Goal: Task Accomplishment & Management: Use online tool/utility

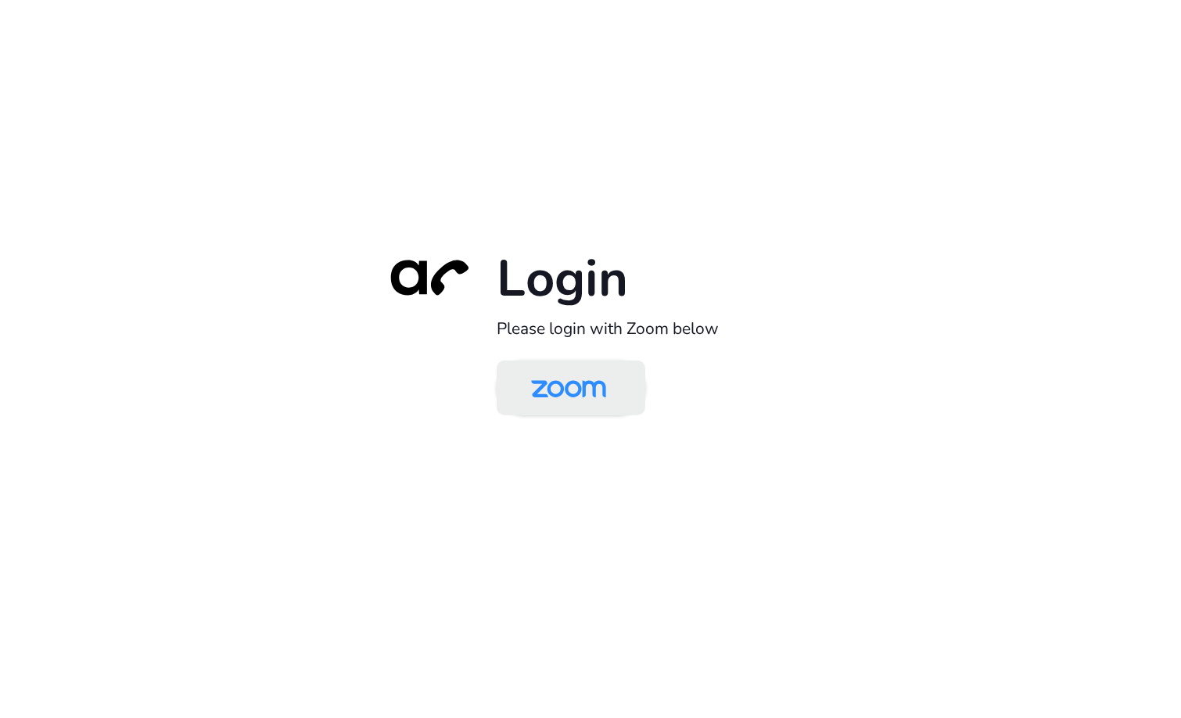
click at [585, 389] on img at bounding box center [569, 389] width 108 height 51
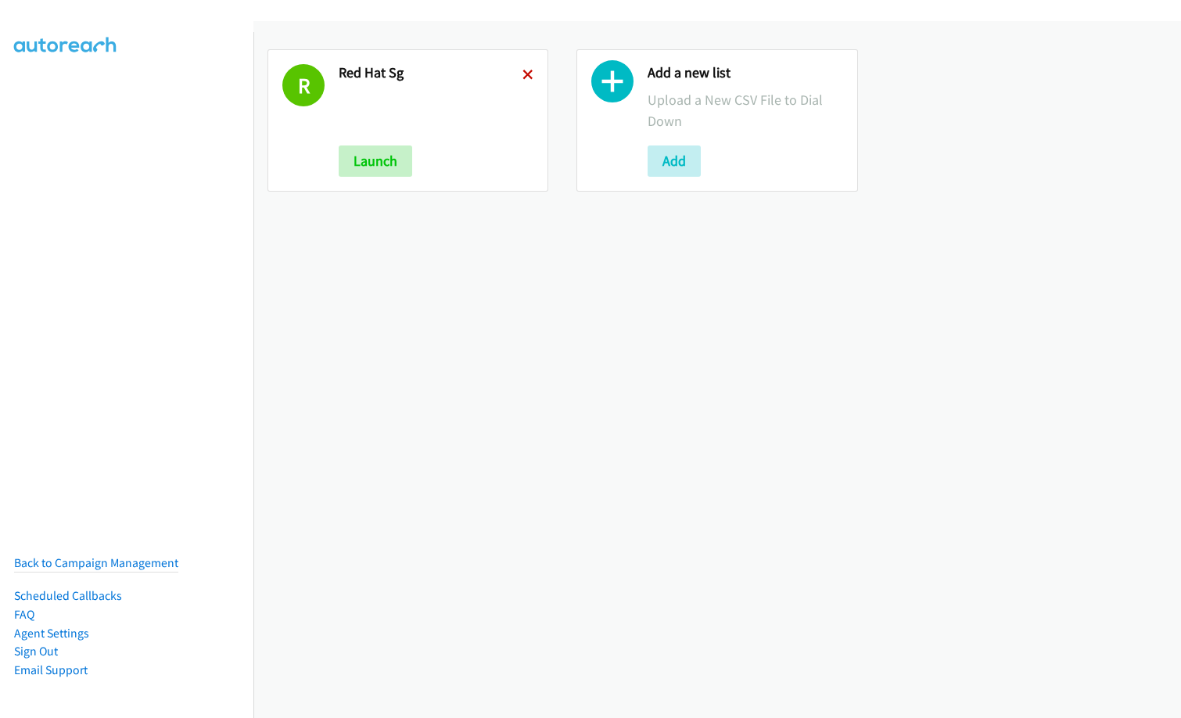
click at [523, 73] on icon at bounding box center [528, 75] width 11 height 11
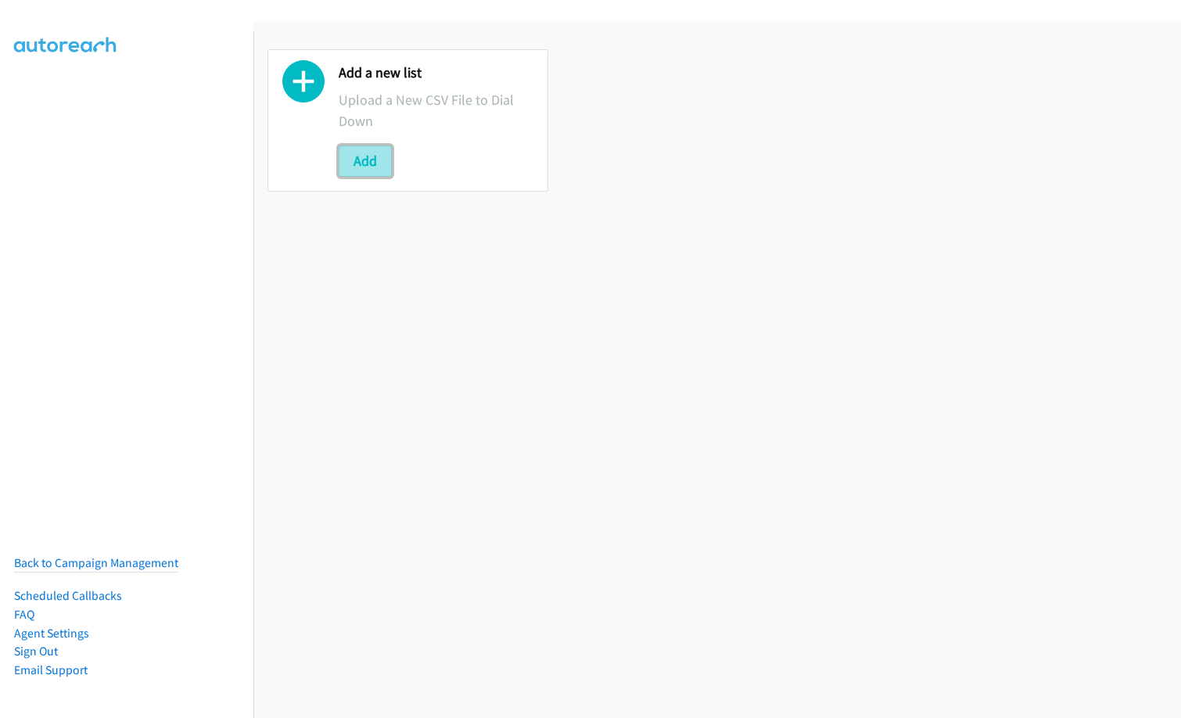
click at [360, 152] on button "Add" at bounding box center [365, 161] width 53 height 31
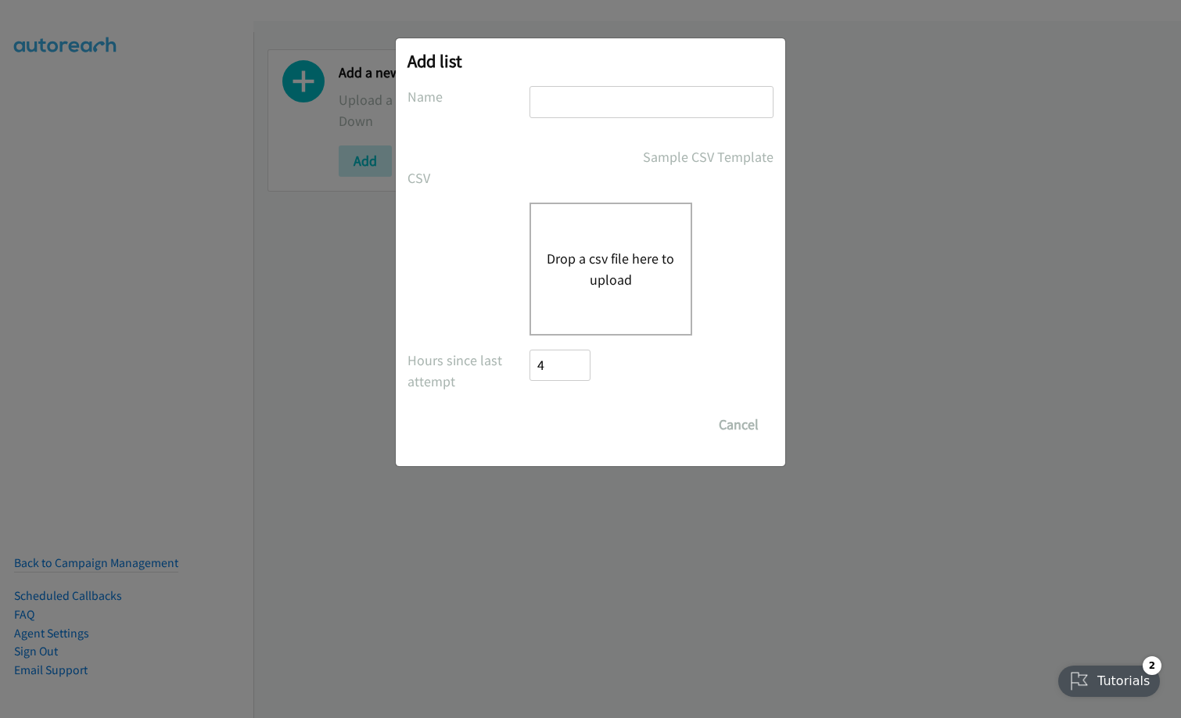
click at [617, 105] on input "text" at bounding box center [652, 102] width 244 height 32
type input "Infor SunSystems VN"
click at [602, 283] on button "Drop a csv file here to upload" at bounding box center [611, 269] width 128 height 42
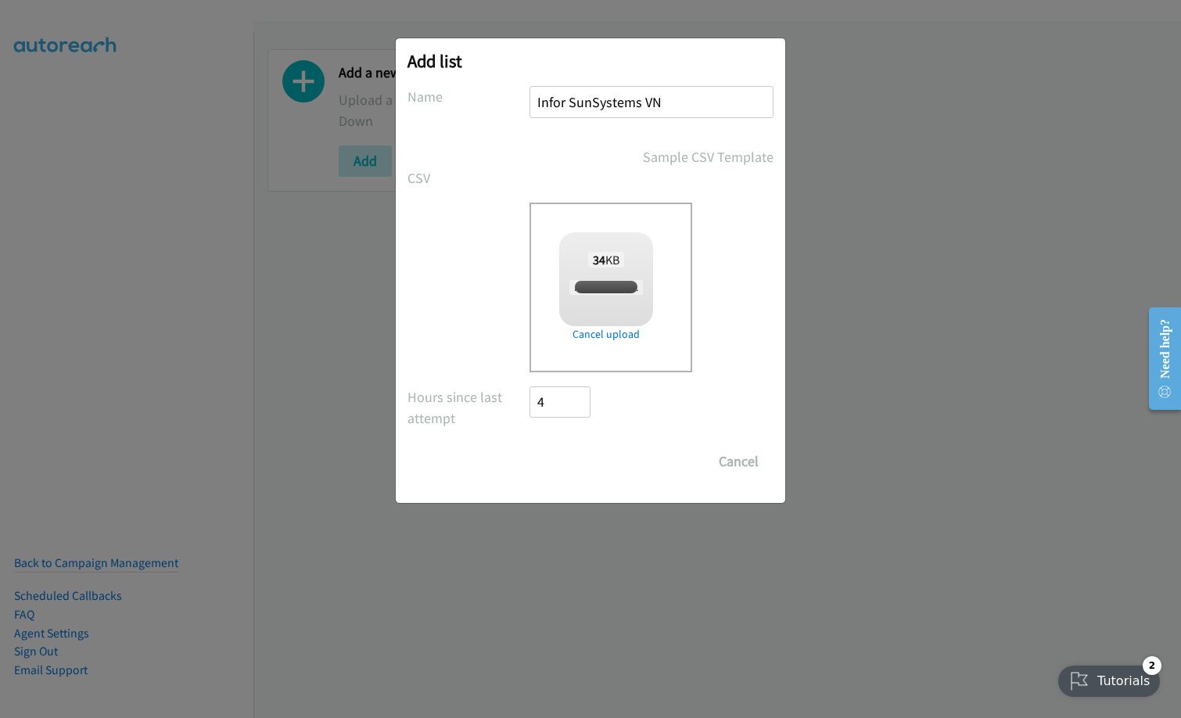
checkbox input "true"
click at [584, 457] on input "Save List" at bounding box center [571, 461] width 82 height 31
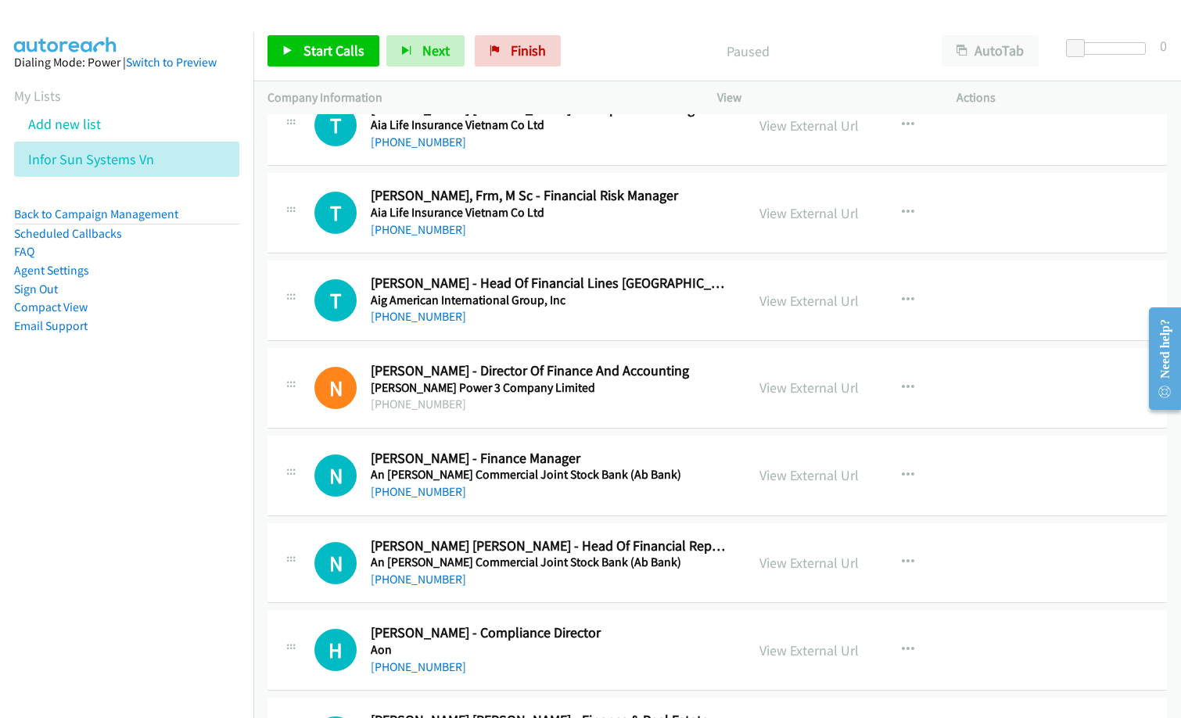
scroll to position [782, 0]
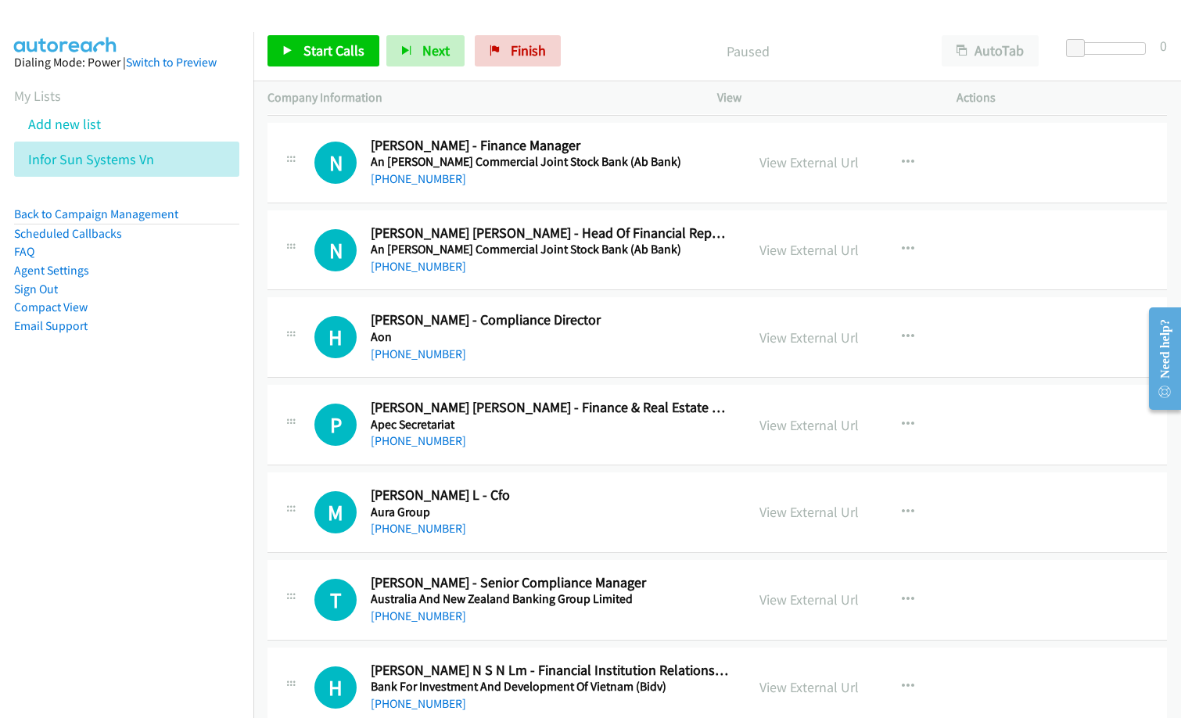
click at [66, 536] on nav "Dialing Mode: Power | Switch to Preview My Lists Add new list Infor Sun Systems…" at bounding box center [127, 391] width 254 height 718
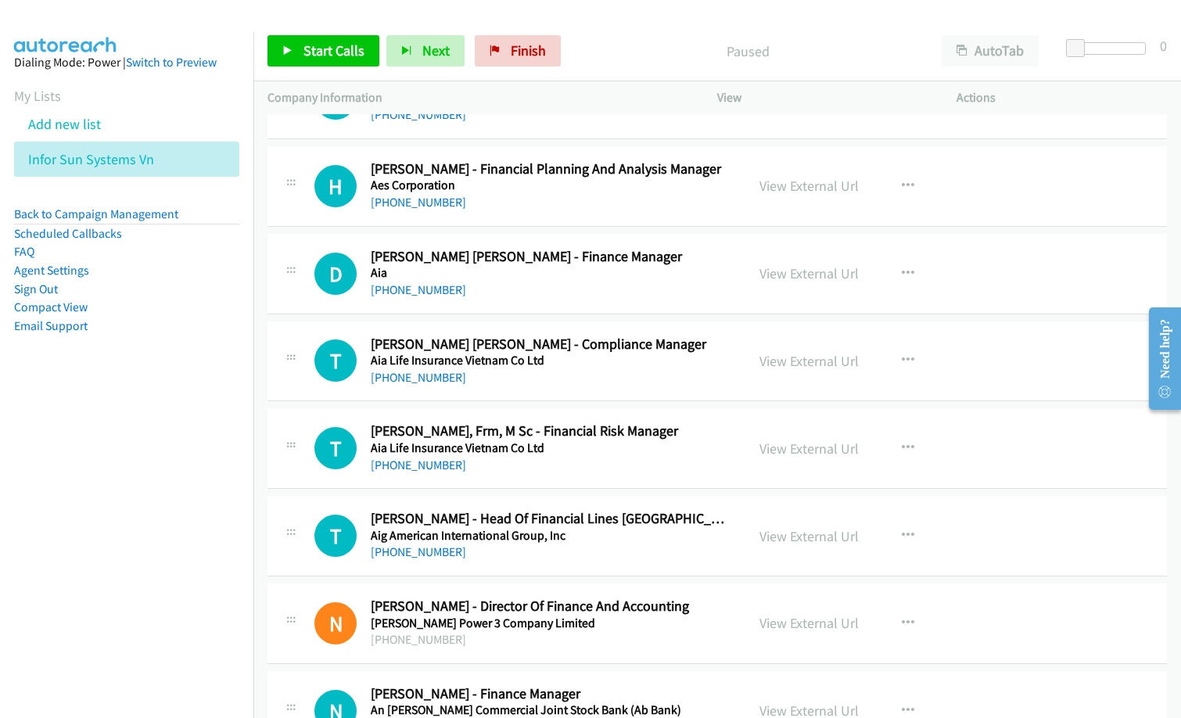
scroll to position [0, 0]
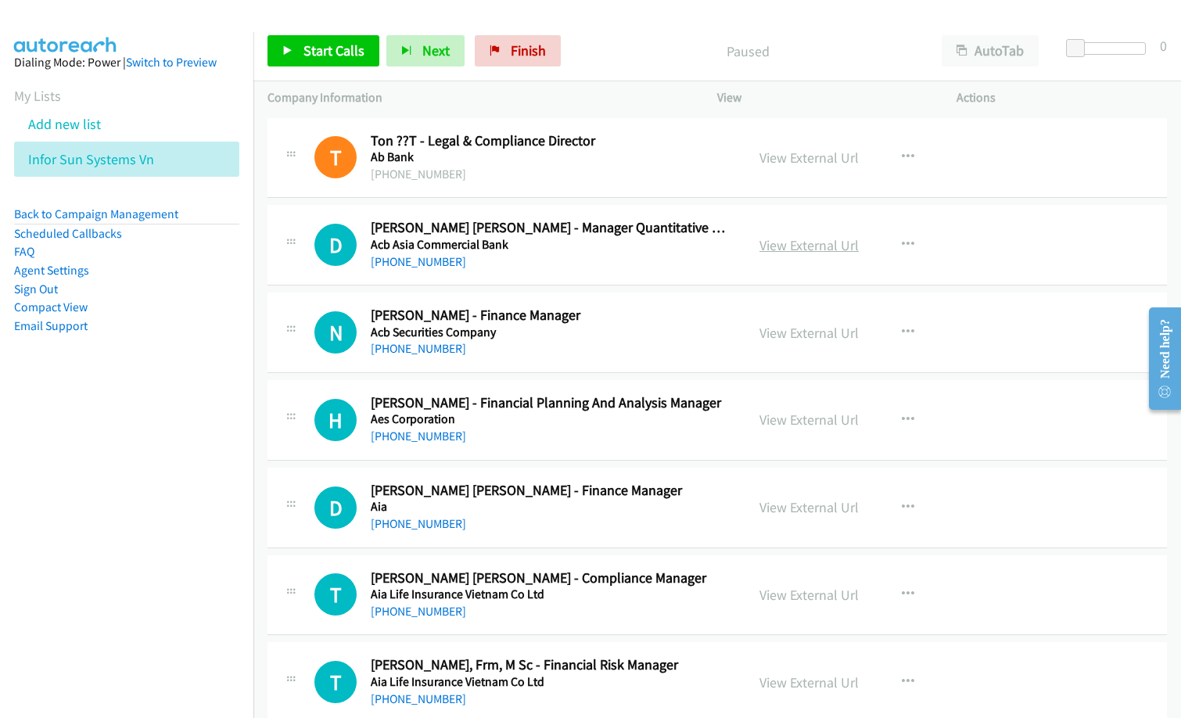
click at [831, 245] on link "View External Url" at bounding box center [809, 245] width 99 height 18
click at [164, 411] on nav "Dialing Mode: Power | Switch to Preview My Lists Add new list Infor Sun Systems…" at bounding box center [127, 391] width 254 height 718
click at [59, 501] on nav "Dialing Mode: Power | Switch to Preview My Lists Add new list Infor Sun Systems…" at bounding box center [127, 391] width 254 height 718
drag, startPoint x: 330, startPoint y: 43, endPoint x: 379, endPoint y: 63, distance: 52.6
click at [330, 43] on span "Start Calls" at bounding box center [334, 50] width 61 height 18
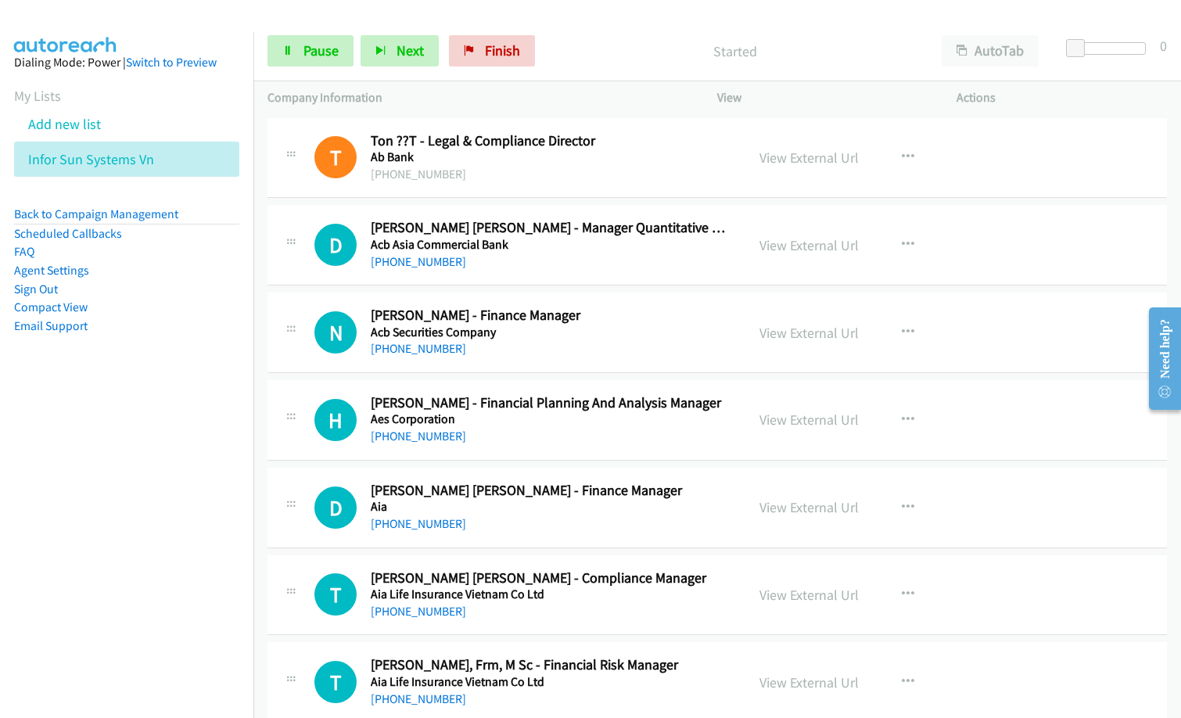
click at [596, 273] on div "D Callback Scheduled [PERSON_NAME] [PERSON_NAME] - Manager Quantitative Risk An…" at bounding box center [718, 245] width 900 height 81
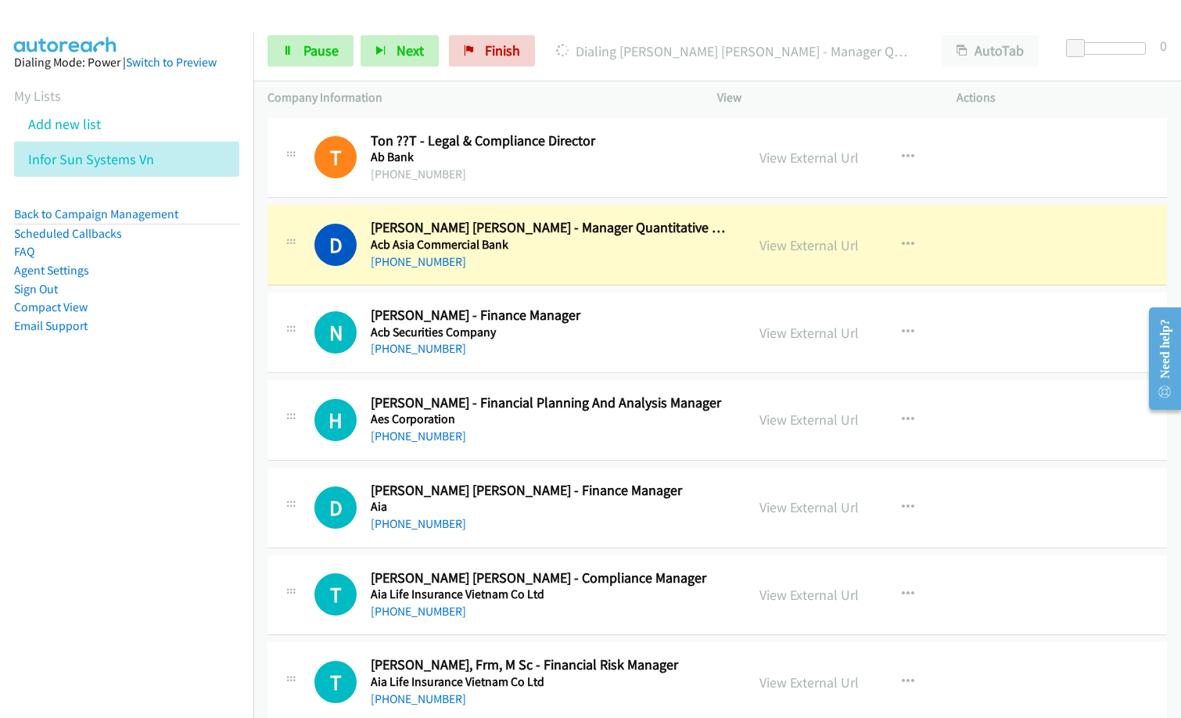
click at [552, 257] on div "[PHONE_NUMBER]" at bounding box center [551, 262] width 360 height 19
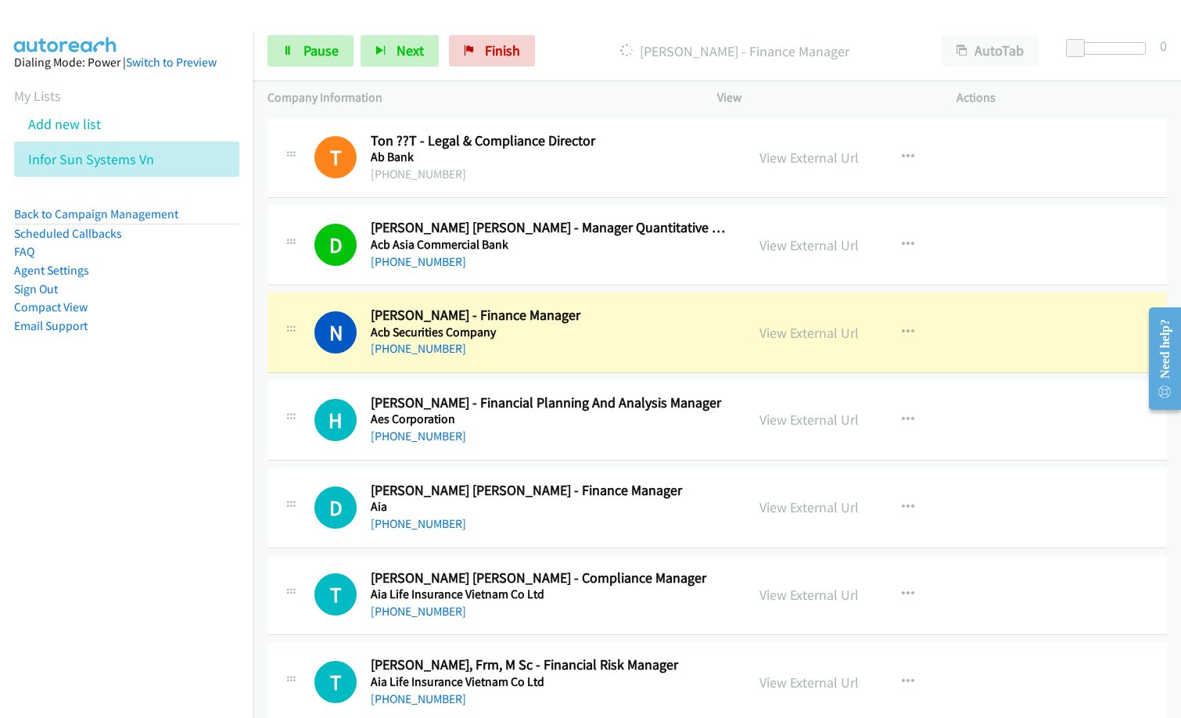
click at [110, 487] on nav "Dialing Mode: Power | Switch to Preview My Lists Add new list Infor Sun Systems…" at bounding box center [127, 391] width 254 height 718
click at [128, 466] on nav "Dialing Mode: Power | Switch to Preview My Lists Add new list Infor Sun Systems…" at bounding box center [127, 391] width 254 height 718
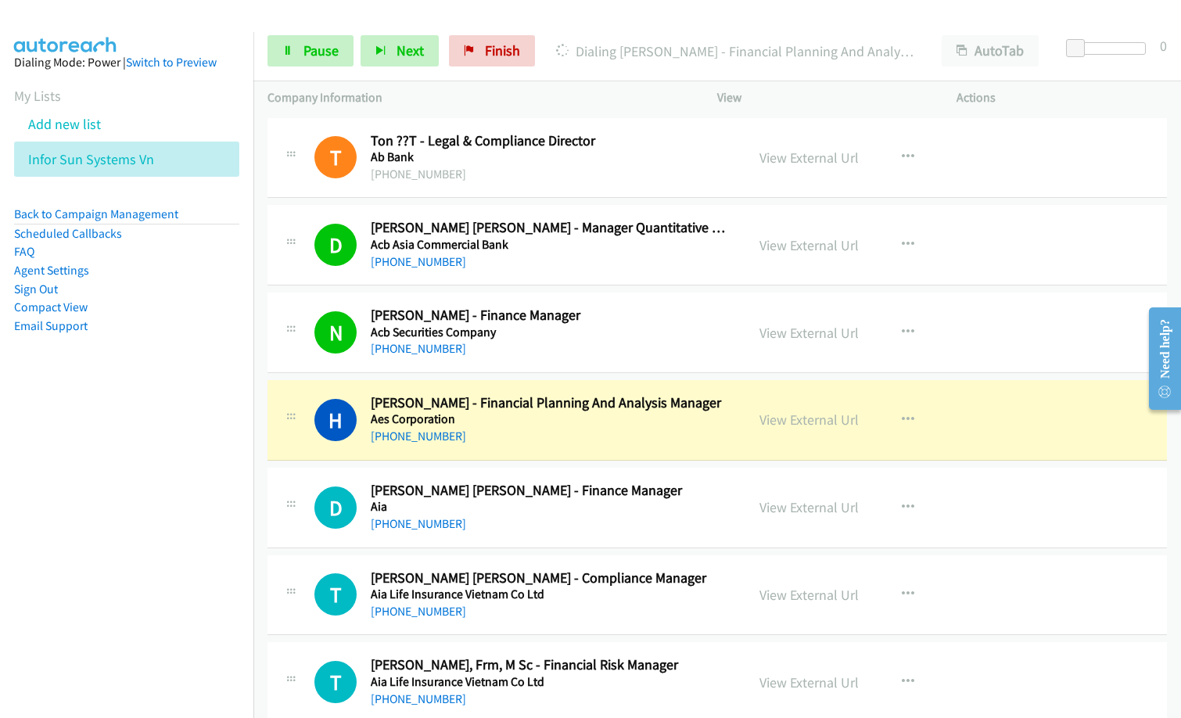
click at [3, 501] on nav "Dialing Mode: Power | Switch to Preview My Lists Add new list Infor Sun Systems…" at bounding box center [127, 391] width 254 height 718
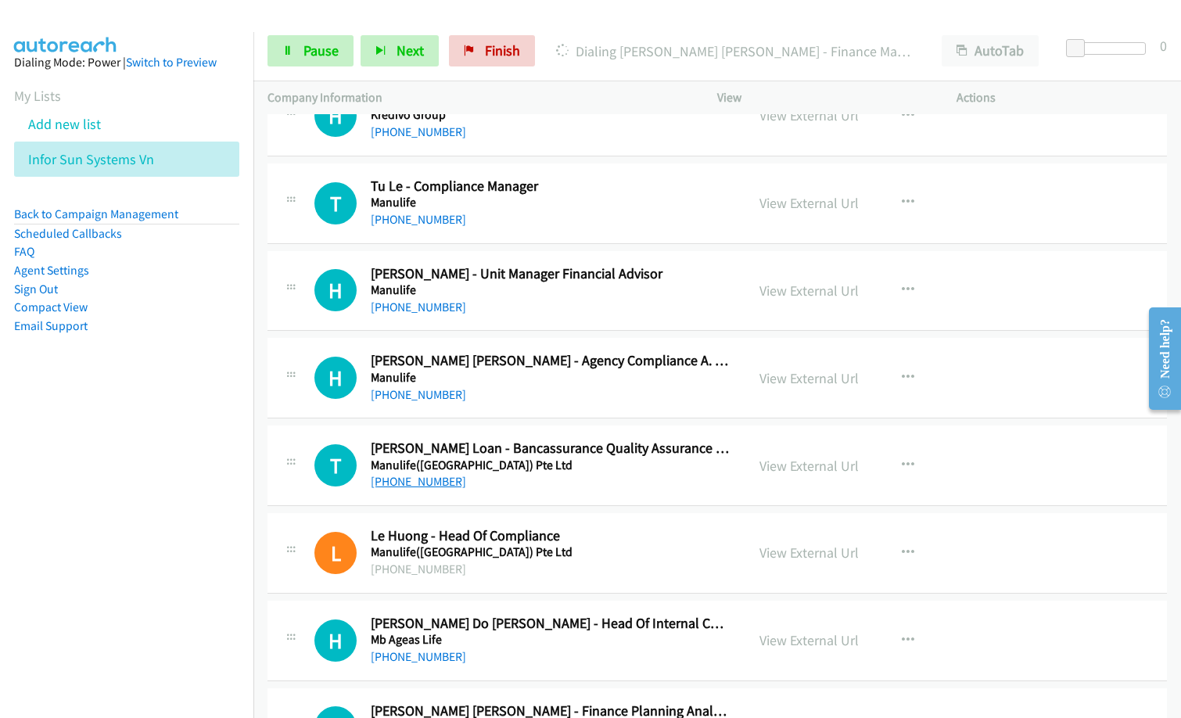
scroll to position [4068, 0]
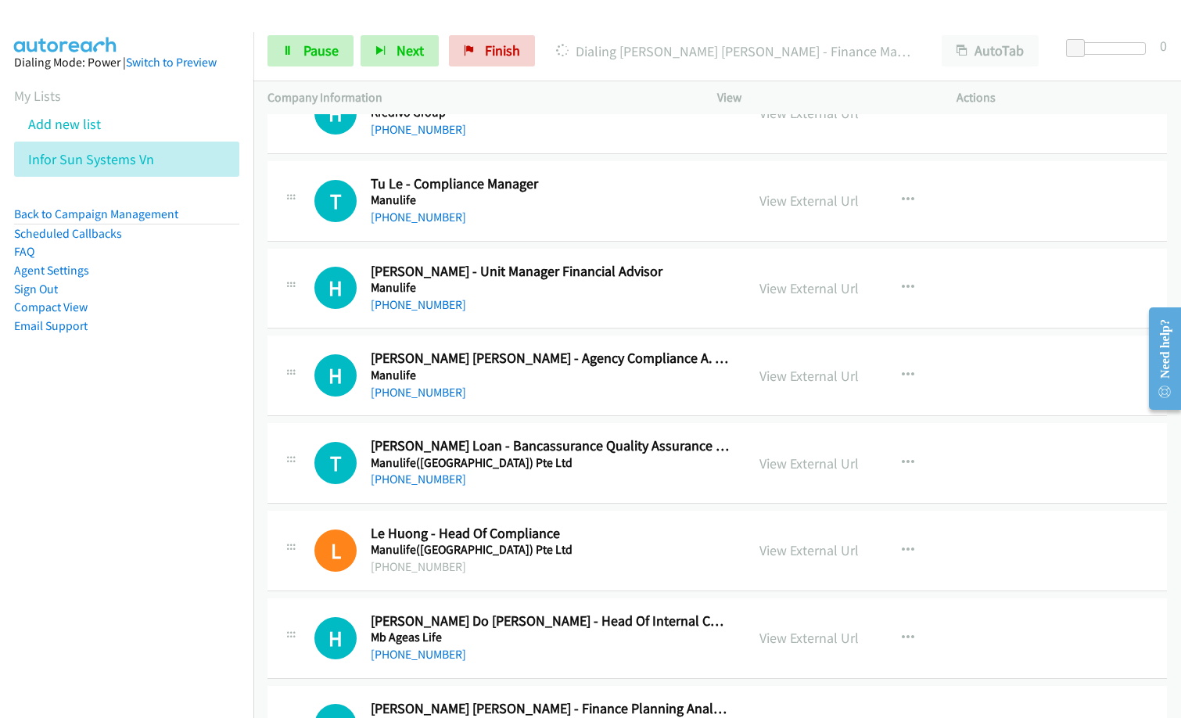
click at [438, 494] on div "T Callback Scheduled [PERSON_NAME] Loan - Bancassurance Quality Assurance And R…" at bounding box center [718, 463] width 900 height 81
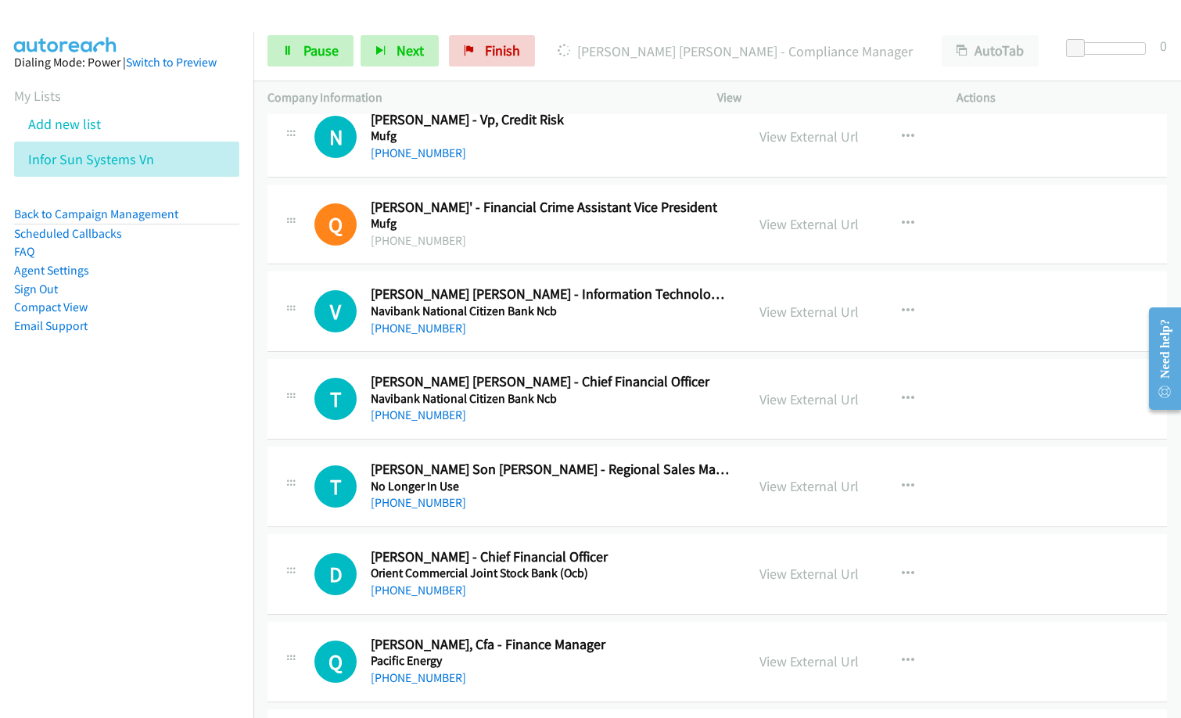
drag, startPoint x: 76, startPoint y: 486, endPoint x: 153, endPoint y: 491, distance: 77.6
click at [76, 487] on nav "Dialing Mode: Power | Switch to Preview My Lists Add new list Infor Sun Systems…" at bounding box center [127, 391] width 254 height 718
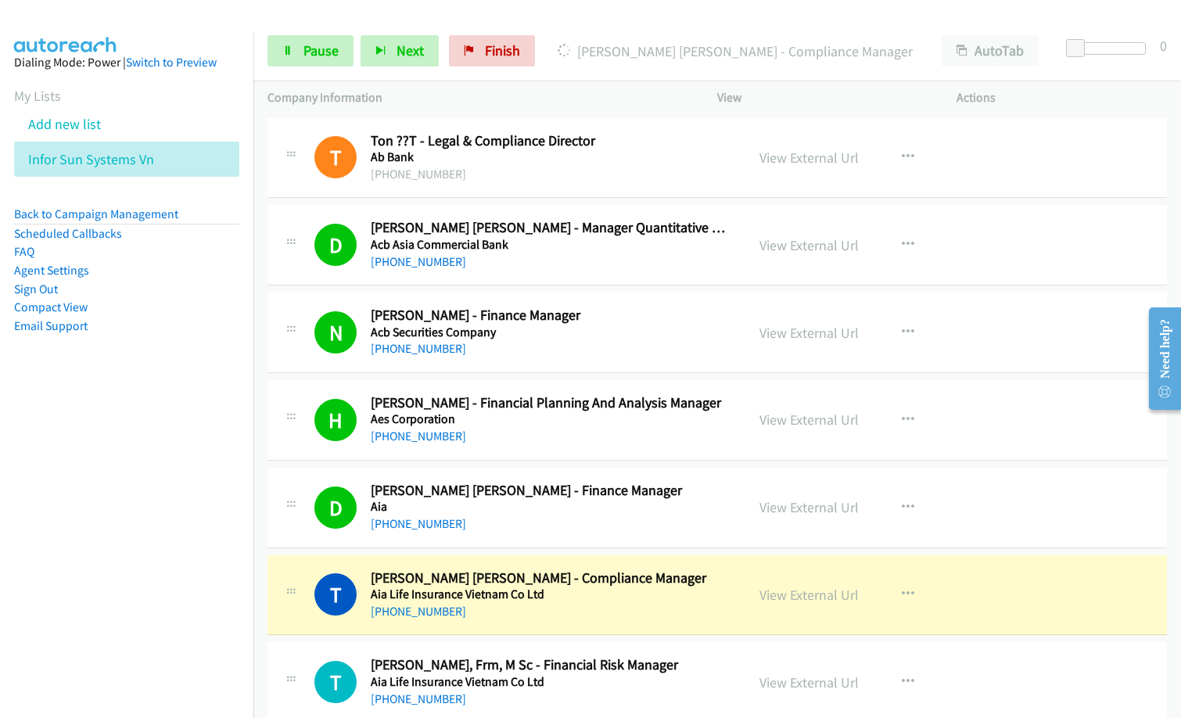
scroll to position [78, 0]
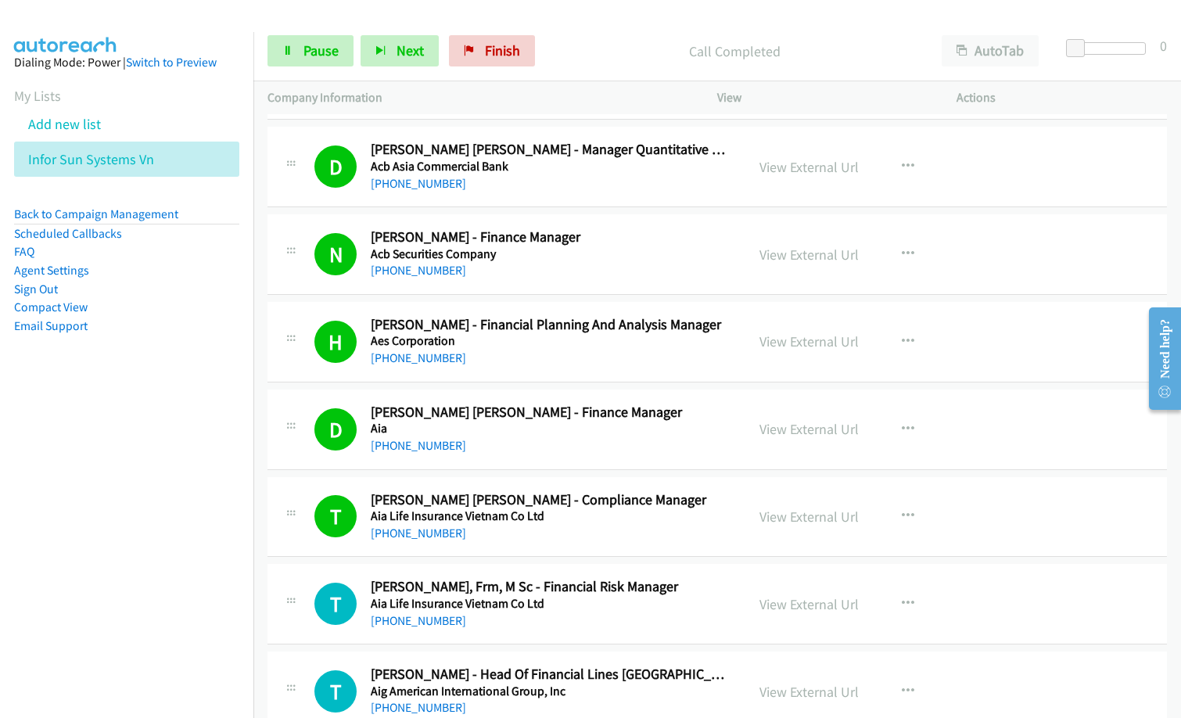
click at [672, 532] on div "[PHONE_NUMBER]" at bounding box center [551, 533] width 360 height 19
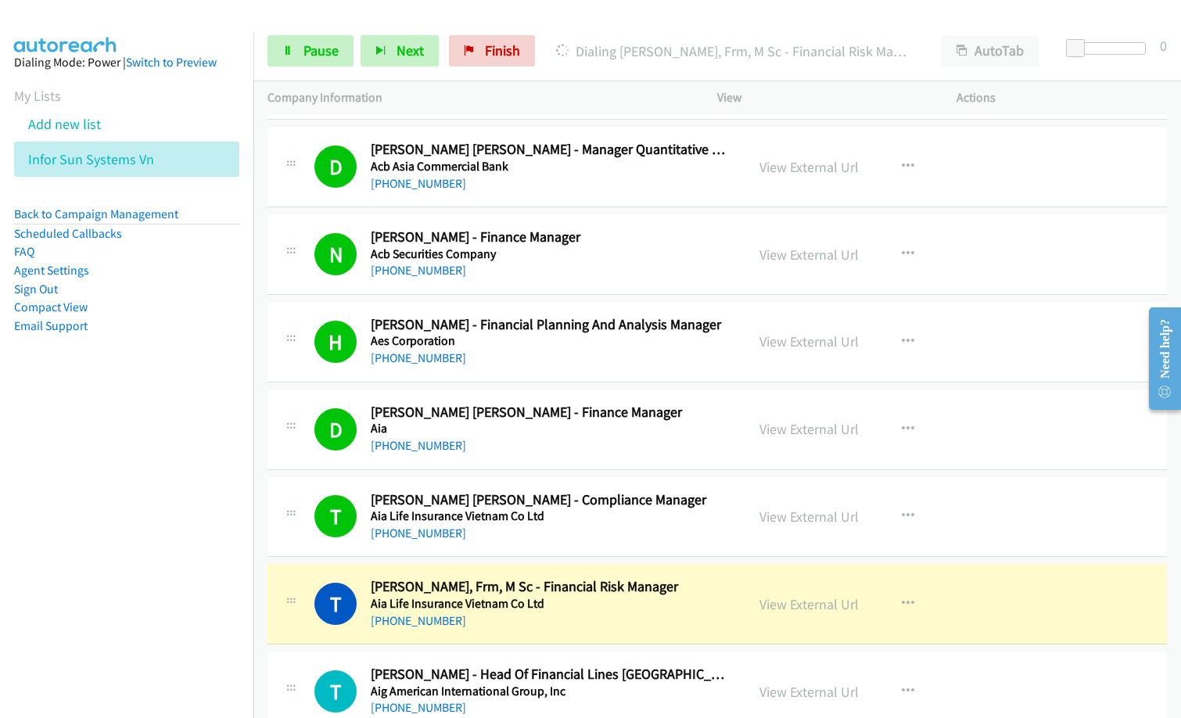
click at [692, 520] on h5 "Aia Life Insurance Vietnam Co Ltd" at bounding box center [551, 517] width 360 height 16
click at [803, 524] on link "View External Url" at bounding box center [809, 517] width 99 height 18
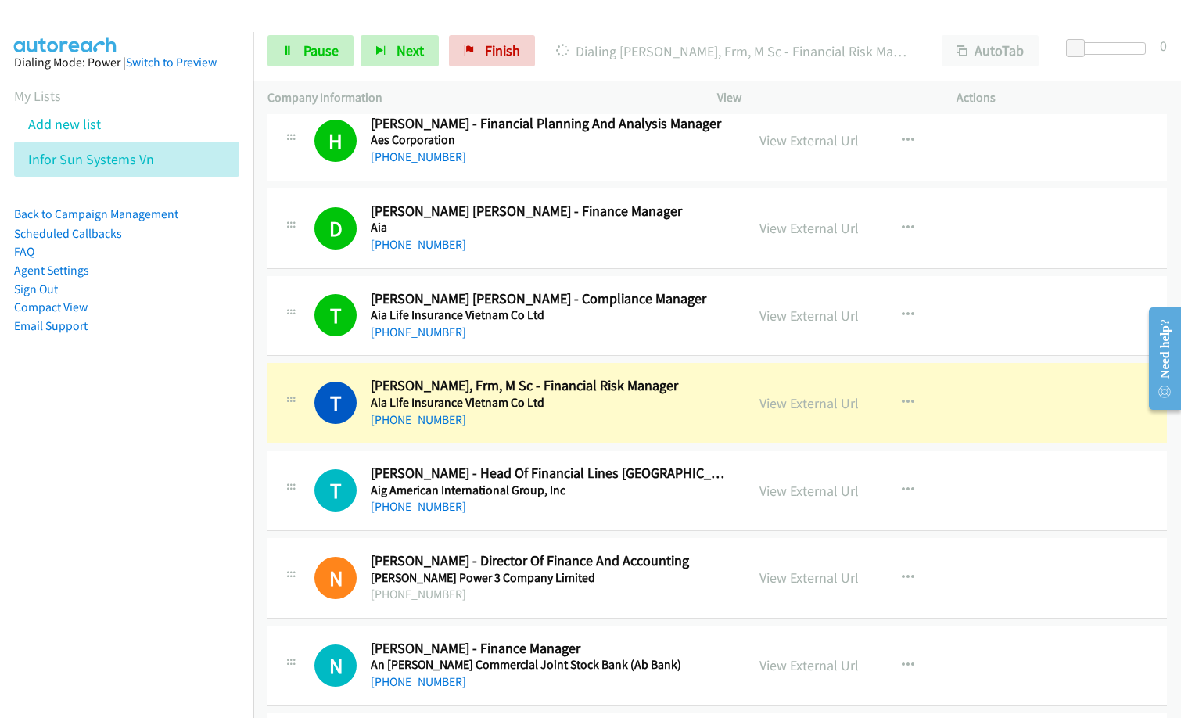
scroll to position [313, 0]
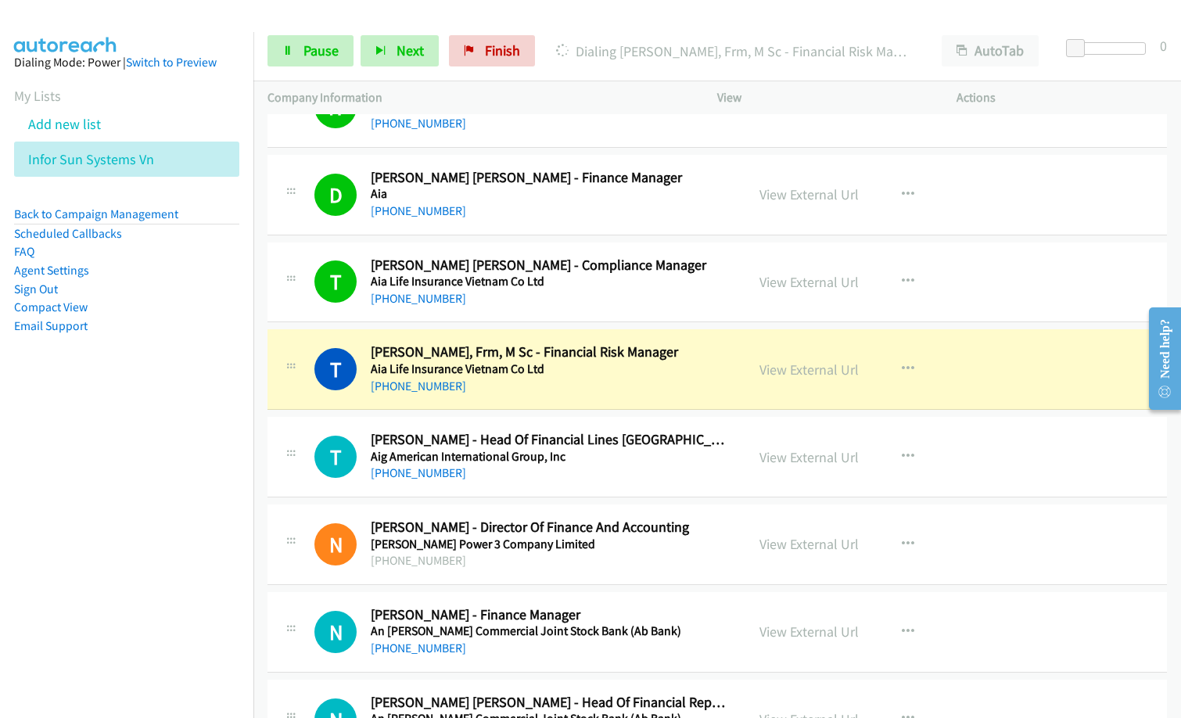
click at [152, 549] on nav "Dialing Mode: Power | Switch to Preview My Lists Add new list Infor Sun Systems…" at bounding box center [127, 391] width 254 height 718
click at [315, 59] on link "Pause" at bounding box center [311, 50] width 86 height 31
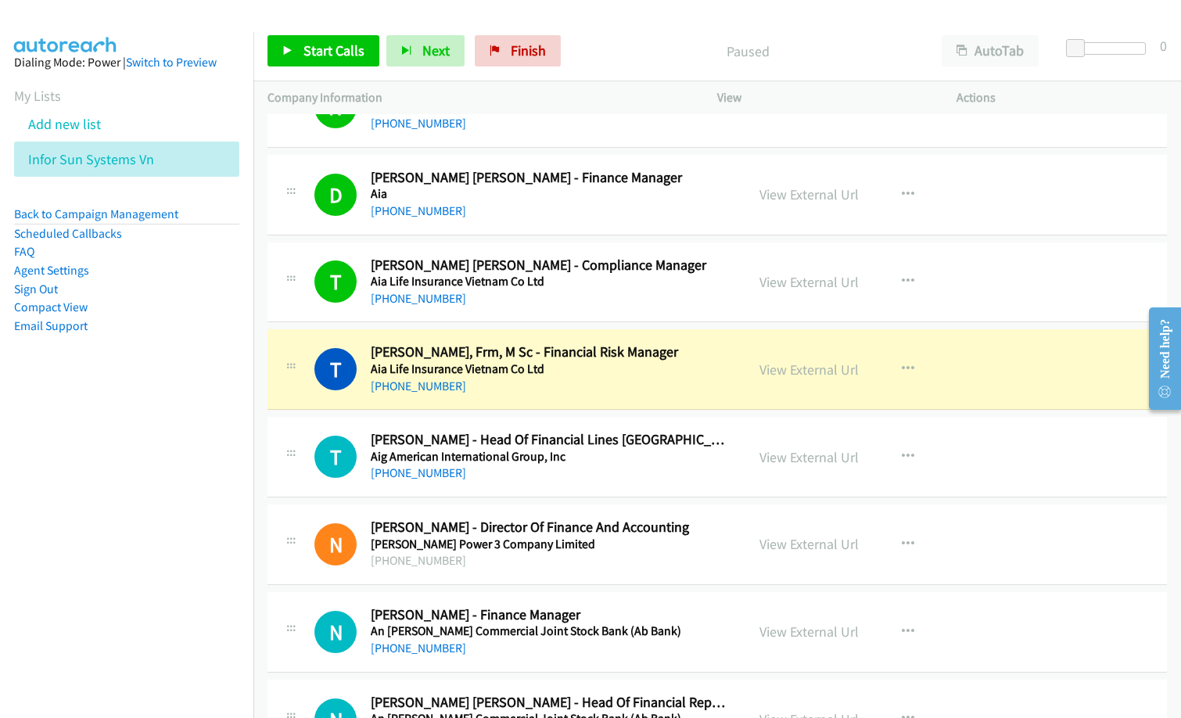
scroll to position [391, 0]
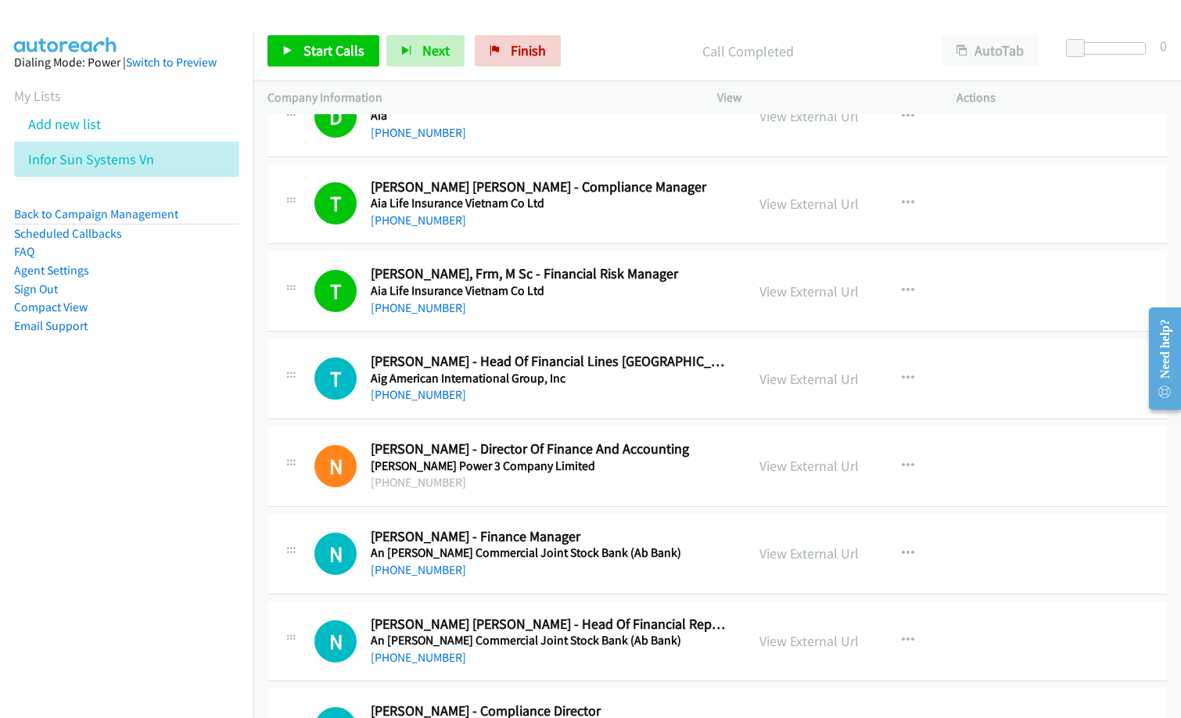
drag, startPoint x: 578, startPoint y: 30, endPoint x: 603, endPoint y: 22, distance: 26.2
click at [578, 29] on div "Start Calls Pause Next Finish Call Completed AutoTab AutoTab 0" at bounding box center [717, 51] width 928 height 60
click at [340, 57] on span "Start Calls" at bounding box center [334, 50] width 61 height 18
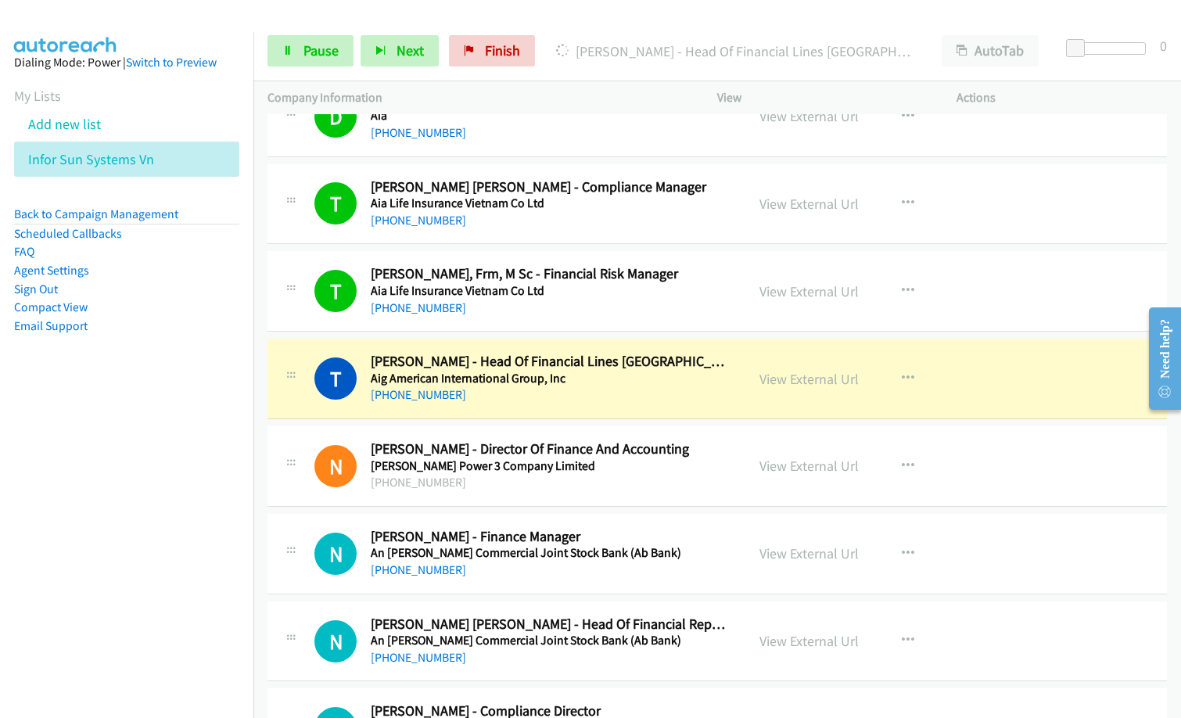
scroll to position [0, 0]
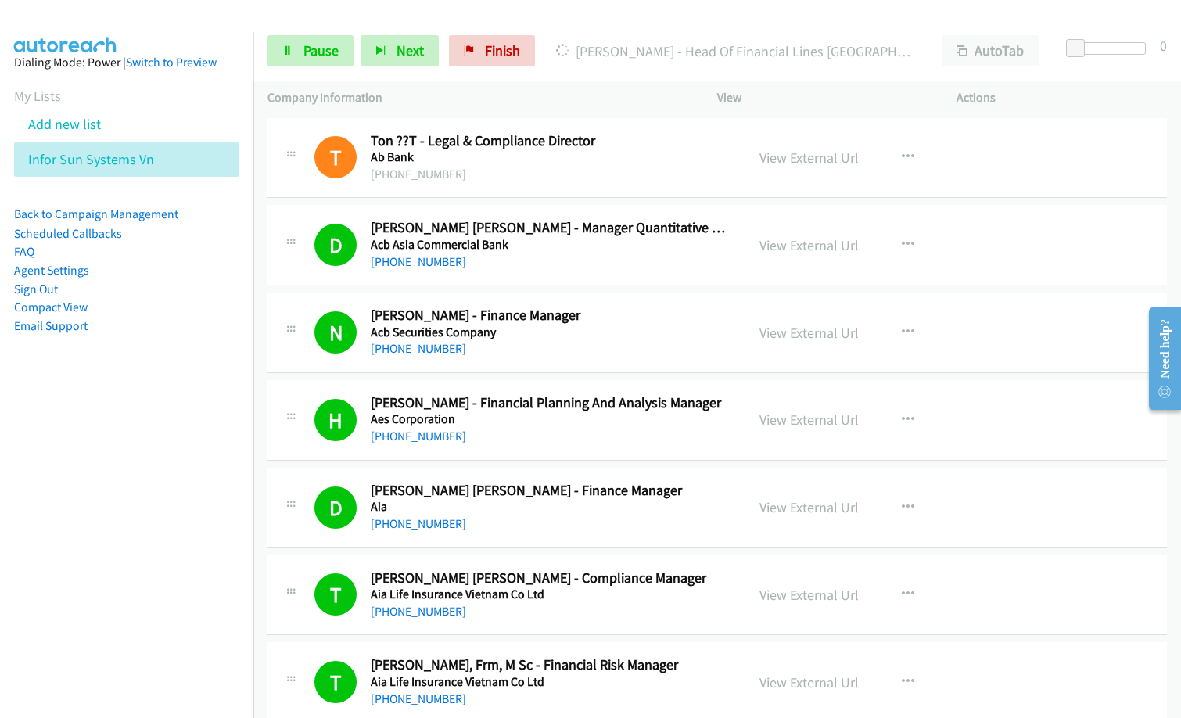
click at [552, 273] on div "D Callback Scheduled [PERSON_NAME] [PERSON_NAME] - Manager Quantitative Risk An…" at bounding box center [718, 245] width 900 height 81
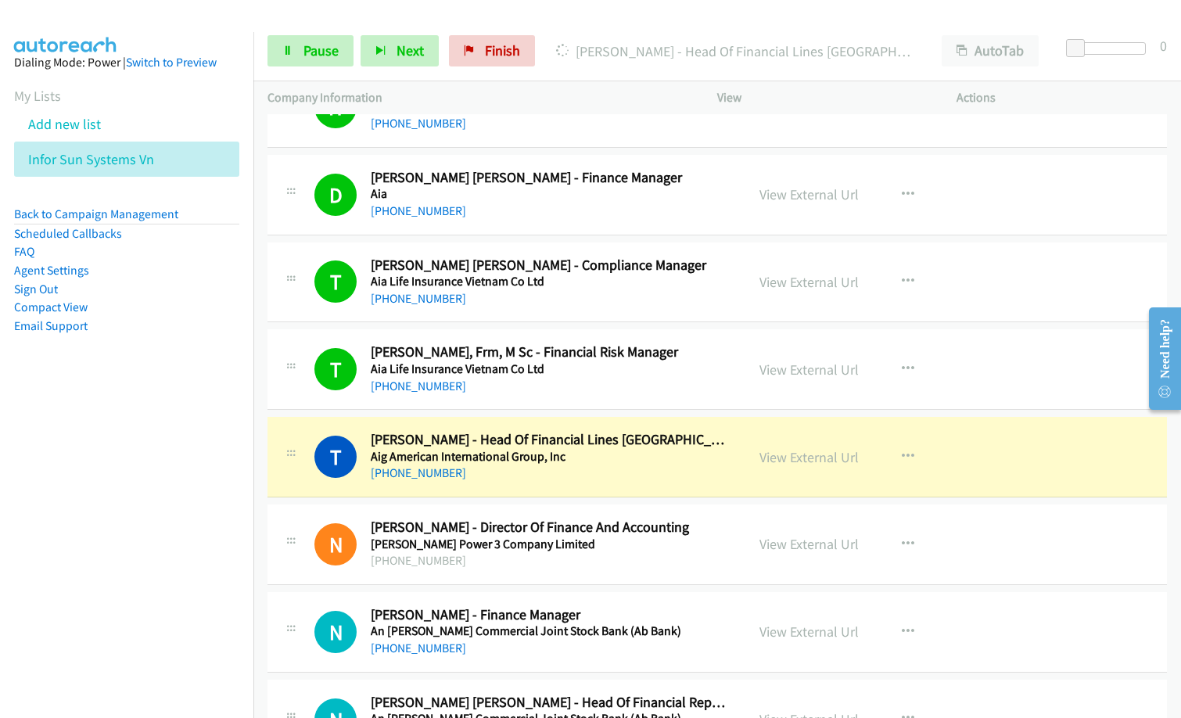
scroll to position [626, 0]
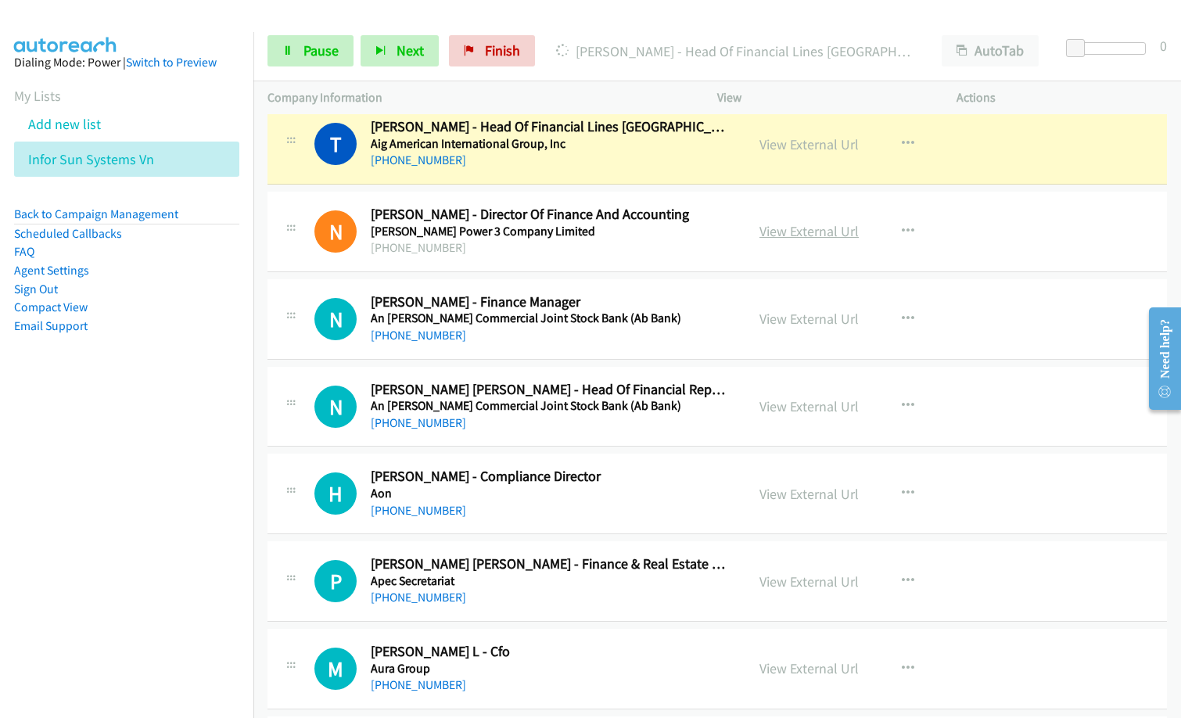
click at [796, 227] on link "View External Url" at bounding box center [809, 231] width 99 height 18
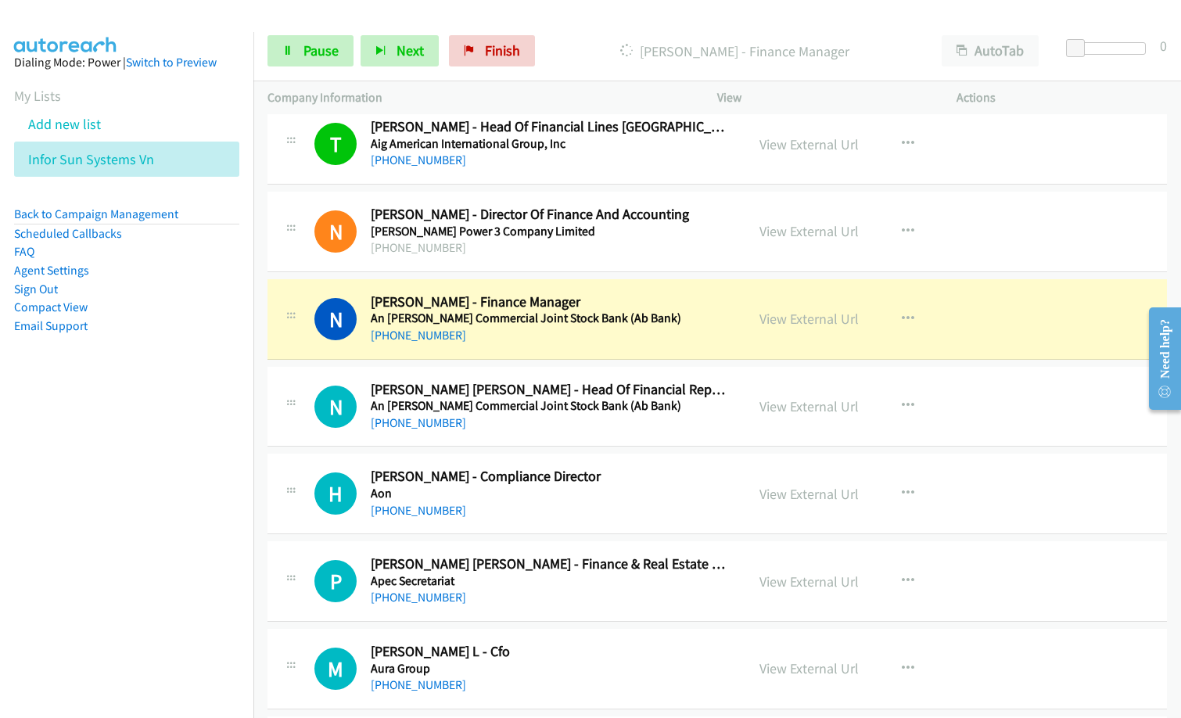
drag, startPoint x: 570, startPoint y: 163, endPoint x: 726, endPoint y: 153, distance: 156.0
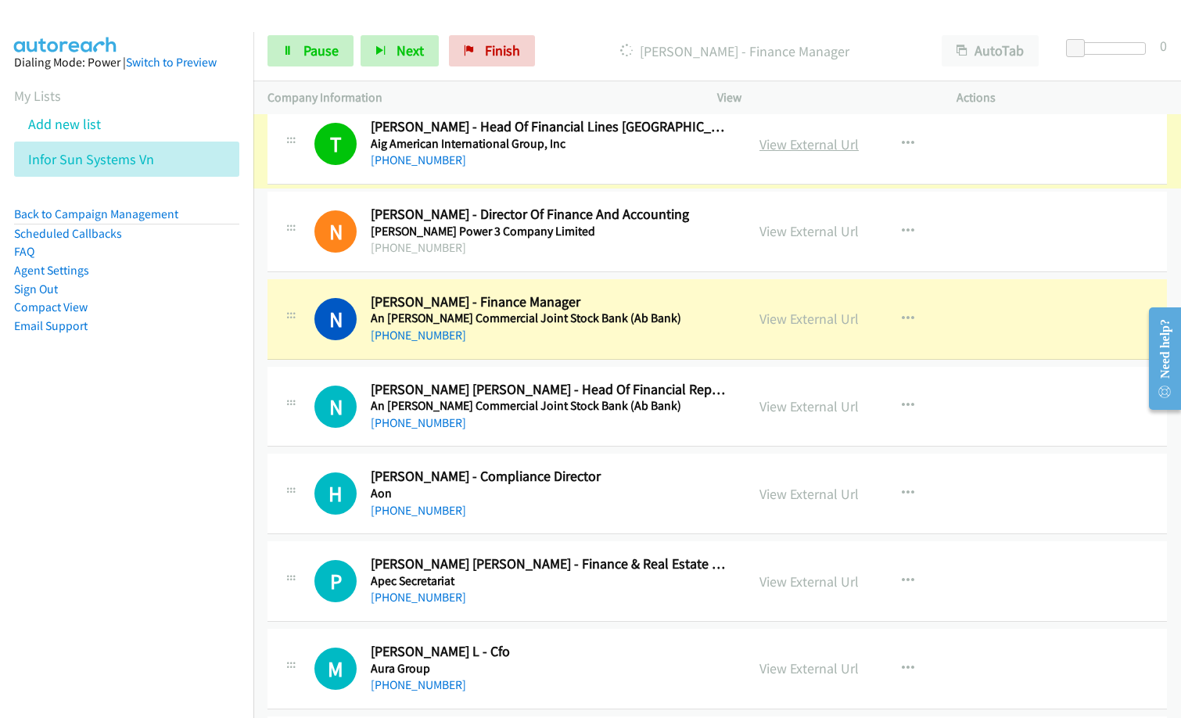
click at [814, 150] on link "View External Url" at bounding box center [809, 144] width 99 height 18
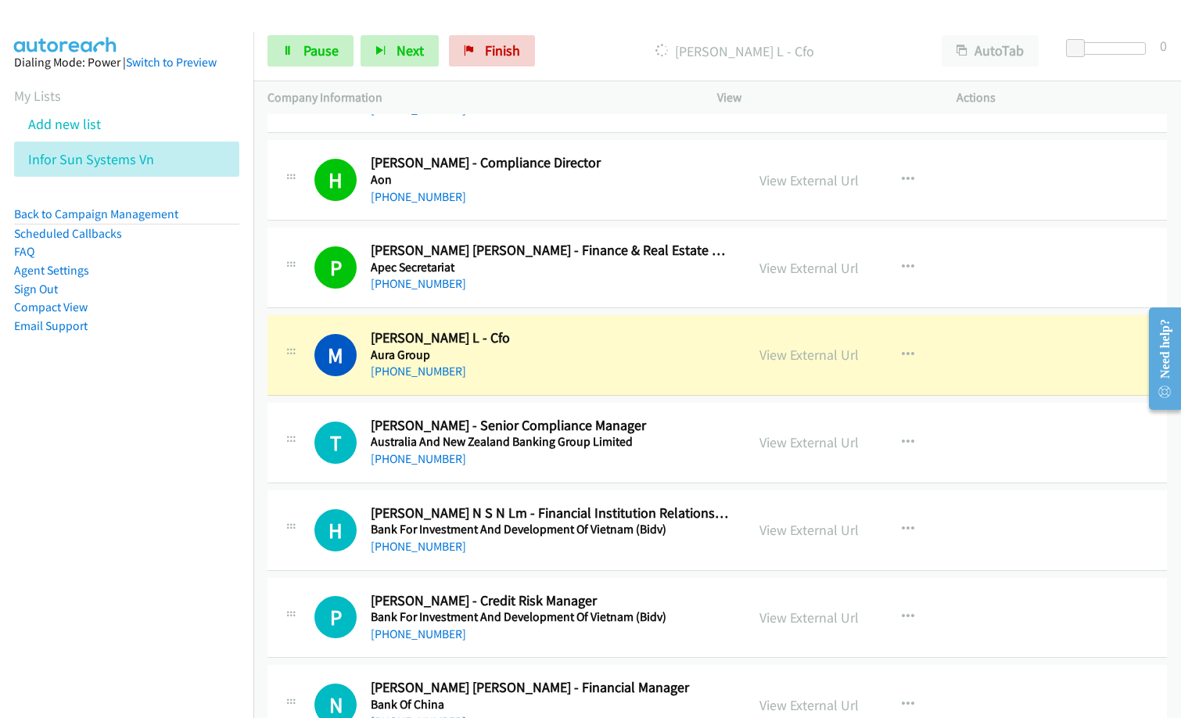
scroll to position [1017, 0]
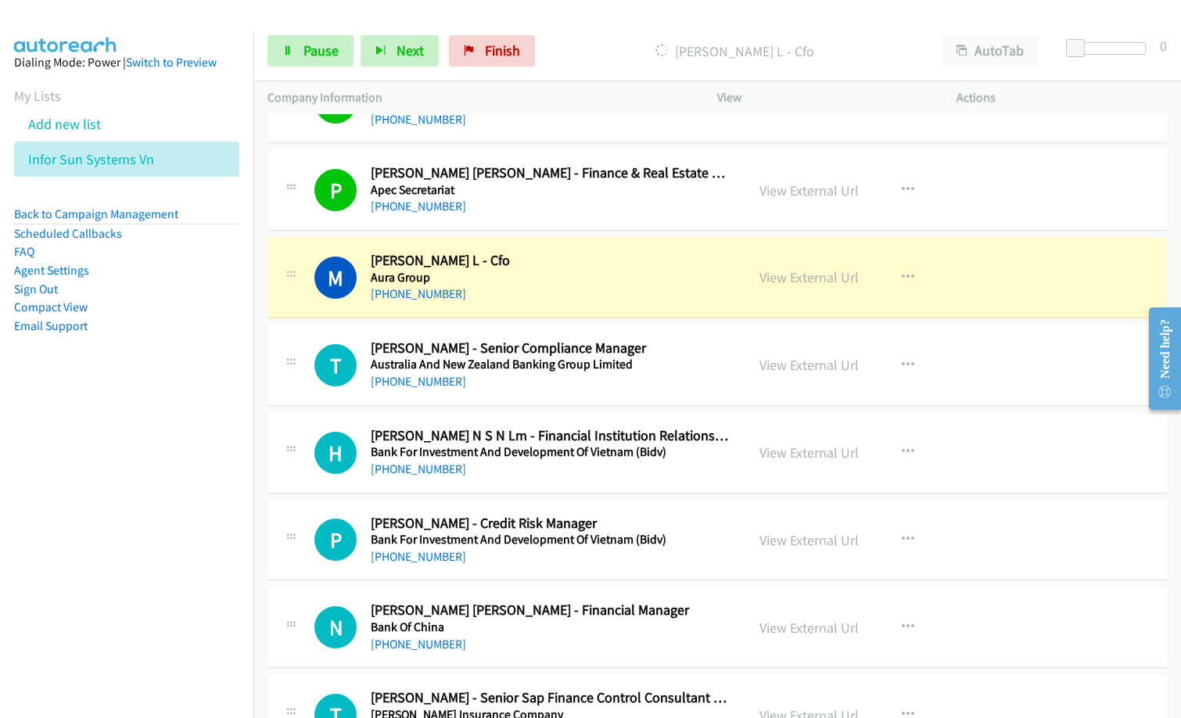
click at [192, 401] on aside "Dialing Mode: Power | Switch to Preview My Lists Add new list Infor Sun Systems…" at bounding box center [126, 219] width 253 height 374
click at [193, 547] on nav "Dialing Mode: Power | Switch to Preview My Lists Add new list Infor Sun Systems…" at bounding box center [127, 391] width 254 height 718
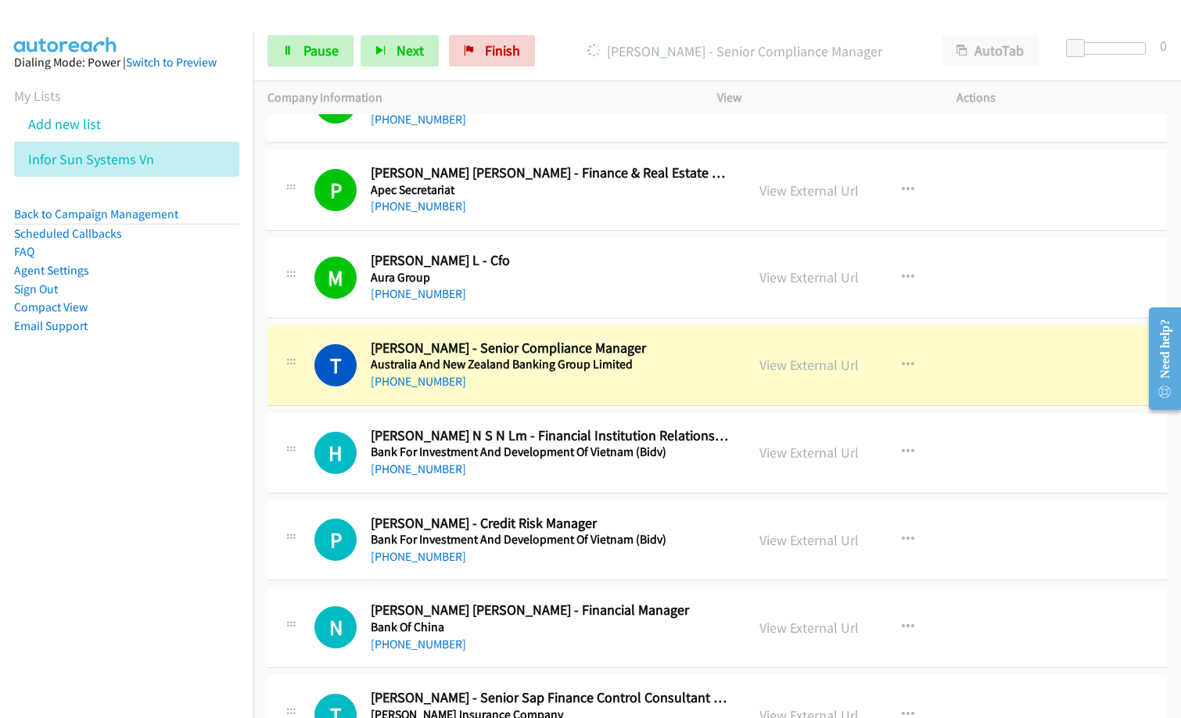
click at [184, 548] on nav "Dialing Mode: Power | Switch to Preview My Lists Add new list Infor Sun Systems…" at bounding box center [127, 391] width 254 height 718
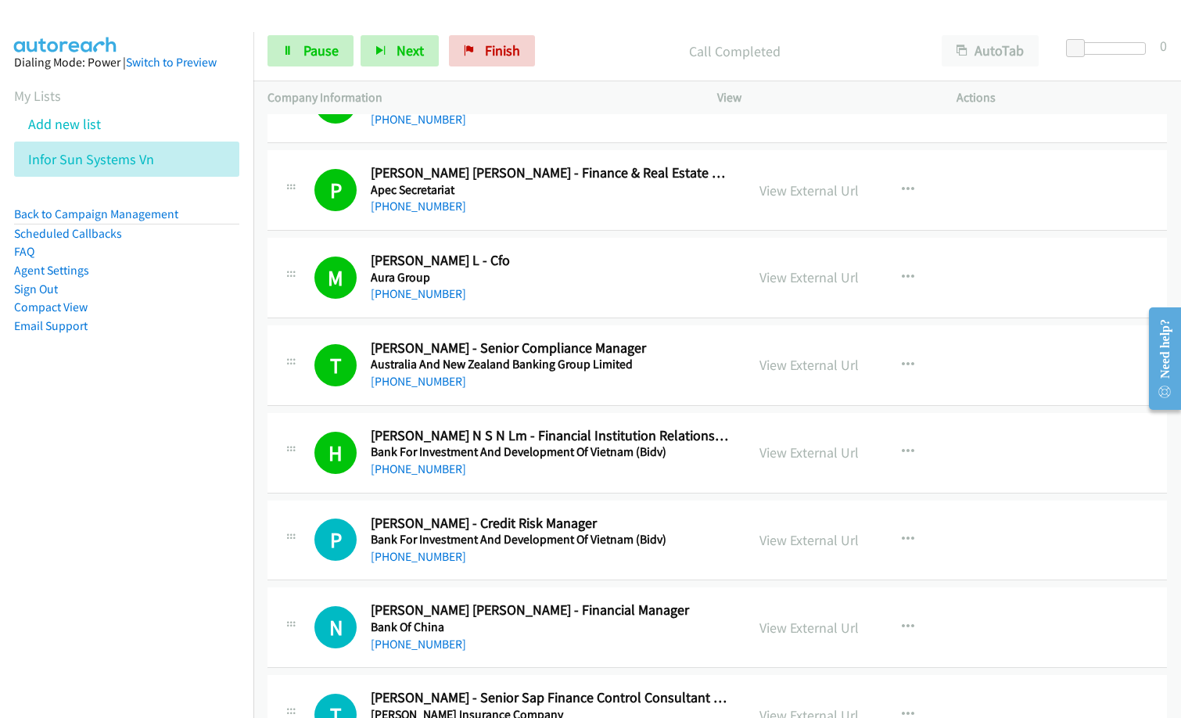
click at [26, 468] on nav "Dialing Mode: Power | Switch to Preview My Lists Add new list Infor Sun Systems…" at bounding box center [127, 391] width 254 height 718
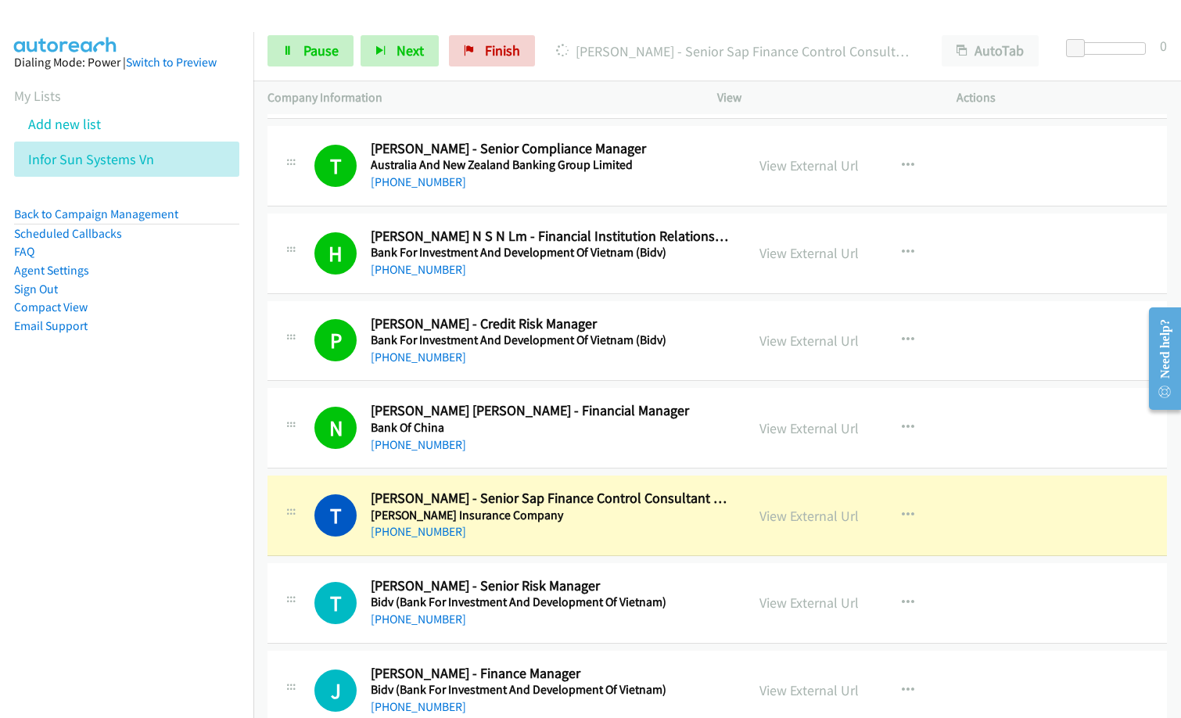
scroll to position [1252, 0]
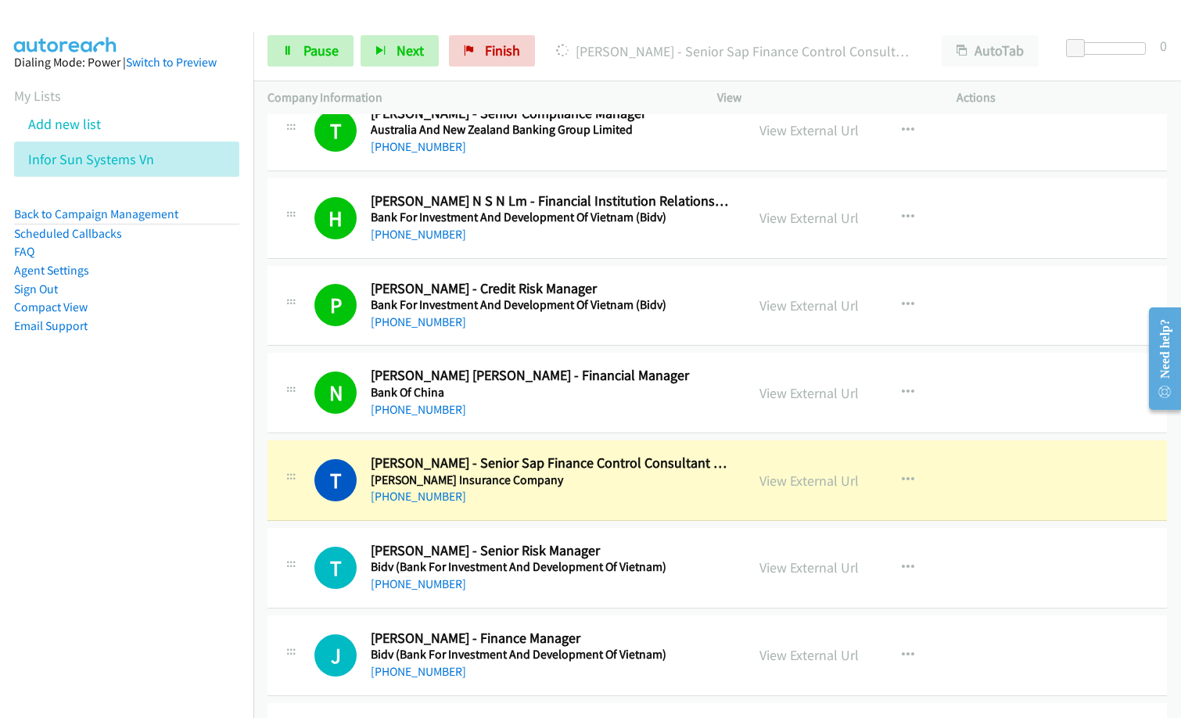
click at [228, 480] on nav "Dialing Mode: Power | Switch to Preview My Lists Add new list Infor Sun Systems…" at bounding box center [127, 391] width 254 height 718
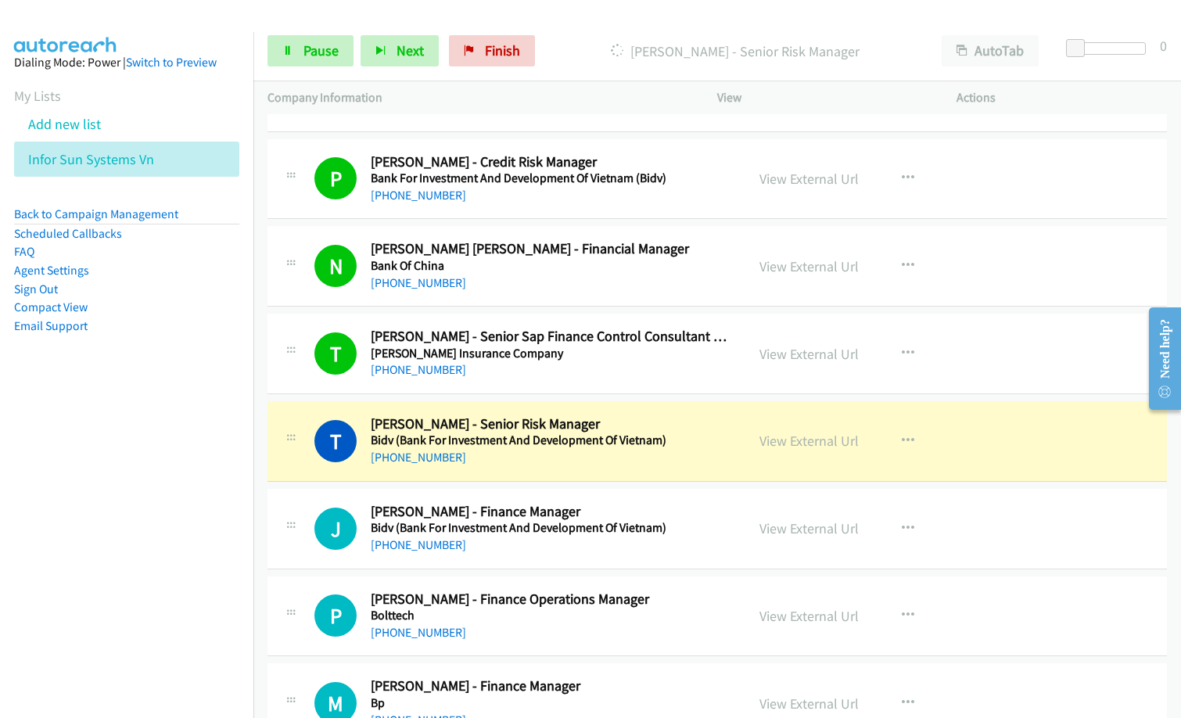
scroll to position [1408, 0]
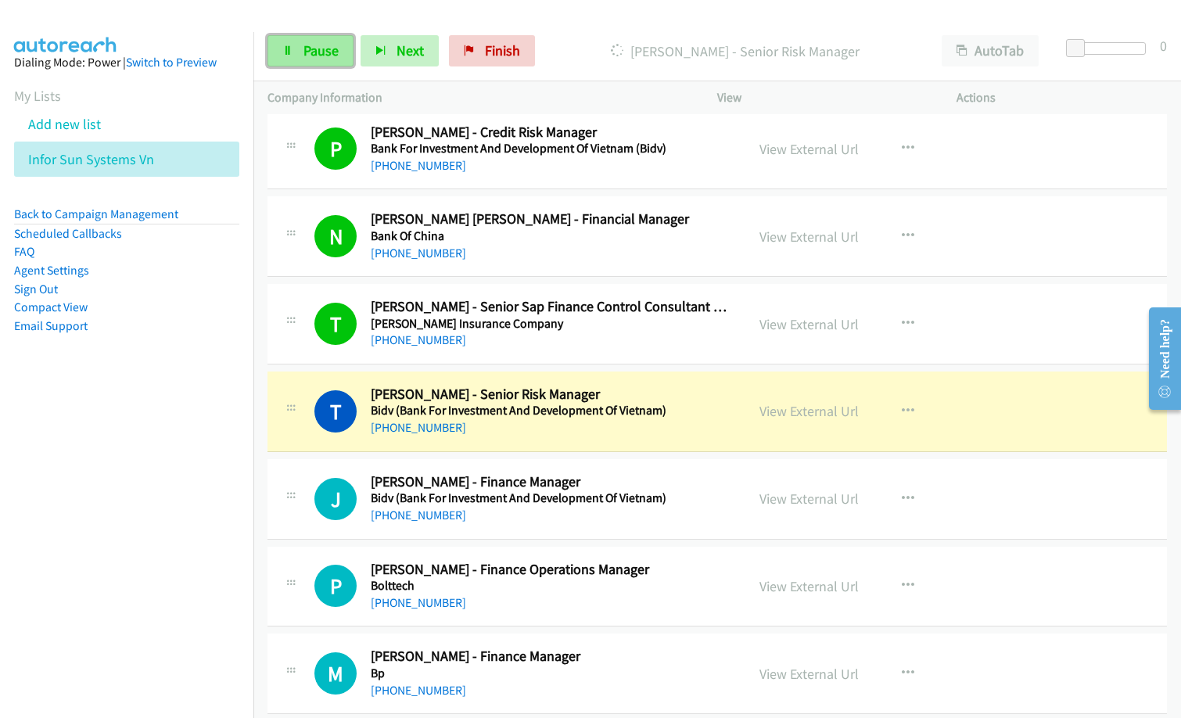
click at [298, 45] on link "Pause" at bounding box center [311, 50] width 86 height 31
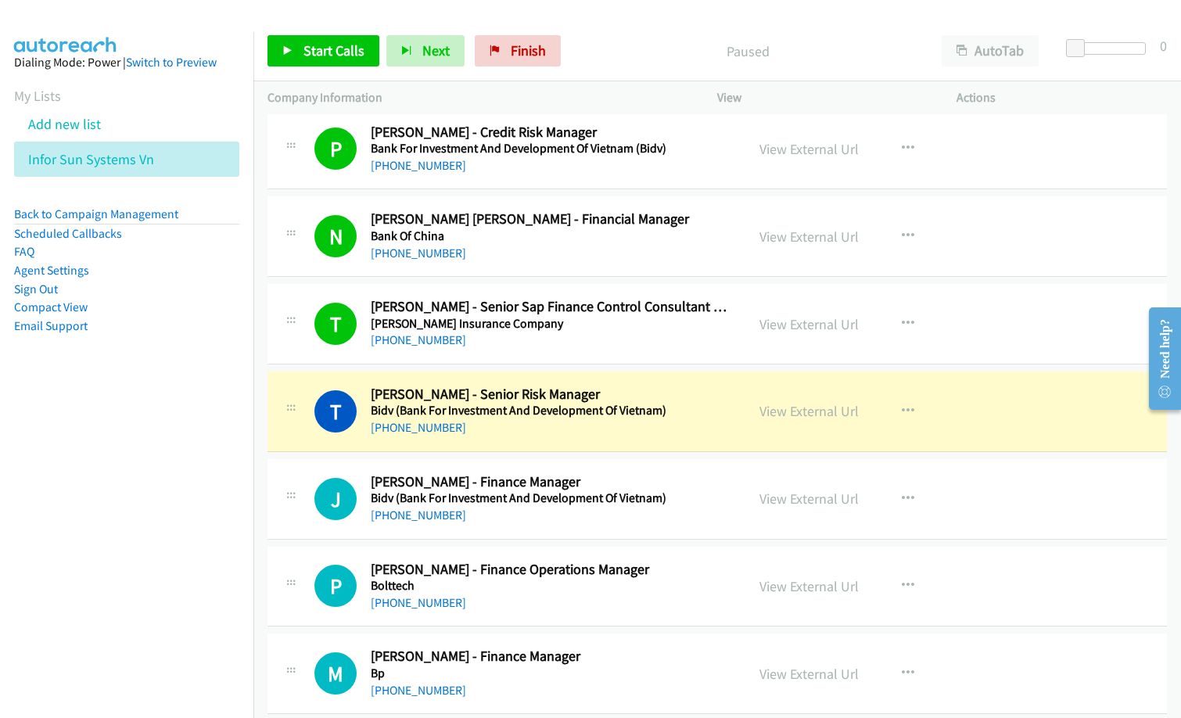
click at [627, 55] on p "Paused" at bounding box center [748, 51] width 332 height 21
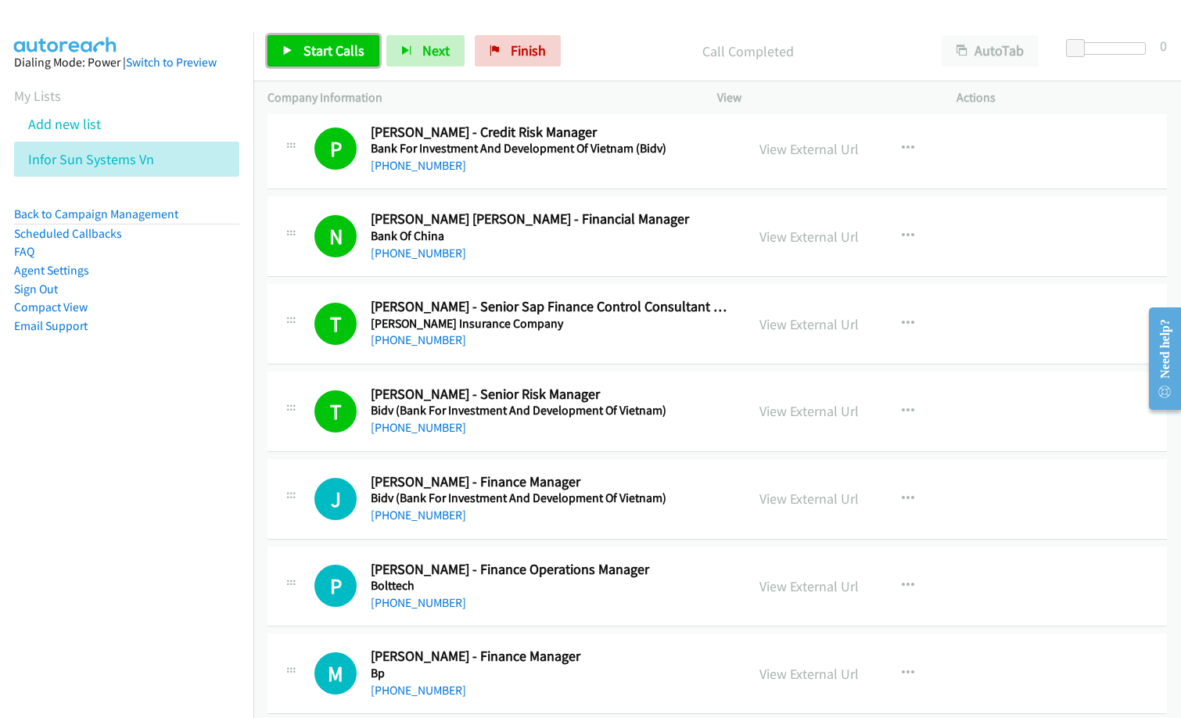
click at [308, 58] on span "Start Calls" at bounding box center [334, 50] width 61 height 18
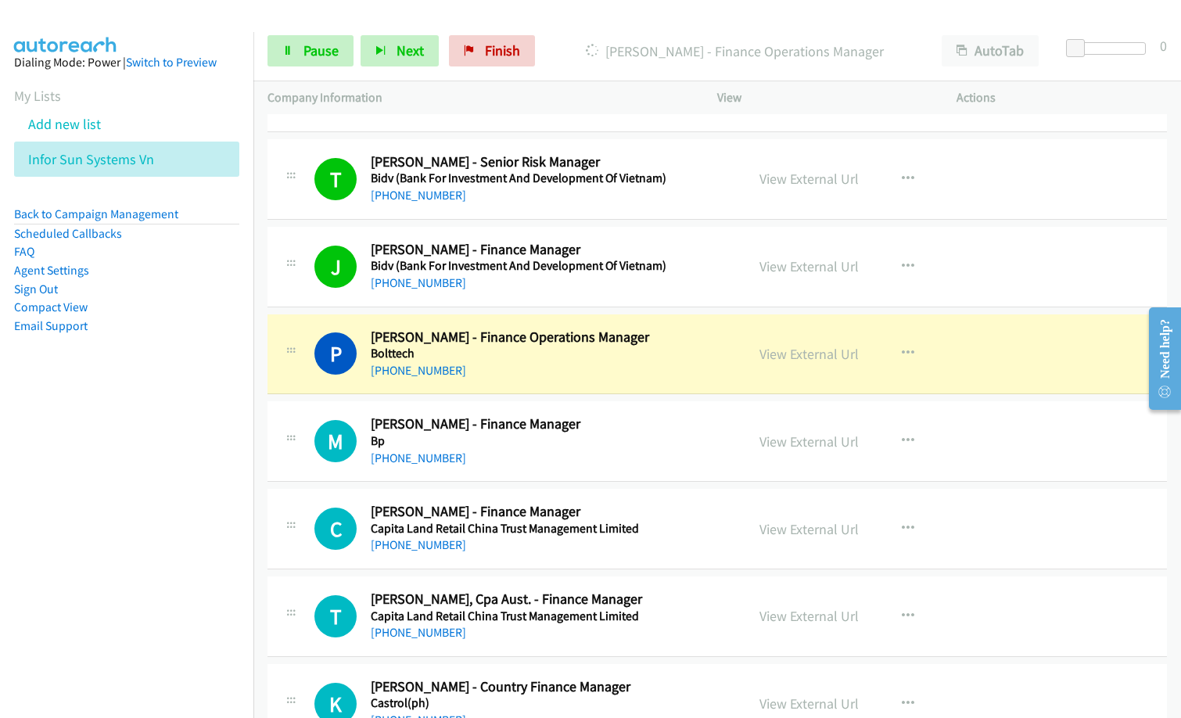
scroll to position [1643, 0]
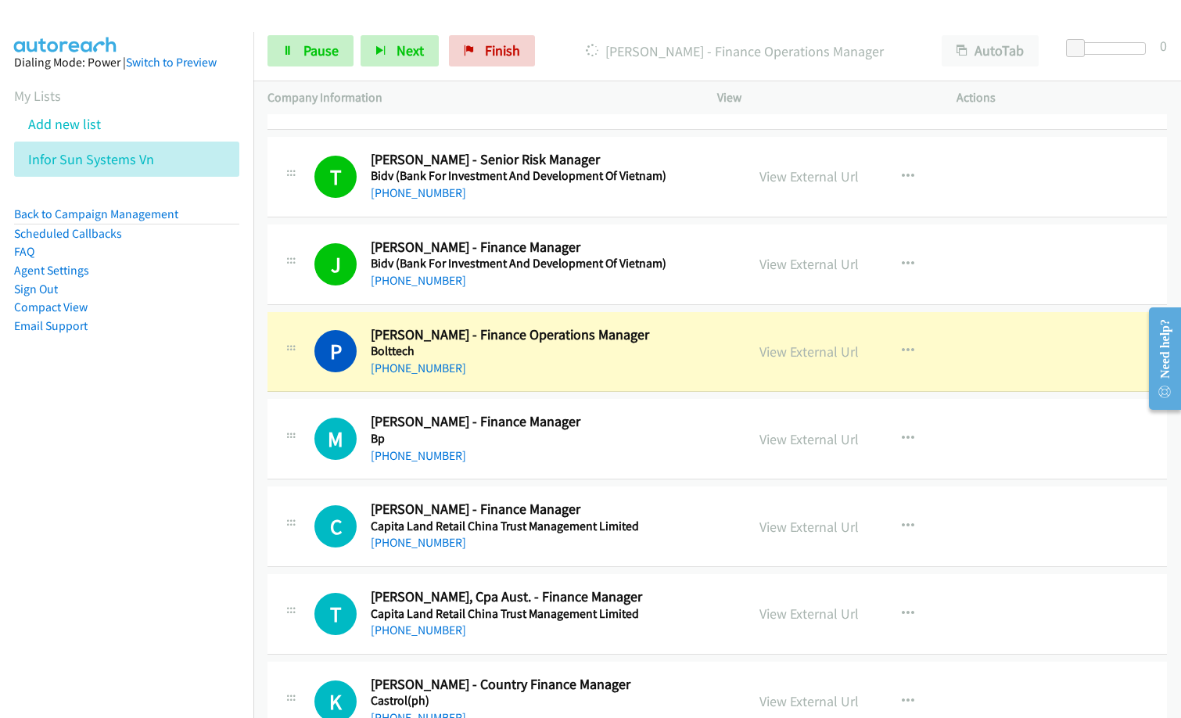
click at [140, 531] on nav "Dialing Mode: Power | Switch to Preview My Lists Add new list Infor Sun Systems…" at bounding box center [127, 391] width 254 height 718
click at [274, 59] on link "Pause" at bounding box center [311, 50] width 86 height 31
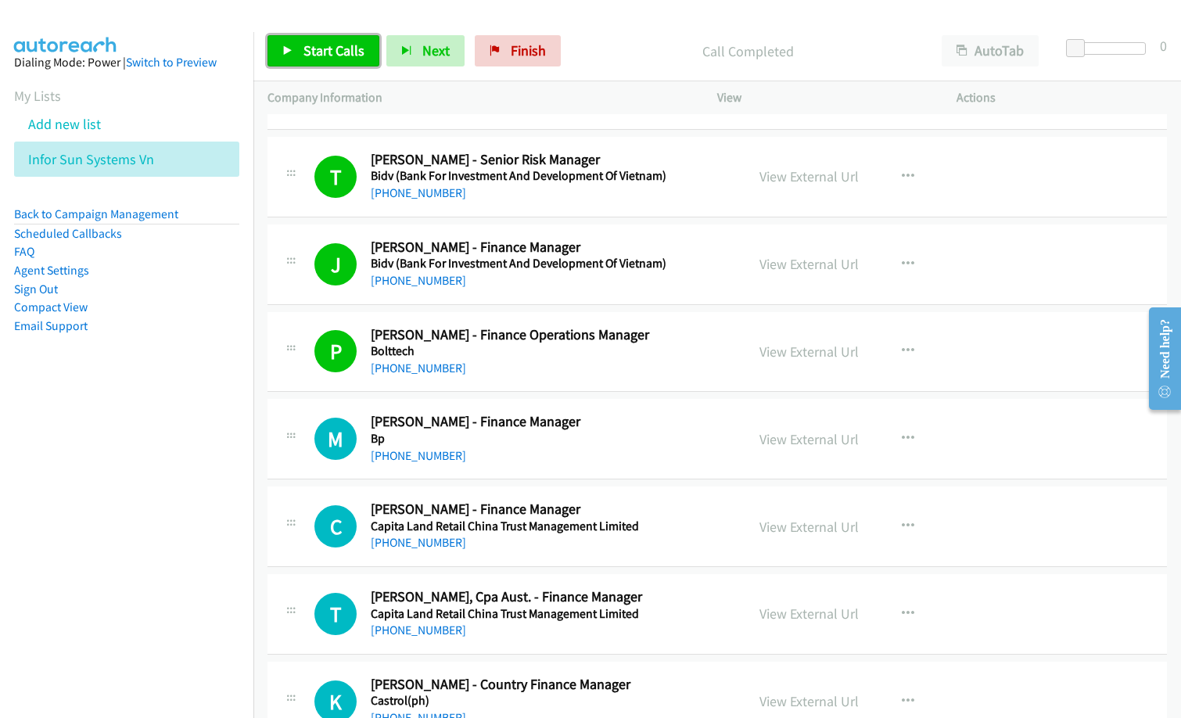
click at [356, 52] on span "Start Calls" at bounding box center [334, 50] width 61 height 18
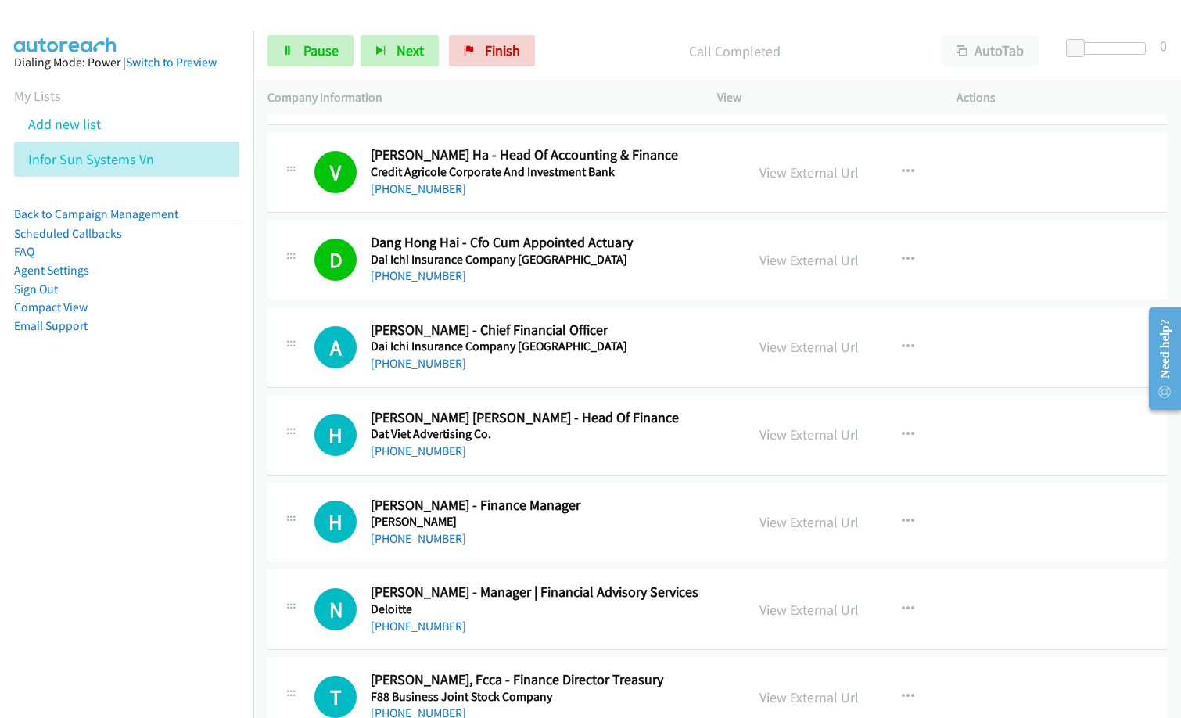
scroll to position [2895, 0]
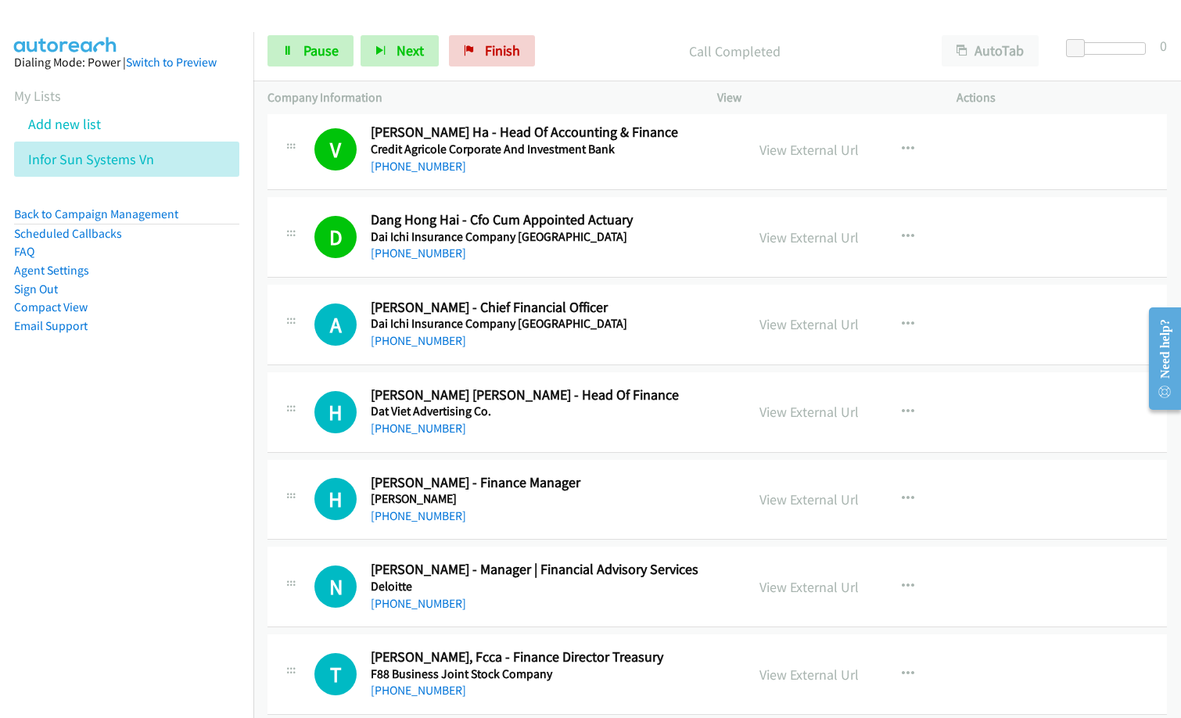
click at [162, 565] on nav "Dialing Mode: Power | Switch to Preview My Lists Add new list Infor Sun Systems…" at bounding box center [127, 391] width 254 height 718
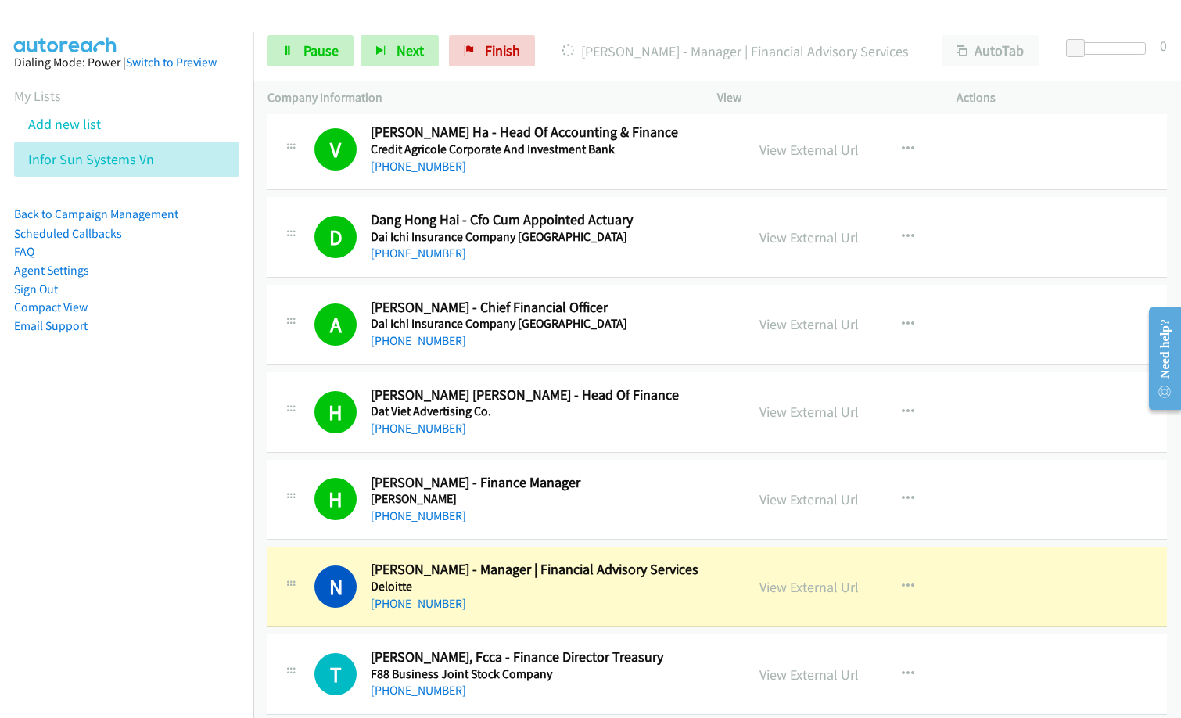
scroll to position [2973, 0]
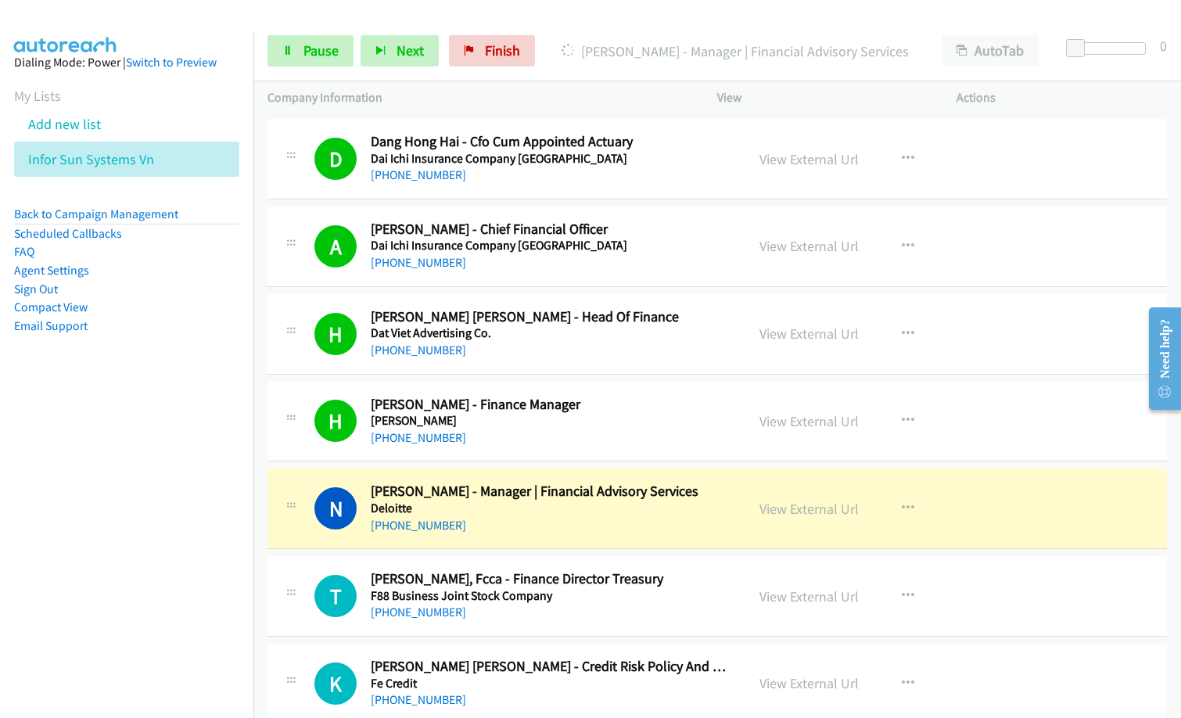
click at [535, 510] on h5 "Deloitte" at bounding box center [551, 509] width 360 height 16
click at [833, 516] on link "View External Url" at bounding box center [809, 509] width 99 height 18
click at [819, 424] on link "View External Url" at bounding box center [809, 421] width 99 height 18
click at [302, 52] on link "Pause" at bounding box center [311, 50] width 86 height 31
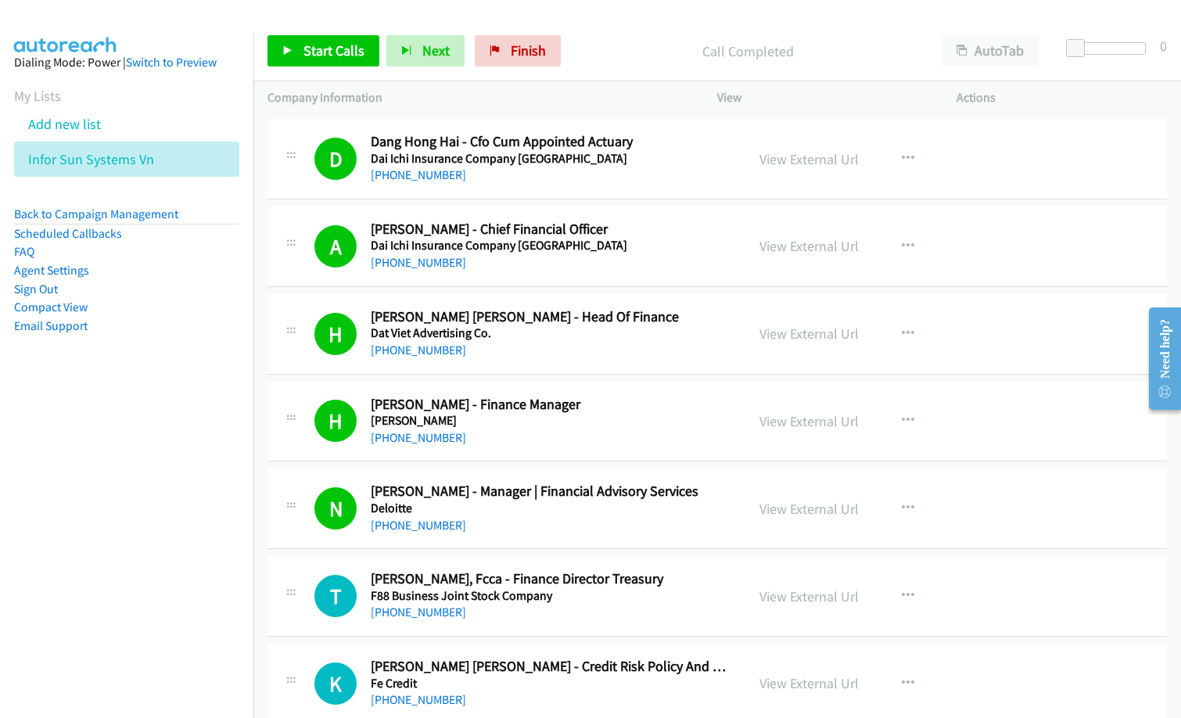
click at [612, 41] on p "Call Completed" at bounding box center [748, 51] width 332 height 21
click at [362, 65] on link "Start Calls" at bounding box center [324, 50] width 112 height 31
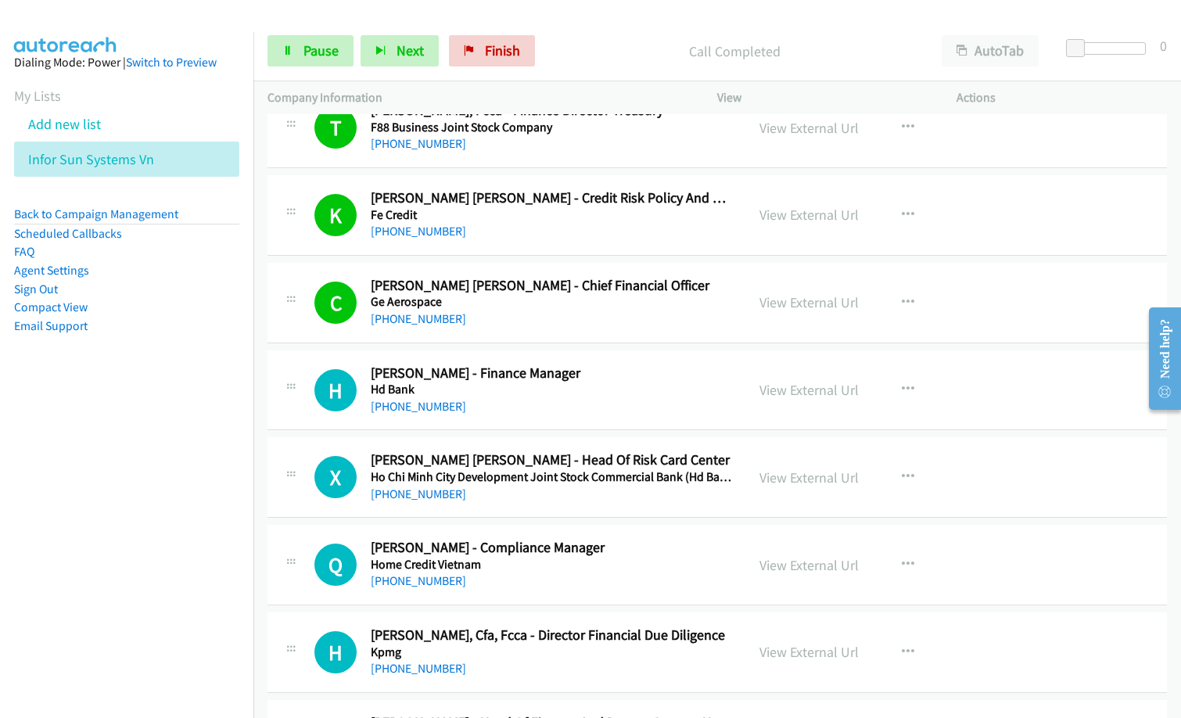
scroll to position [3442, 0]
click at [20, 573] on nav "Dialing Mode: Power | Switch to Preview My Lists Add new list Infor Sun Systems…" at bounding box center [127, 391] width 254 height 718
click at [9, 552] on nav "Dialing Mode: Power | Switch to Preview My Lists Add new list Infor Sun Systems…" at bounding box center [127, 391] width 254 height 718
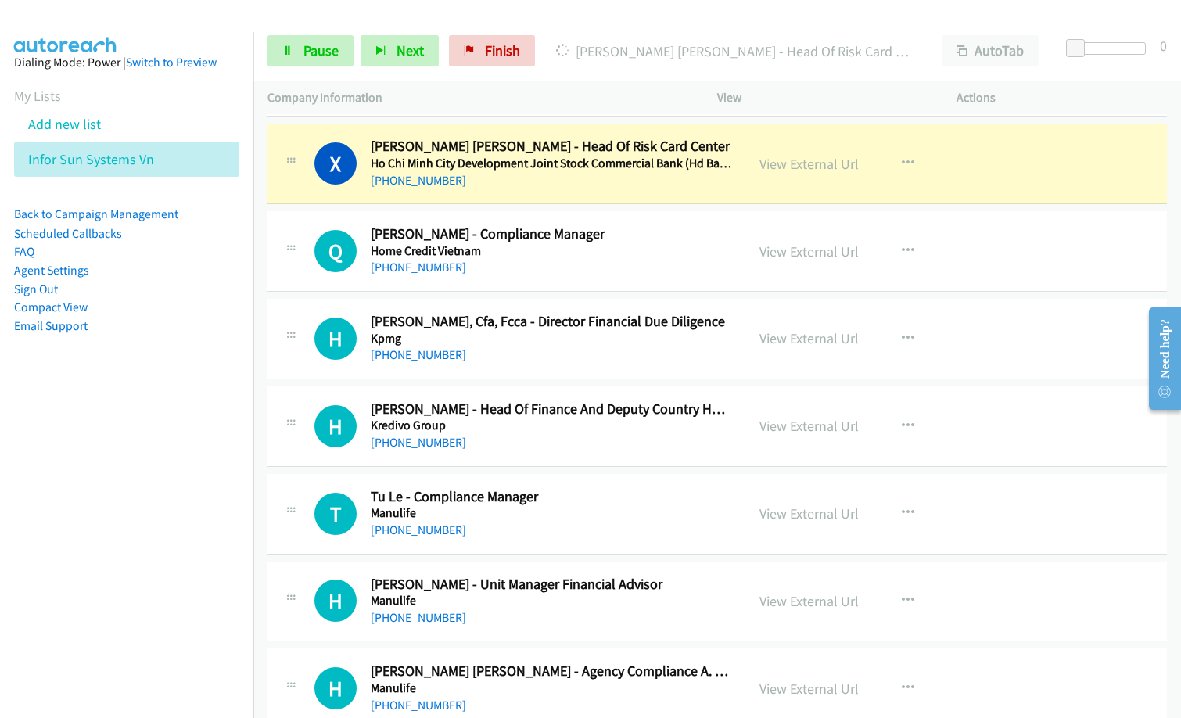
scroll to position [3990, 0]
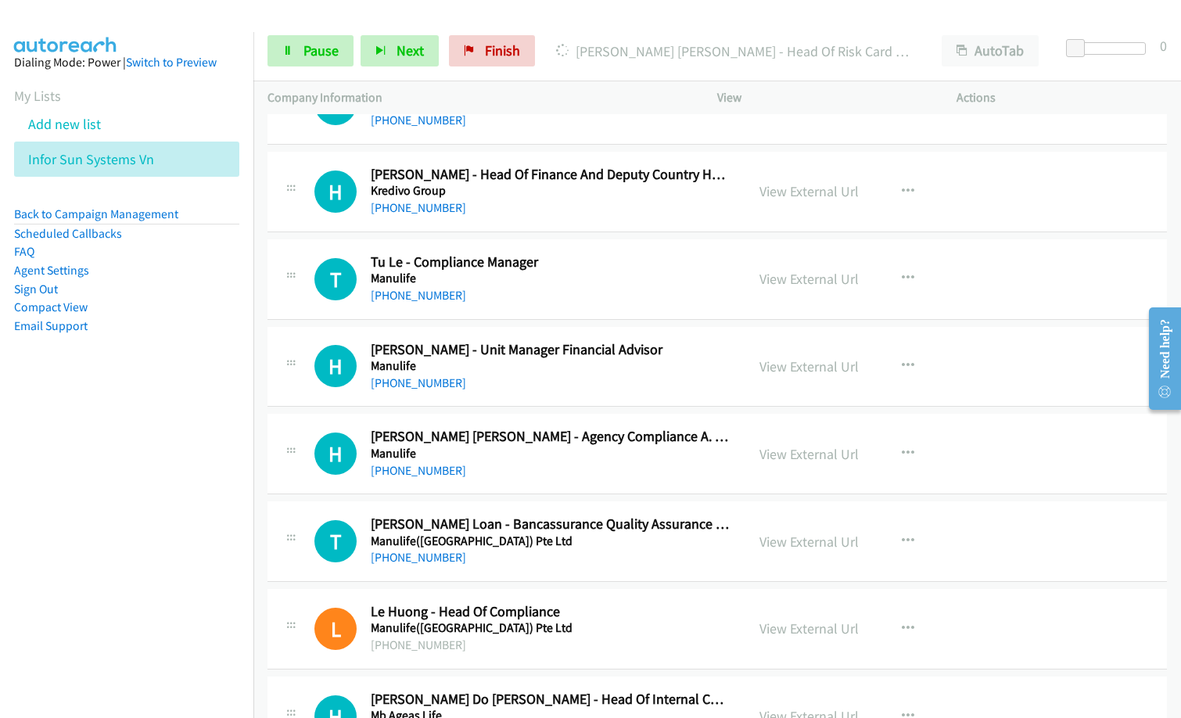
click at [83, 577] on nav "Dialing Mode: Power | Switch to Preview My Lists Add new list Infor Sun Systems…" at bounding box center [127, 391] width 254 height 718
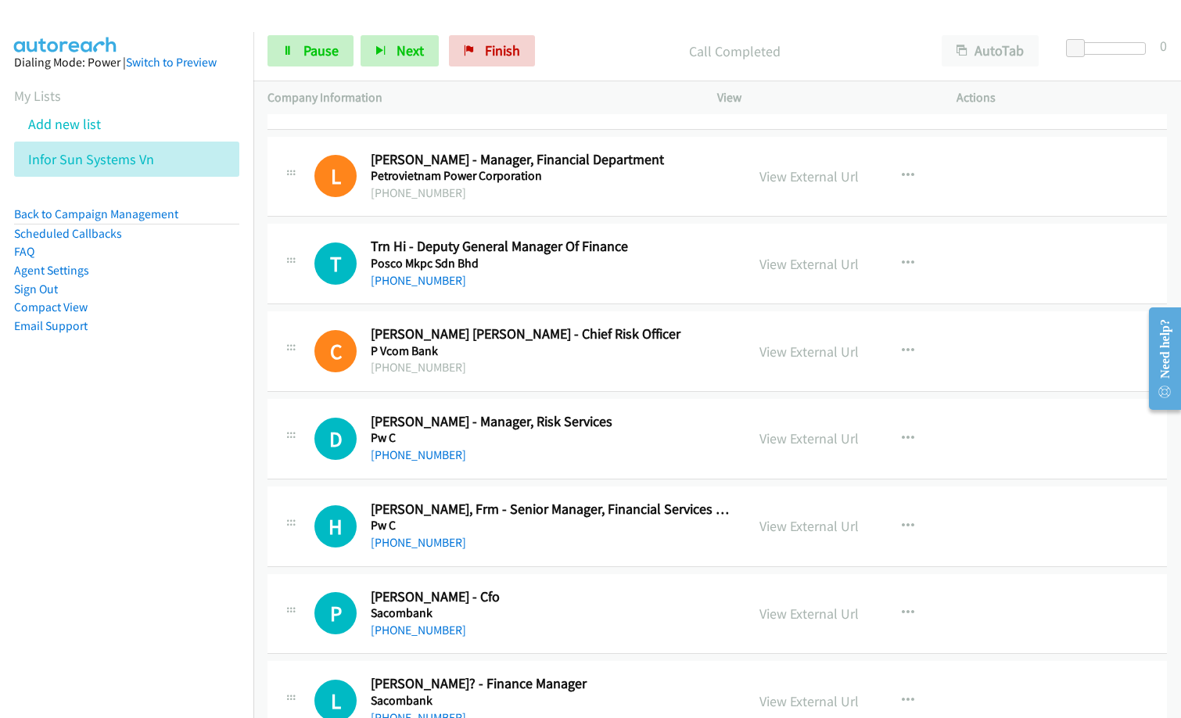
scroll to position [5711, 0]
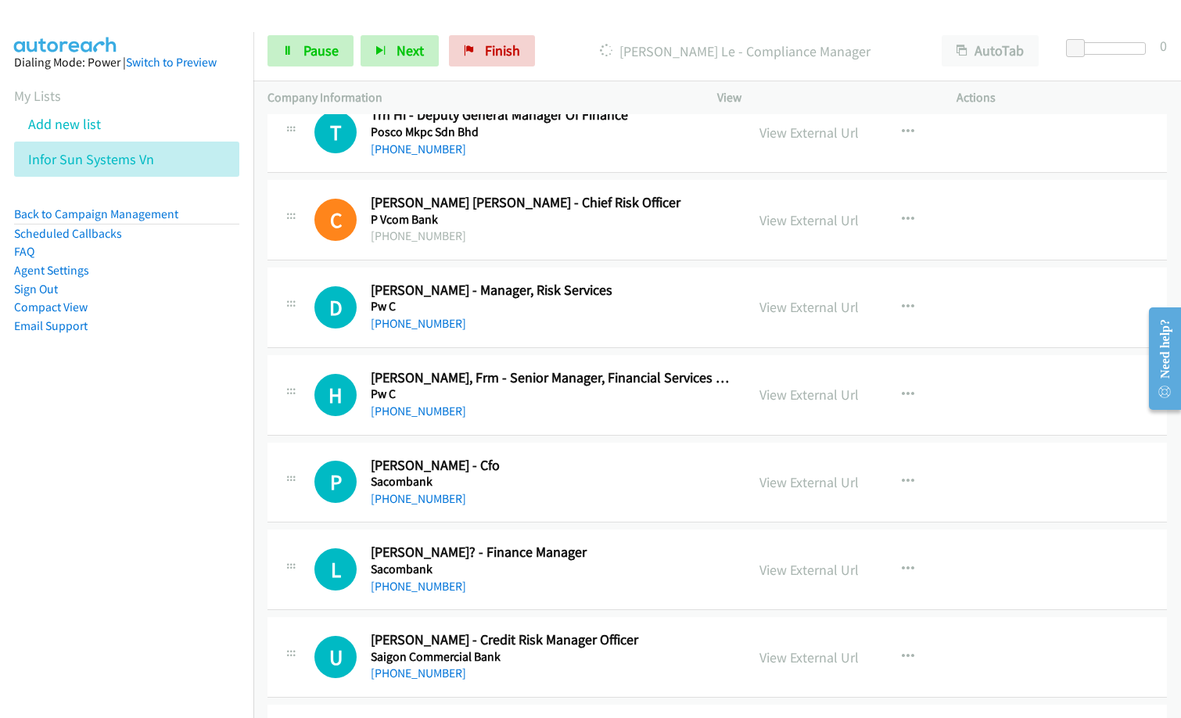
click at [1127, 500] on div "P Callback Scheduled [PERSON_NAME] - Cfo Sacombank Asia/Ho_Chi_Minh [PHONE_NUMB…" at bounding box center [718, 483] width 900 height 81
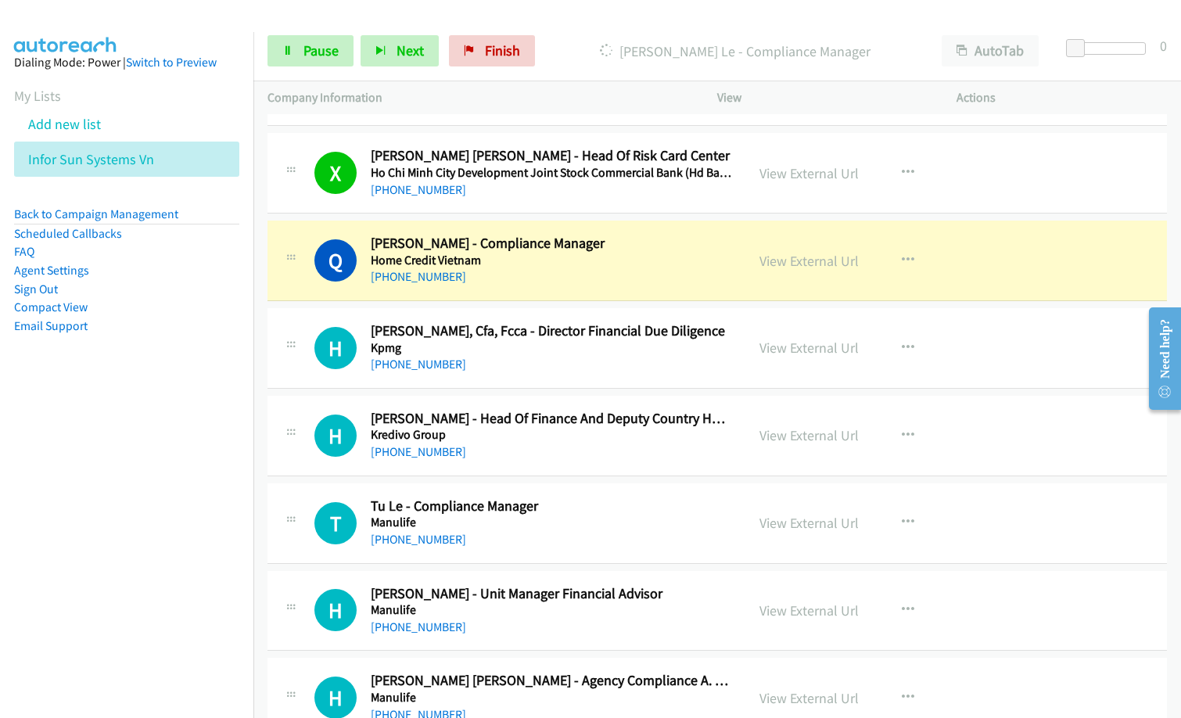
scroll to position [3750, 0]
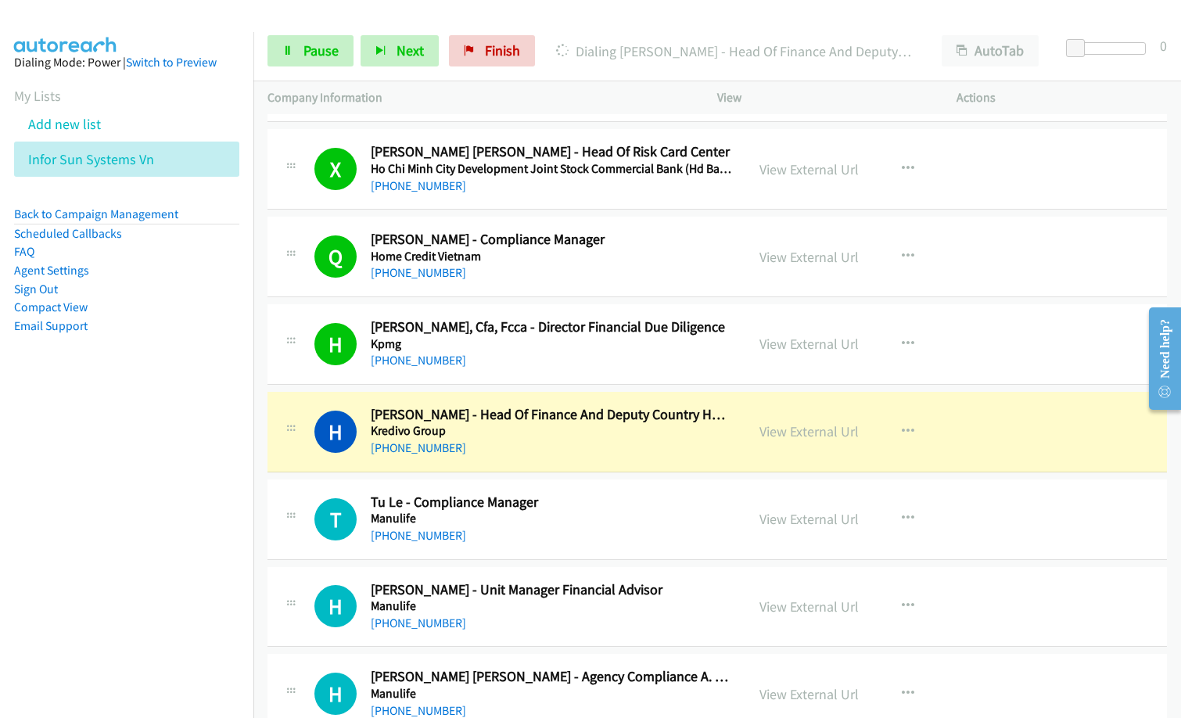
click at [601, 538] on div "[PHONE_NUMBER]" at bounding box center [551, 536] width 360 height 19
click at [798, 439] on link "View External Url" at bounding box center [809, 431] width 99 height 18
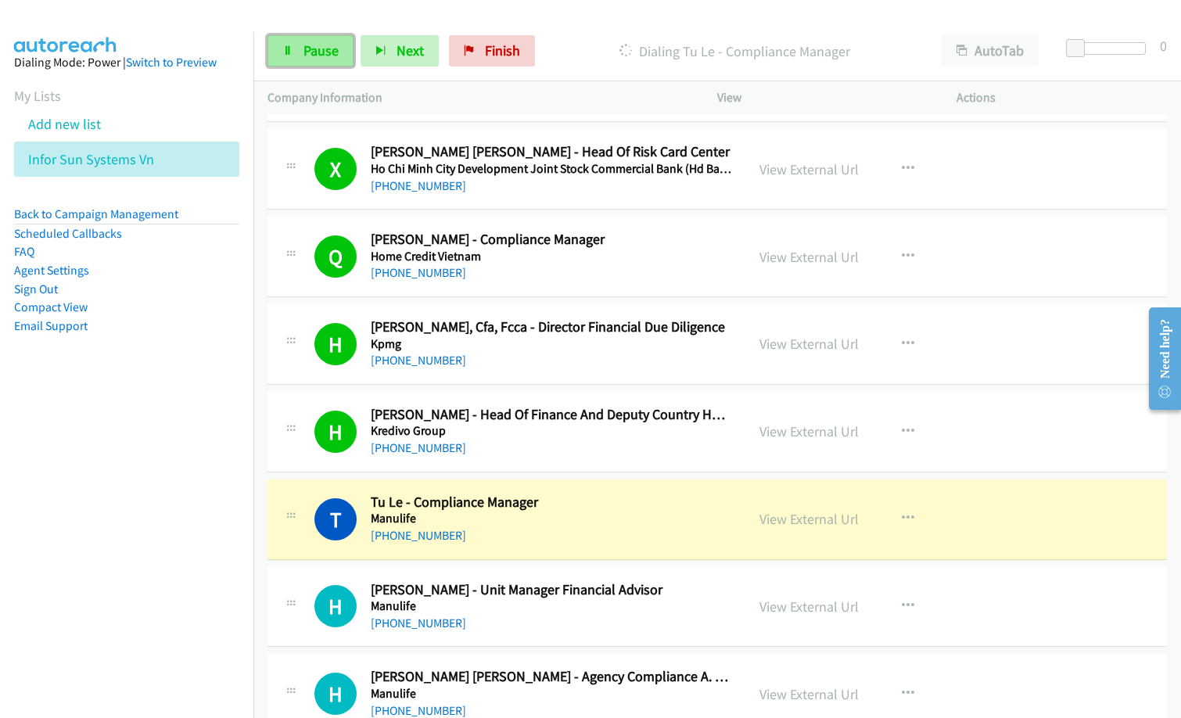
click at [322, 53] on span "Pause" at bounding box center [321, 50] width 35 height 18
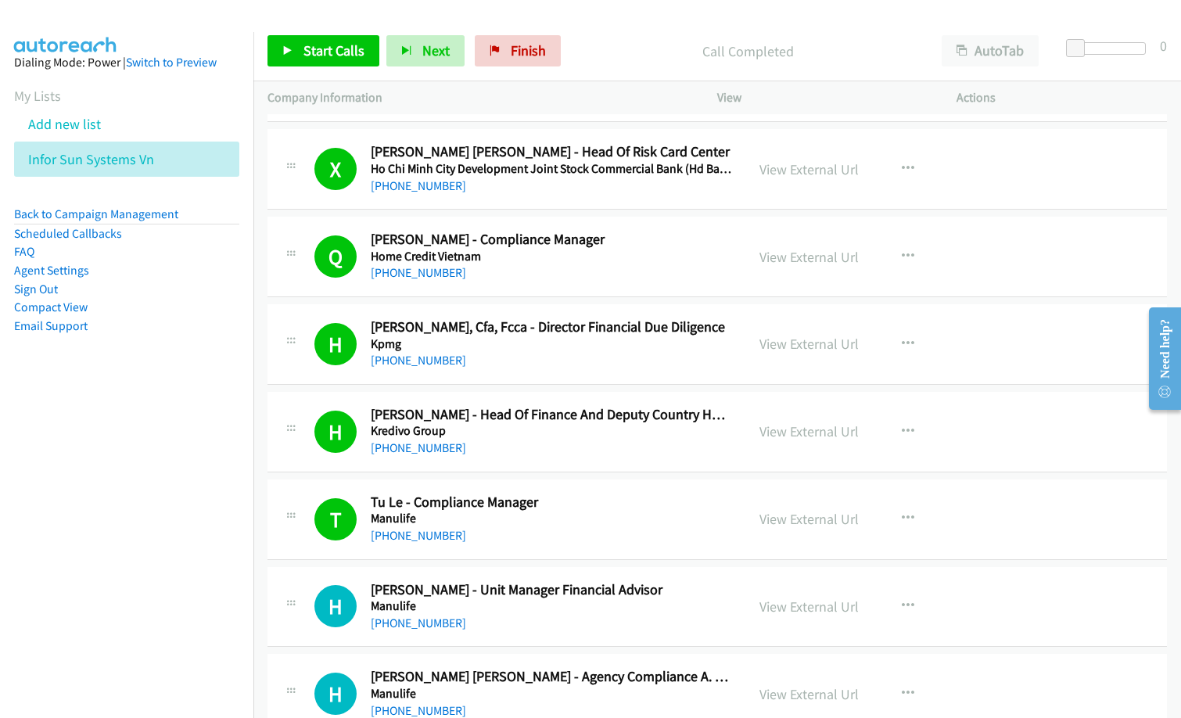
drag, startPoint x: 124, startPoint y: 502, endPoint x: 311, endPoint y: 390, distance: 218.3
click at [135, 496] on nav "Dialing Mode: Power | Switch to Preview My Lists Add new list Infor Sun Systems…" at bounding box center [127, 391] width 254 height 718
click at [305, 47] on span "Start Calls" at bounding box center [334, 50] width 61 height 18
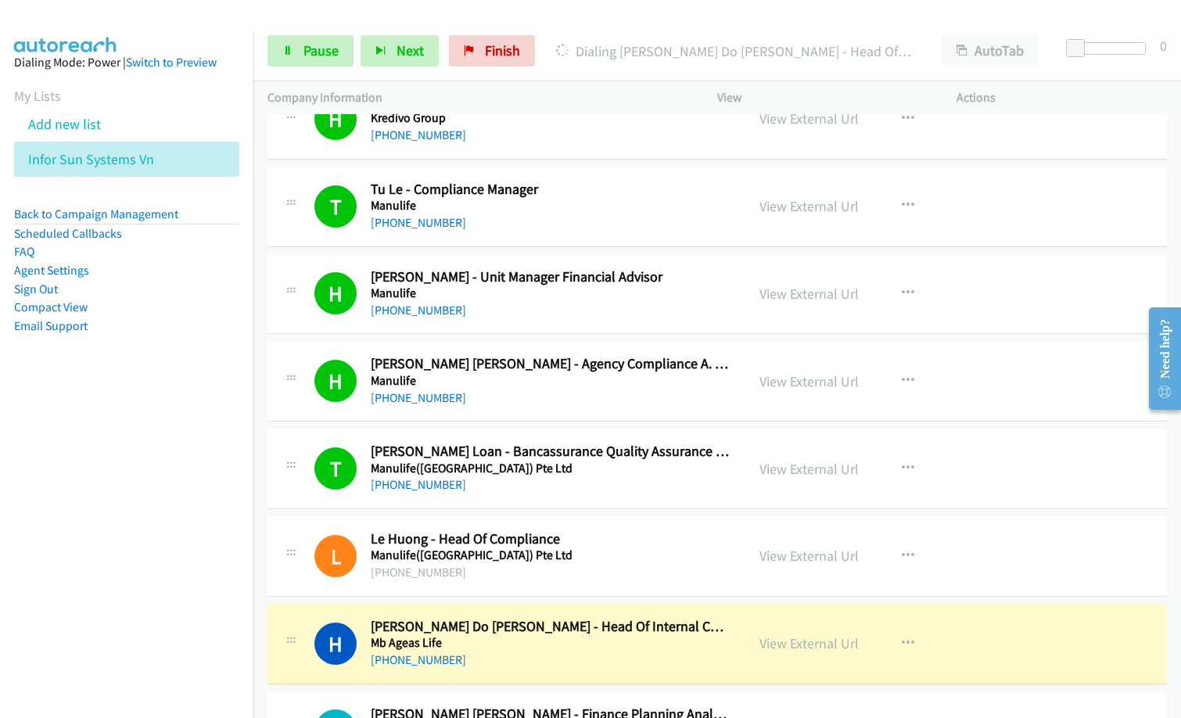
scroll to position [4376, 0]
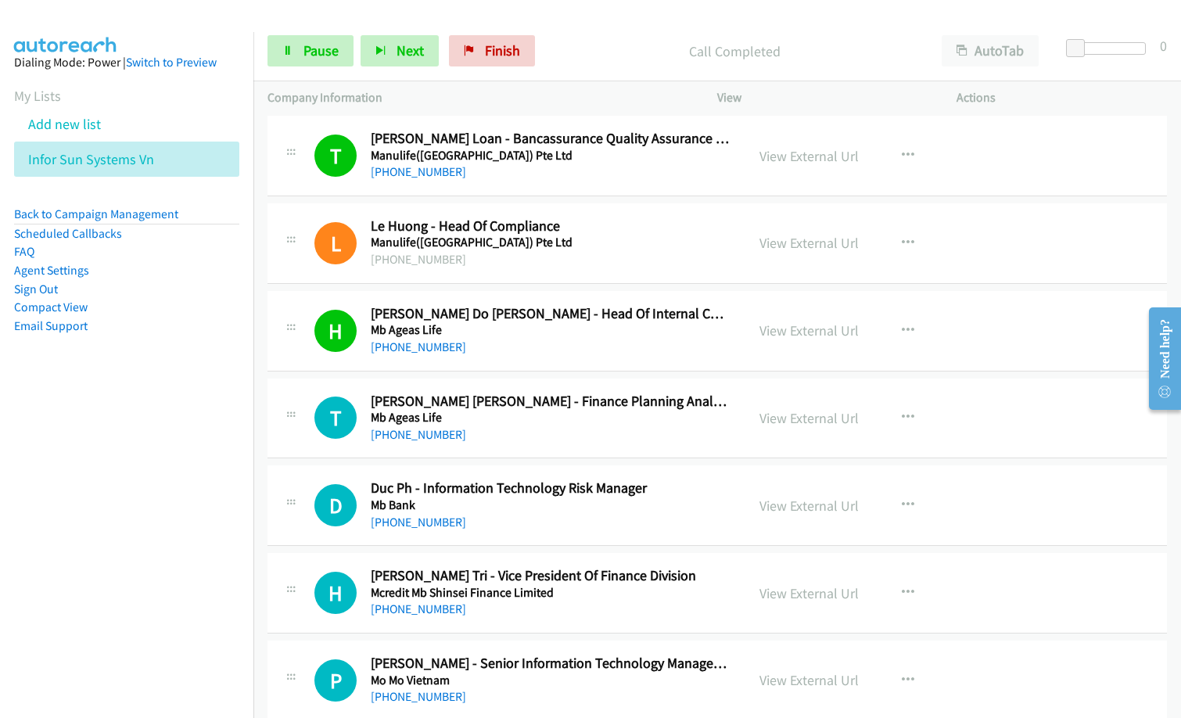
click at [119, 465] on nav "Dialing Mode: Power | Switch to Preview My Lists Add new list Infor Sun Systems…" at bounding box center [127, 391] width 254 height 718
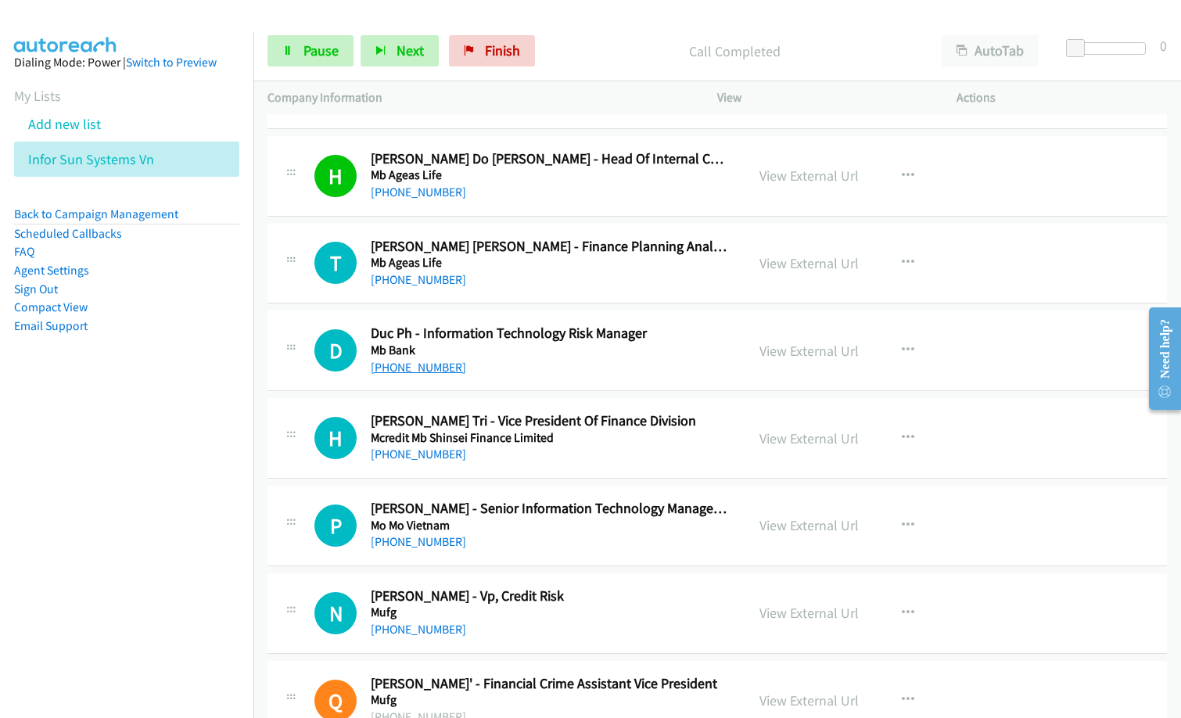
scroll to position [4532, 0]
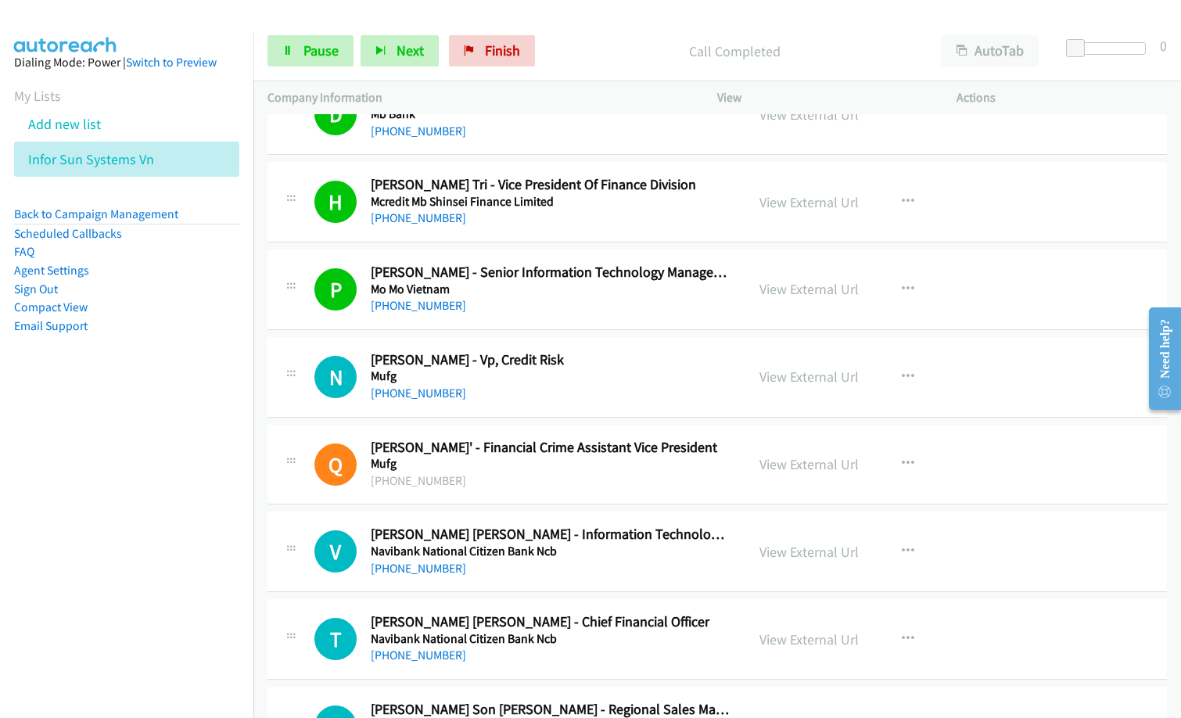
click at [51, 543] on nav "Dialing Mode: Power | Switch to Preview My Lists Add new list Infor Sun Systems…" at bounding box center [127, 391] width 254 height 718
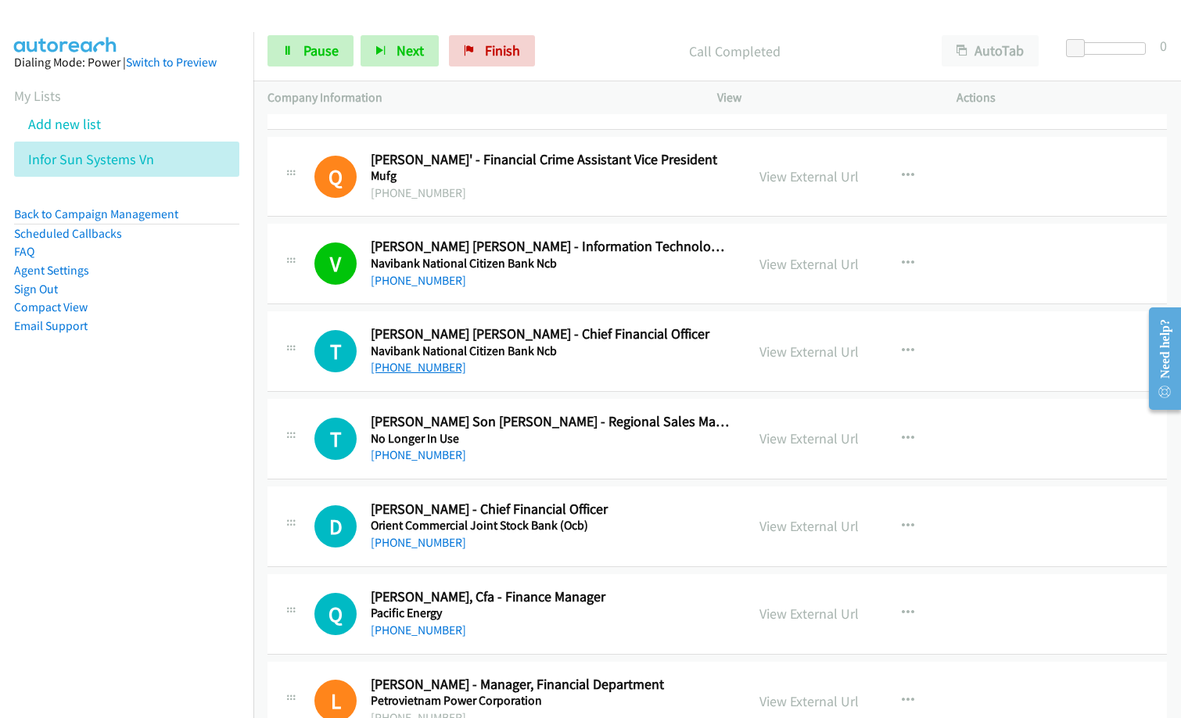
scroll to position [5080, 0]
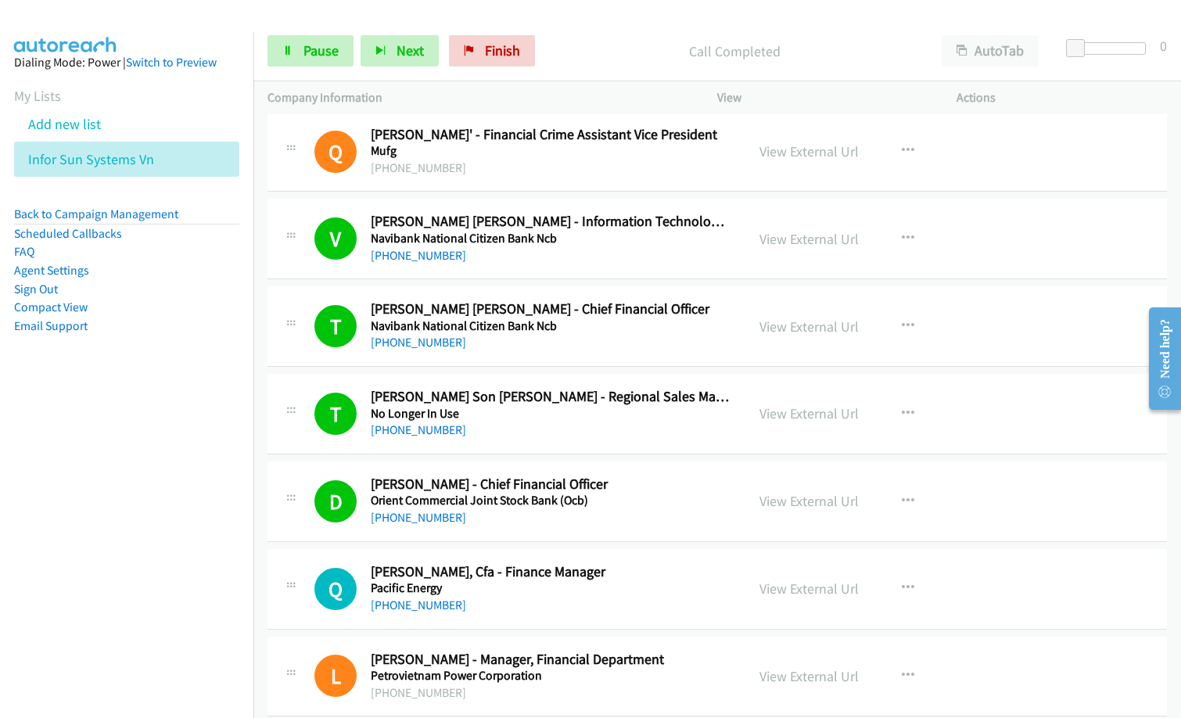
click at [668, 592] on h5 "Pacific Energy" at bounding box center [551, 589] width 360 height 16
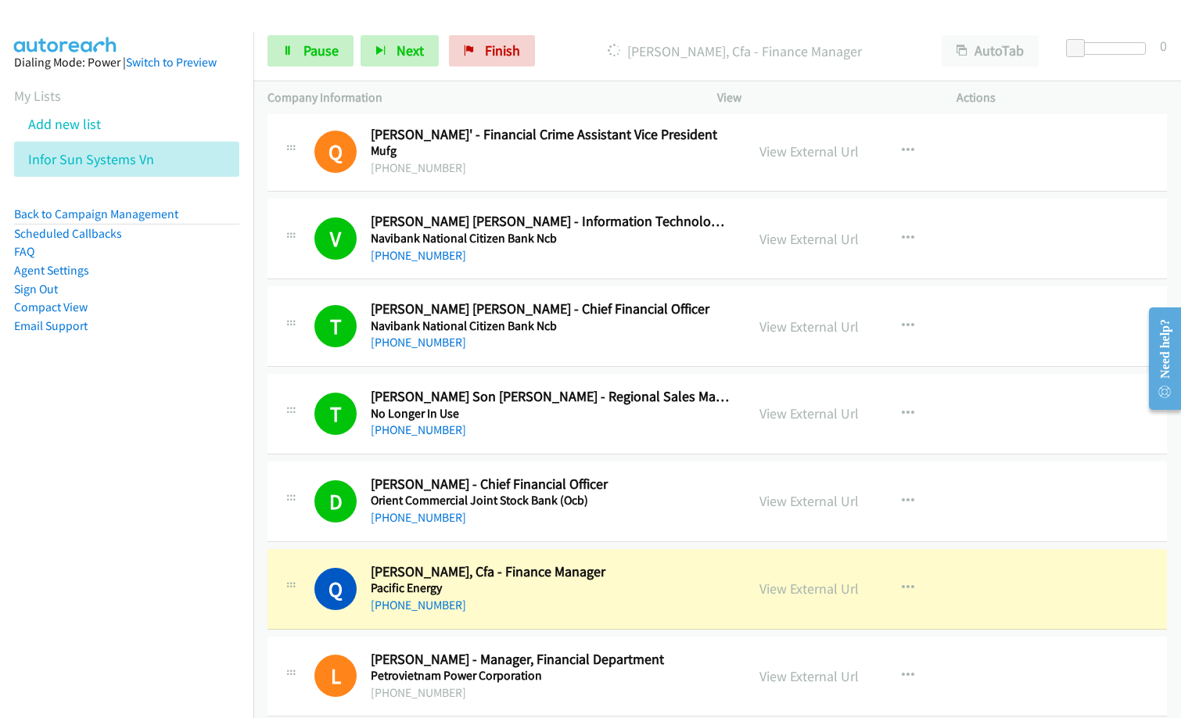
click at [598, 587] on h5 "Pacific Energy" at bounding box center [551, 589] width 360 height 16
click at [805, 593] on link "View External Url" at bounding box center [809, 589] width 99 height 18
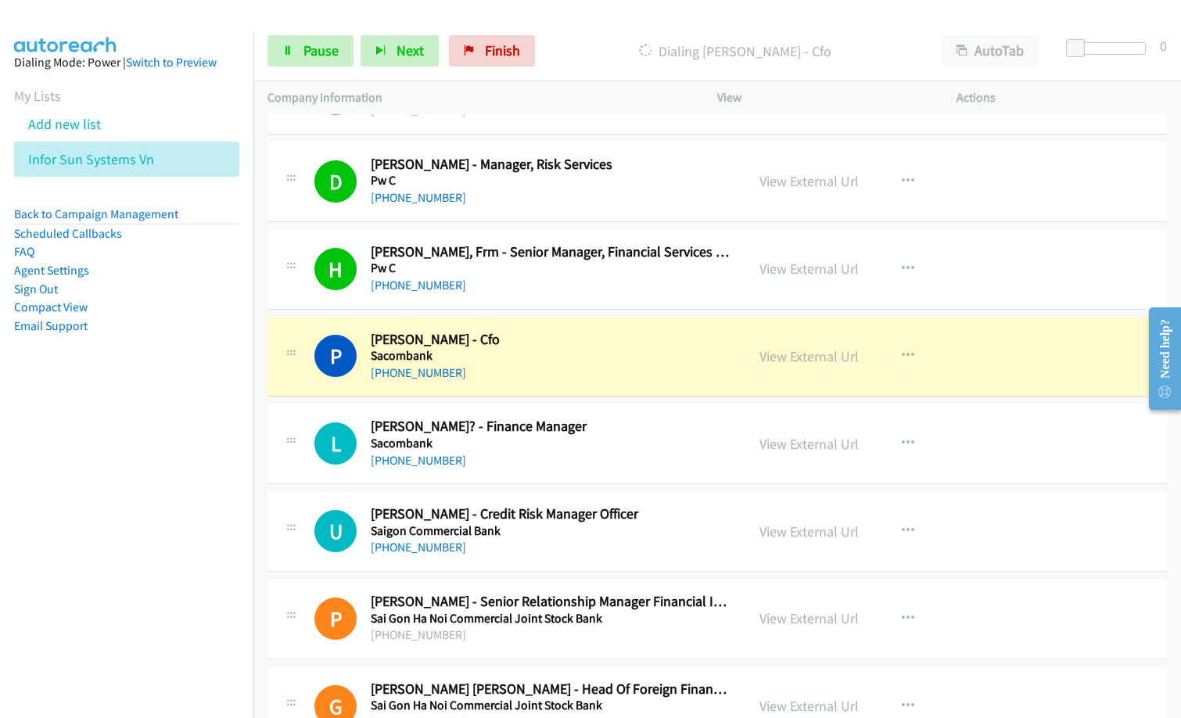
scroll to position [6019, 0]
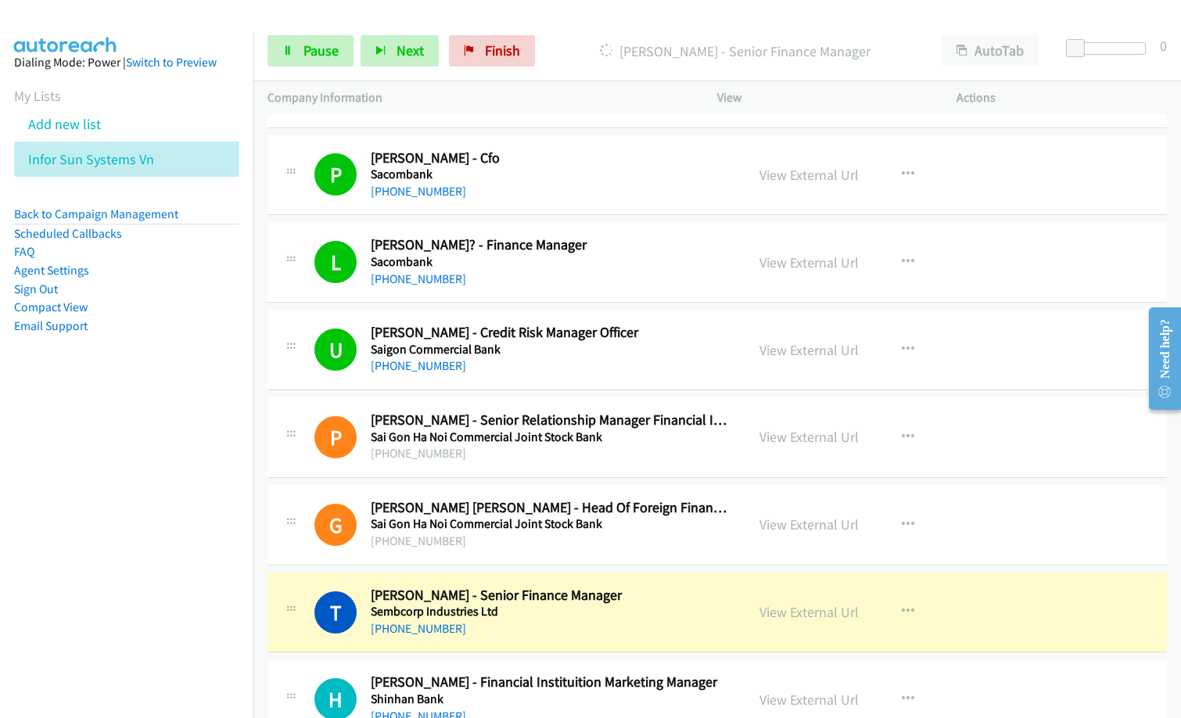
click at [150, 452] on nav "Dialing Mode: Power | Switch to Preview My Lists Add new list Infor Sun Systems…" at bounding box center [127, 391] width 254 height 718
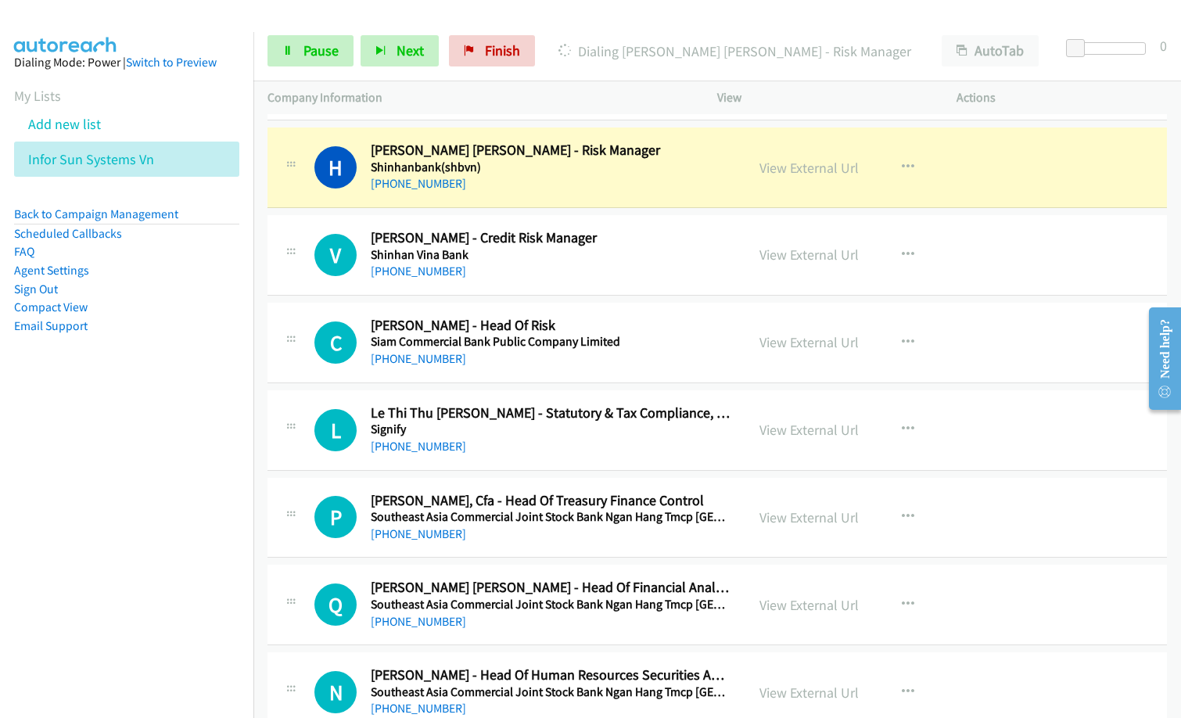
scroll to position [6644, 0]
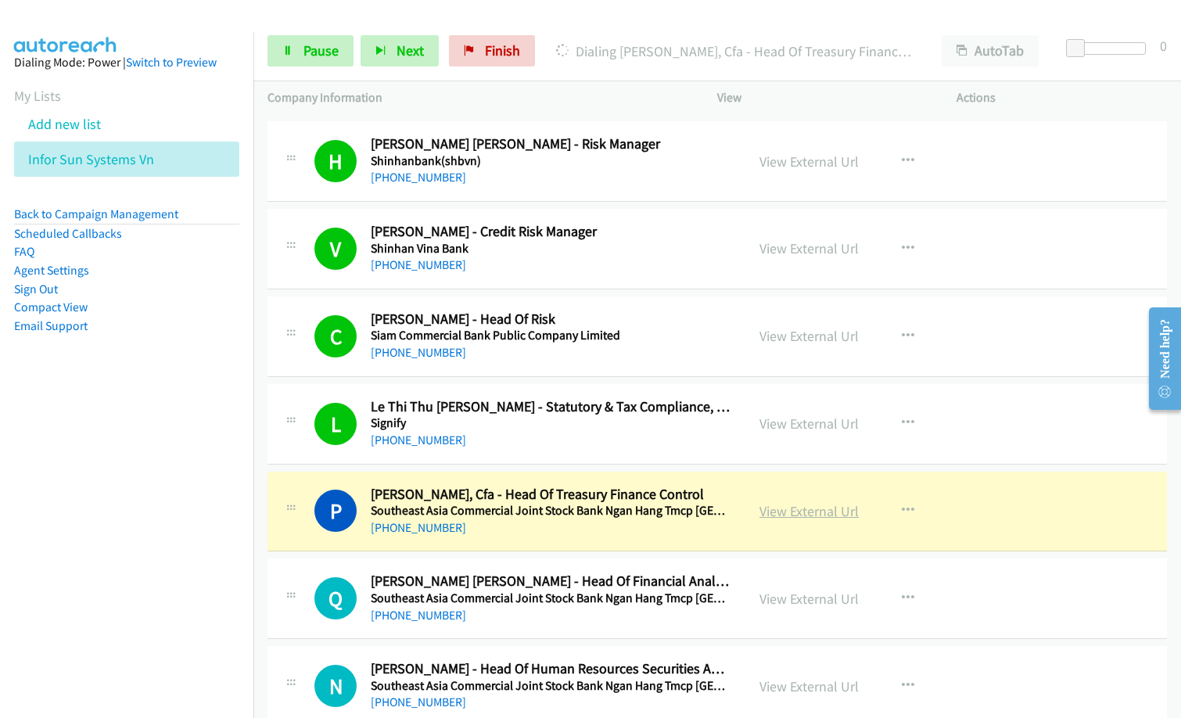
click at [778, 518] on link "View External Url" at bounding box center [809, 511] width 99 height 18
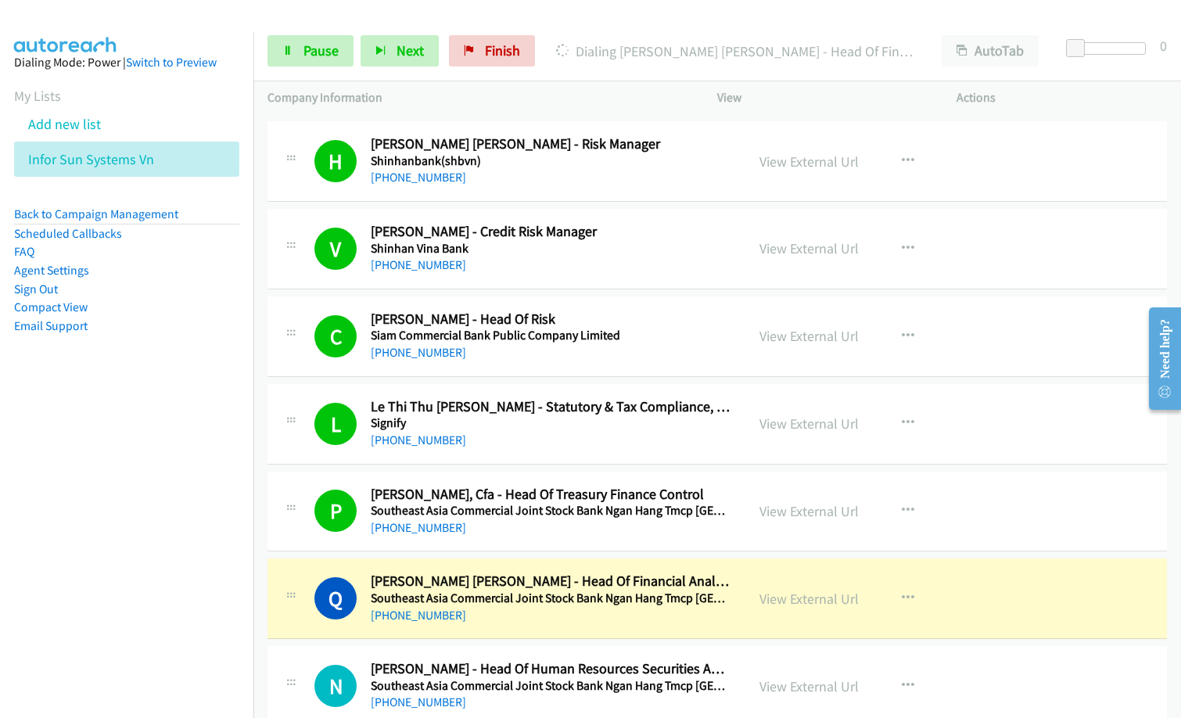
click at [597, 350] on div "[PHONE_NUMBER]" at bounding box center [551, 352] width 360 height 19
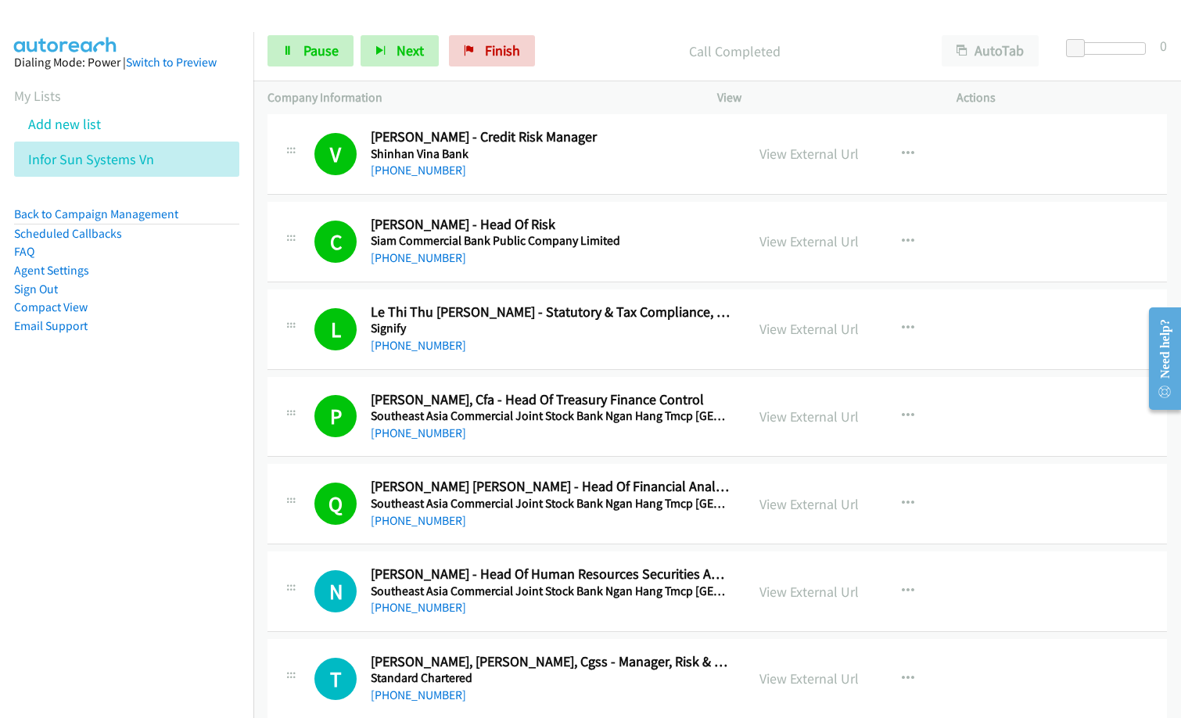
scroll to position [6879, 0]
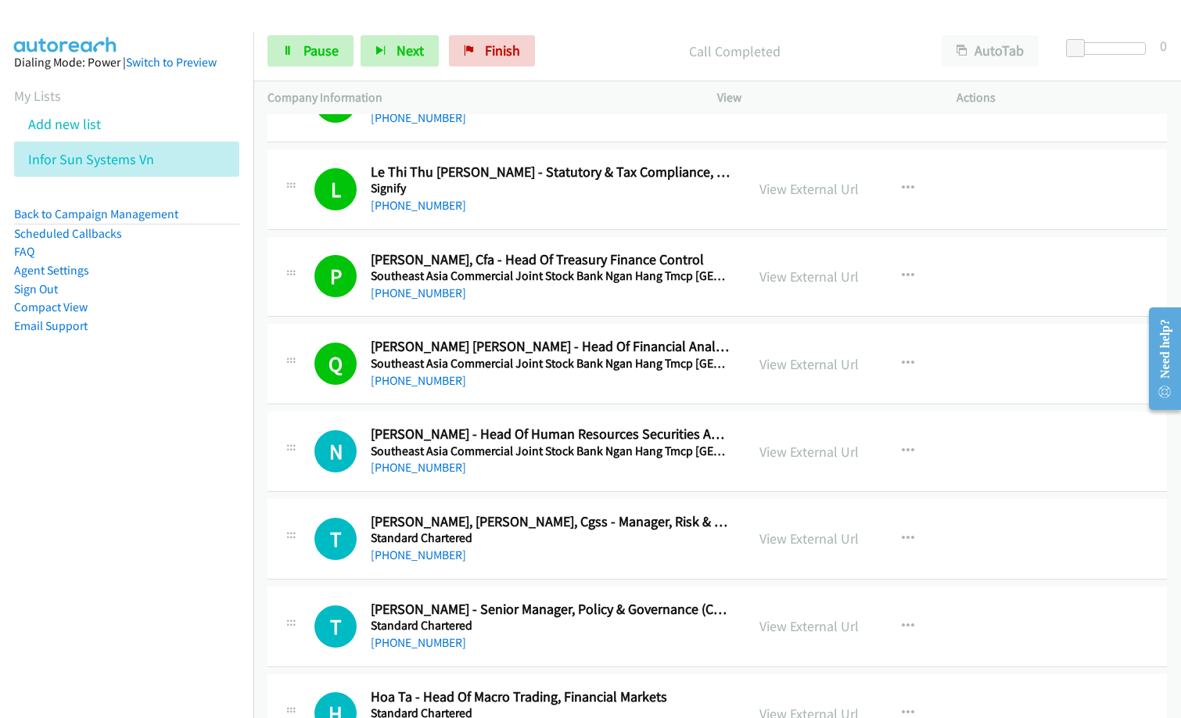
click at [608, 46] on p "Call Completed" at bounding box center [735, 51] width 358 height 21
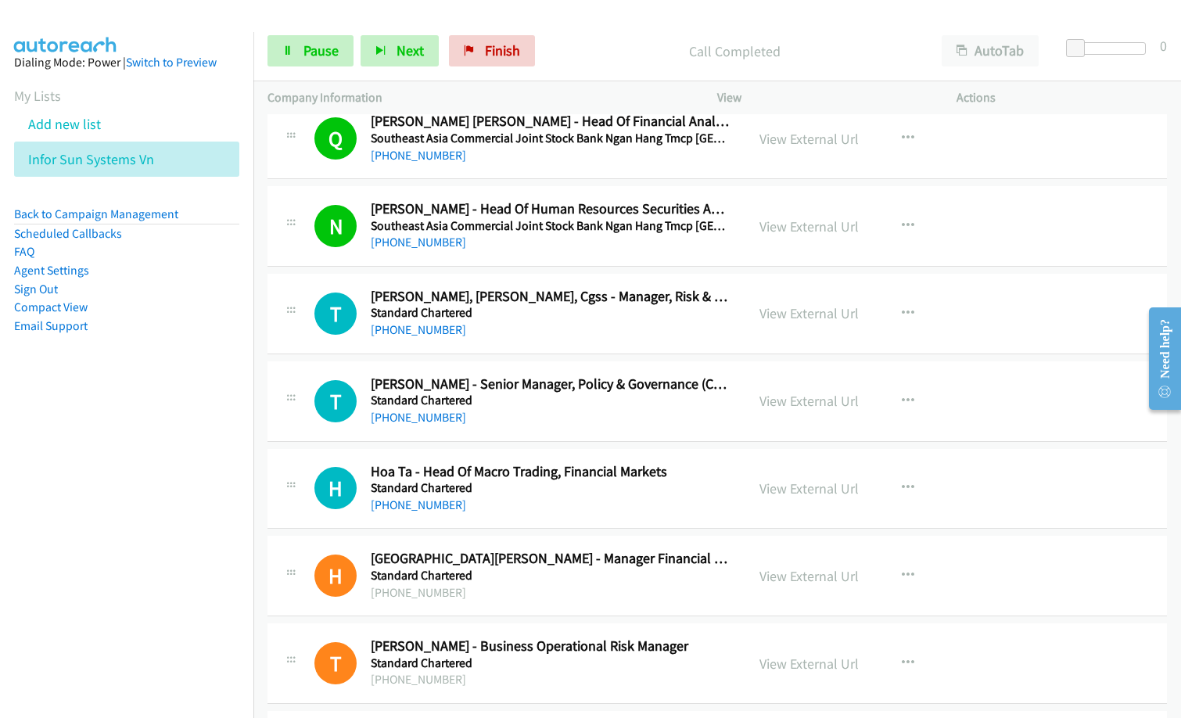
scroll to position [7114, 0]
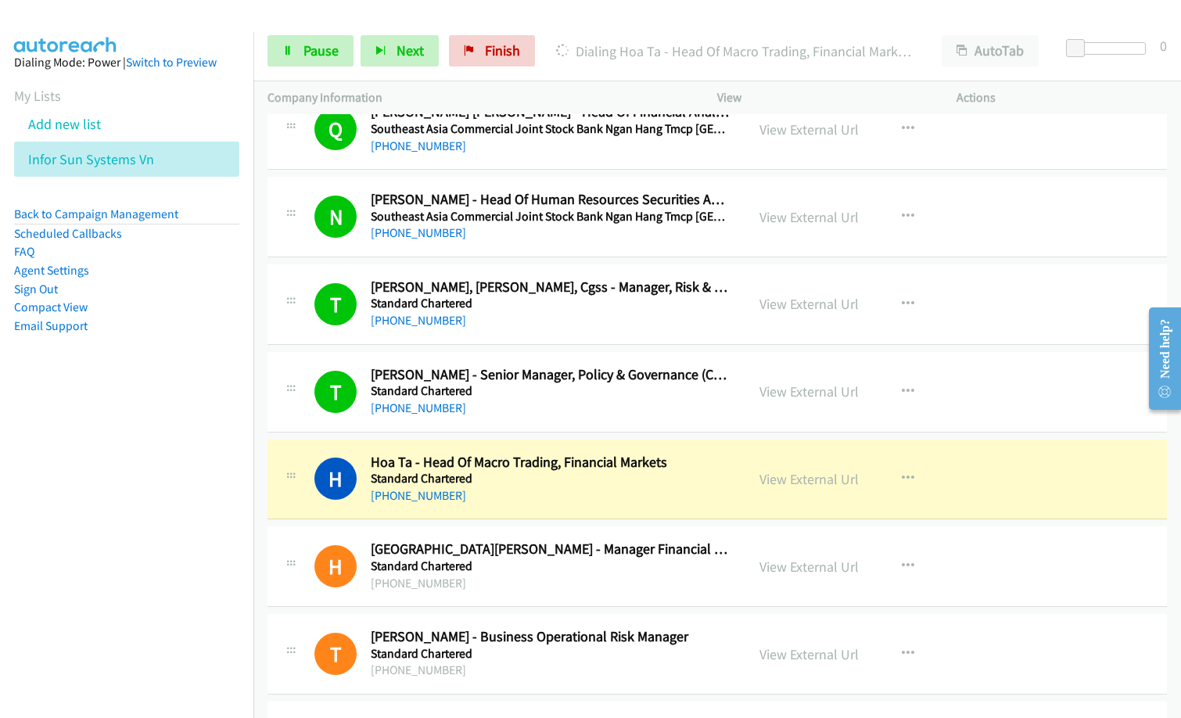
click at [522, 474] on h5 "Standard Chartered" at bounding box center [551, 479] width 360 height 16
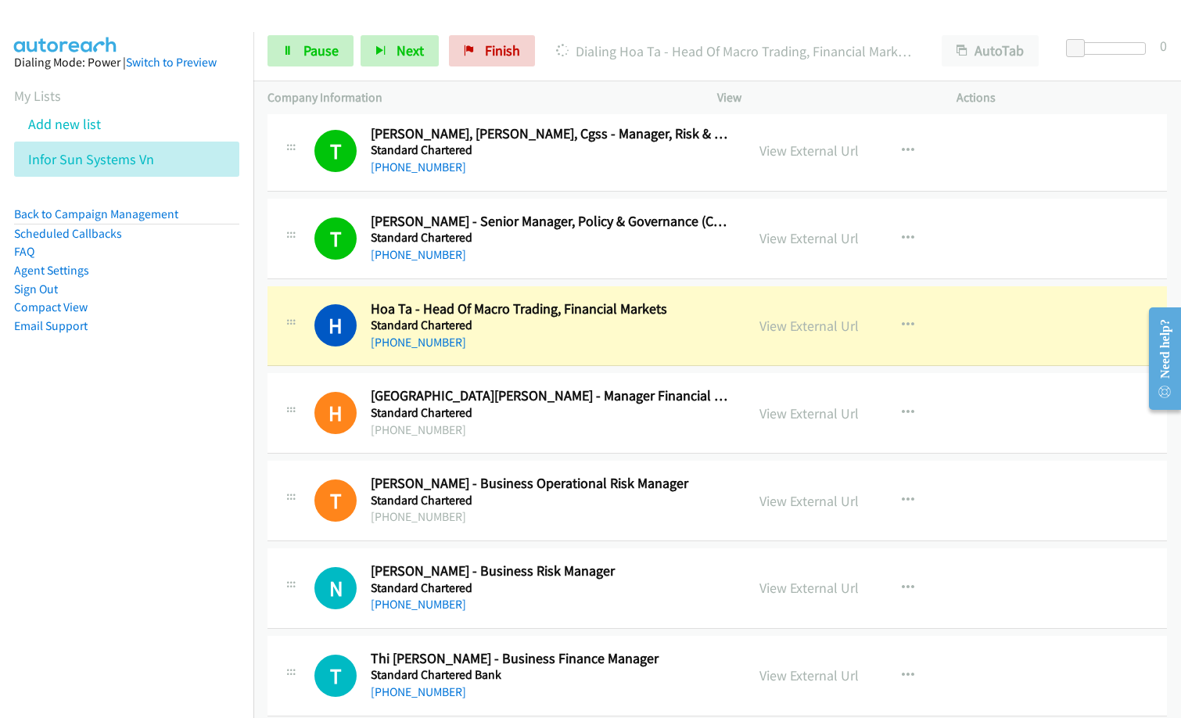
scroll to position [7270, 0]
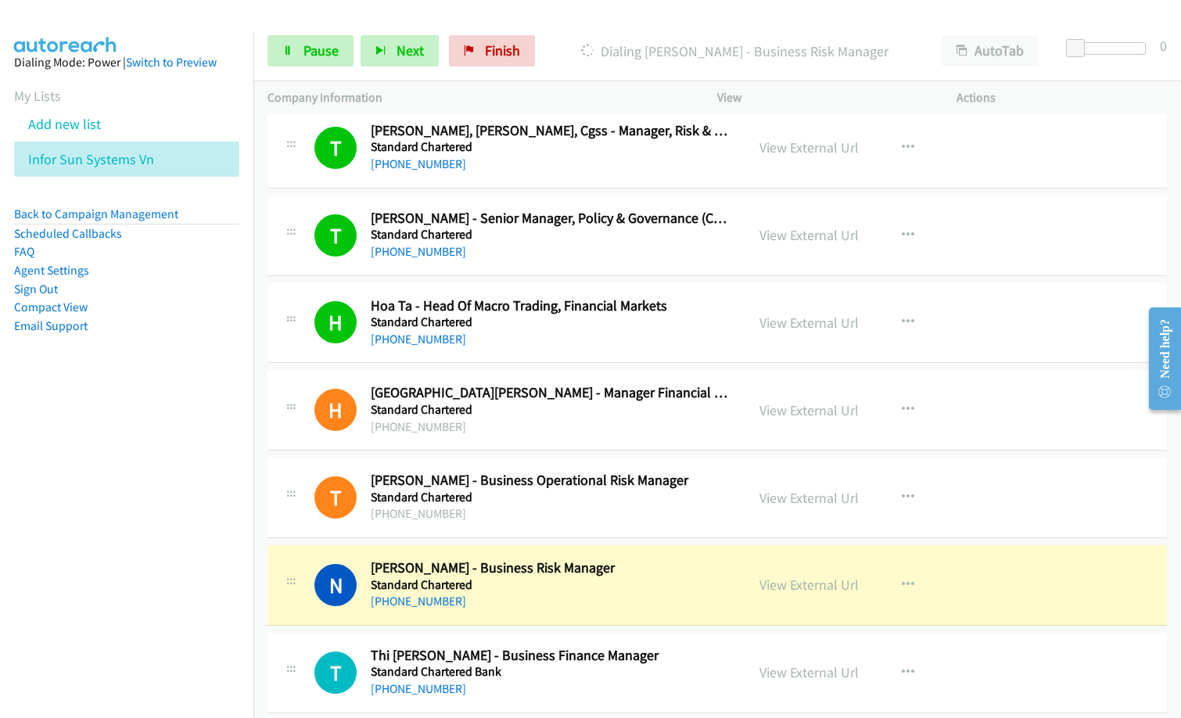
click at [20, 441] on nav "Dialing Mode: Power | Switch to Preview My Lists Add new list Infor Sun Systems…" at bounding box center [127, 391] width 254 height 718
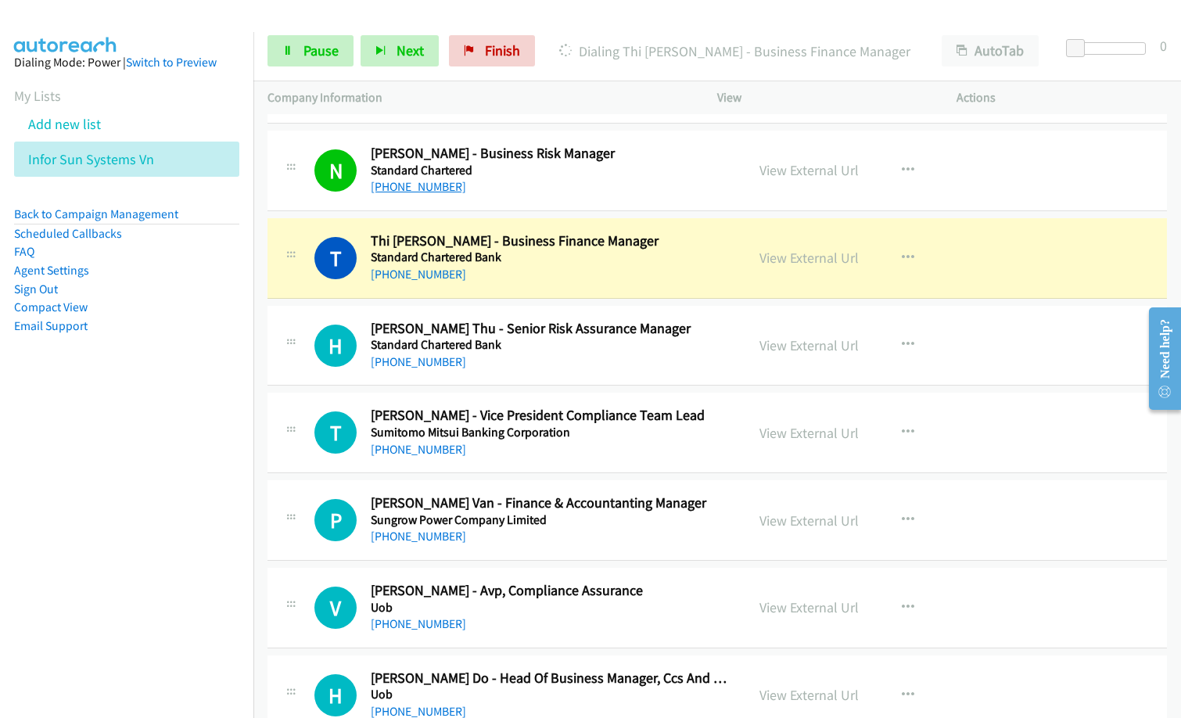
scroll to position [7818, 0]
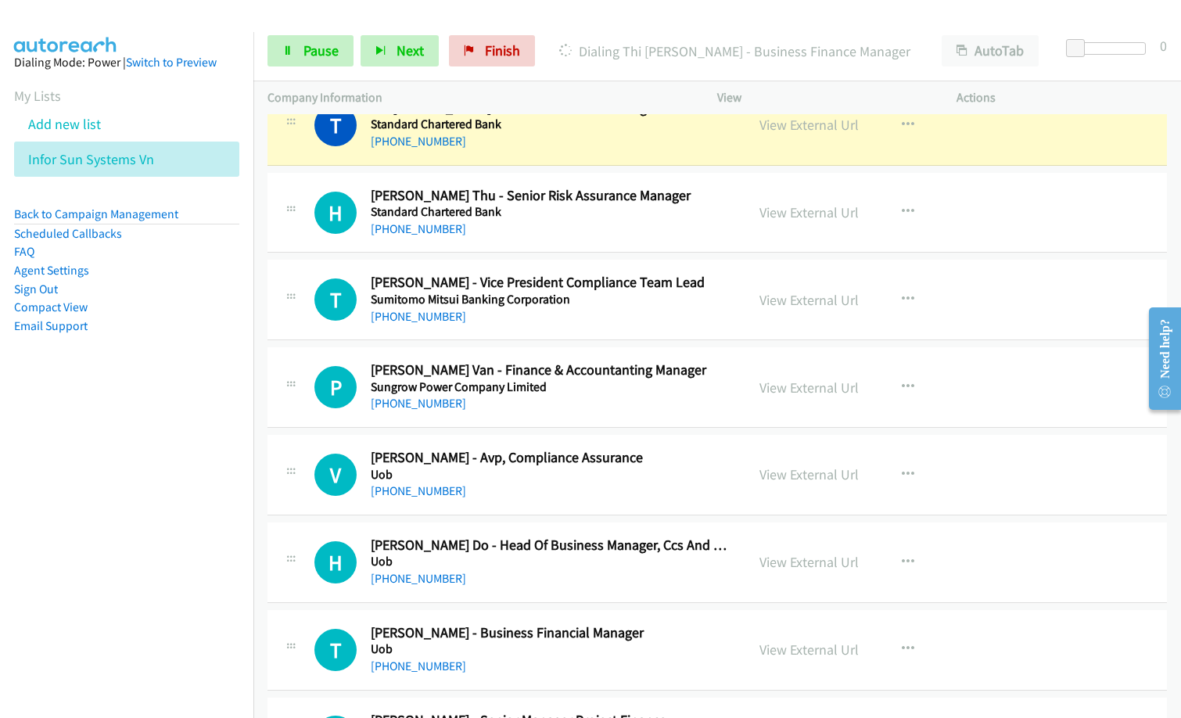
click at [156, 465] on nav "Dialing Mode: Power | Switch to Preview My Lists Add new list Infor Sun Systems…" at bounding box center [127, 391] width 254 height 718
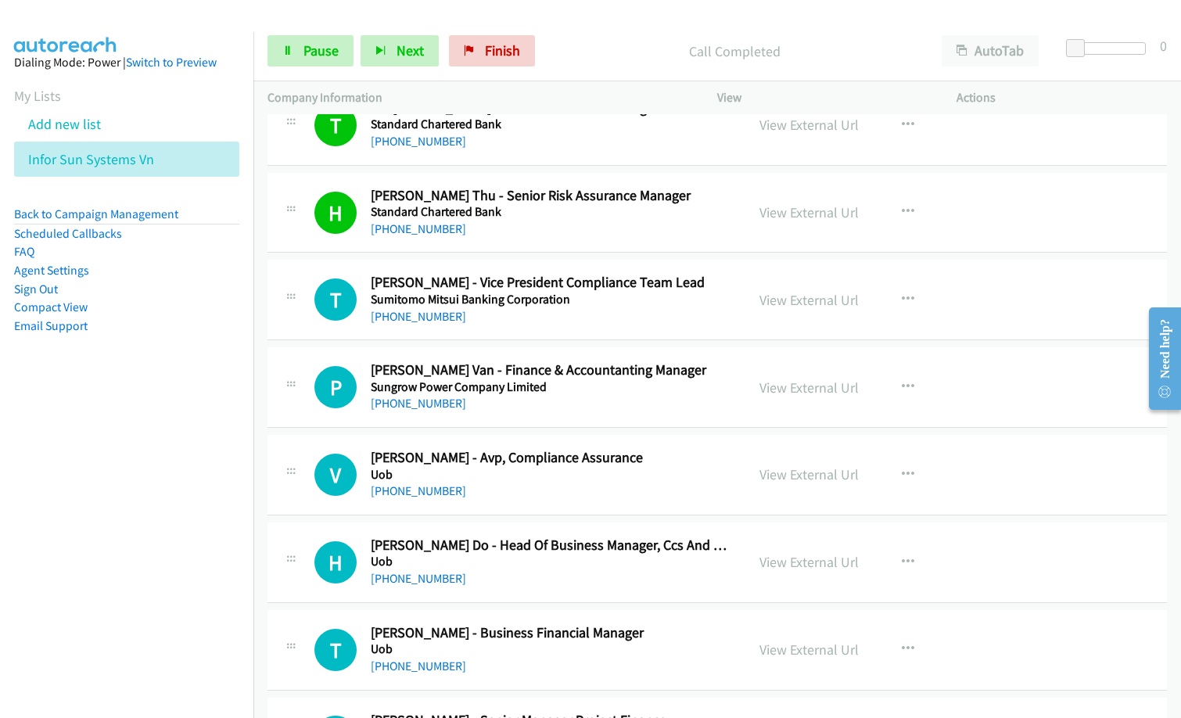
click at [594, 237] on div "[PHONE_NUMBER]" at bounding box center [551, 229] width 360 height 19
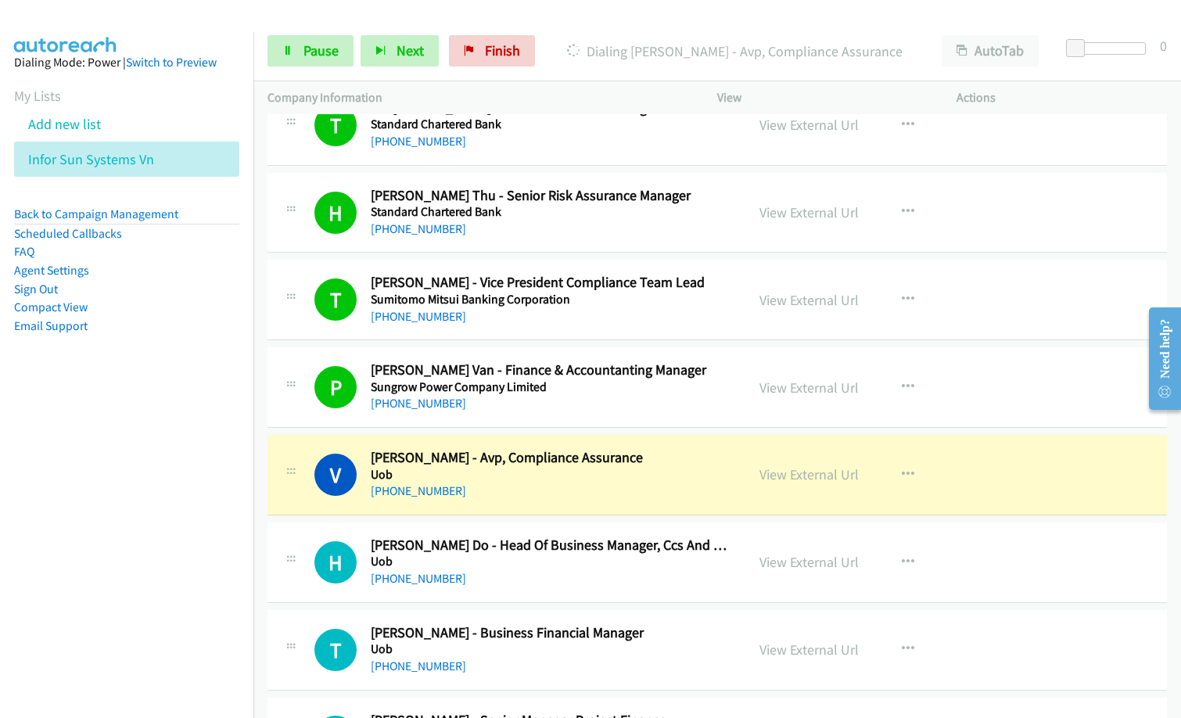
click at [627, 490] on div "[PHONE_NUMBER]" at bounding box center [551, 491] width 360 height 19
click at [830, 476] on link "View External Url" at bounding box center [809, 474] width 99 height 18
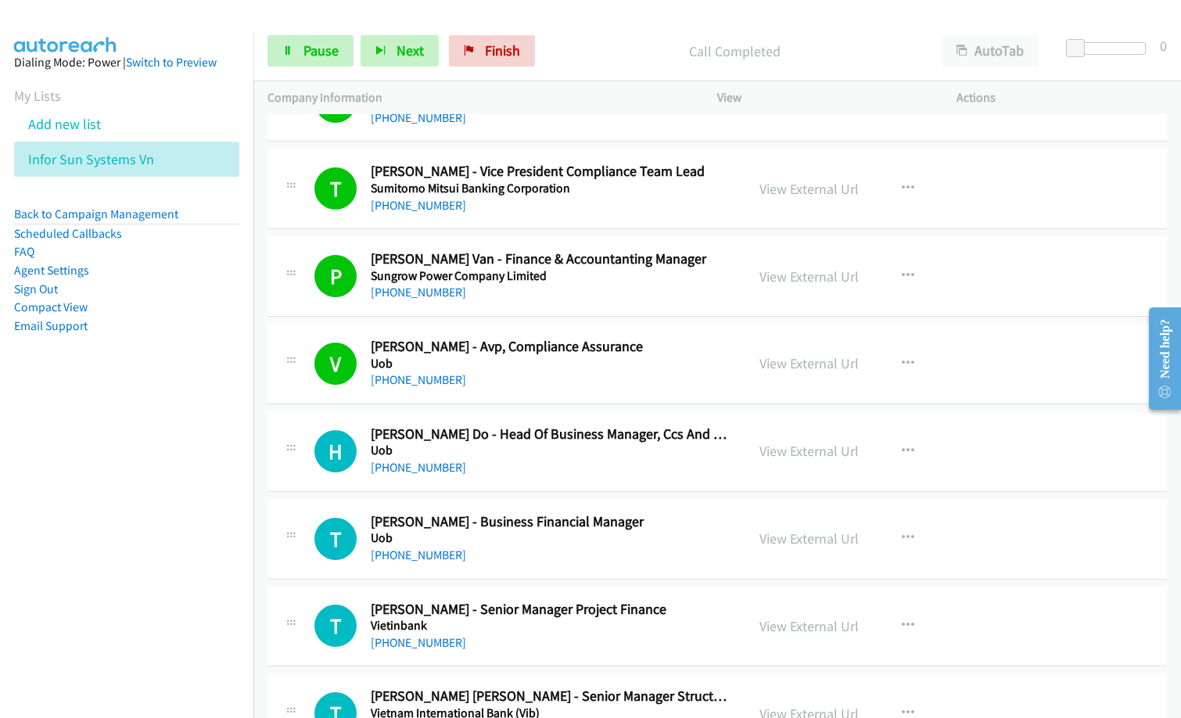
scroll to position [7974, 0]
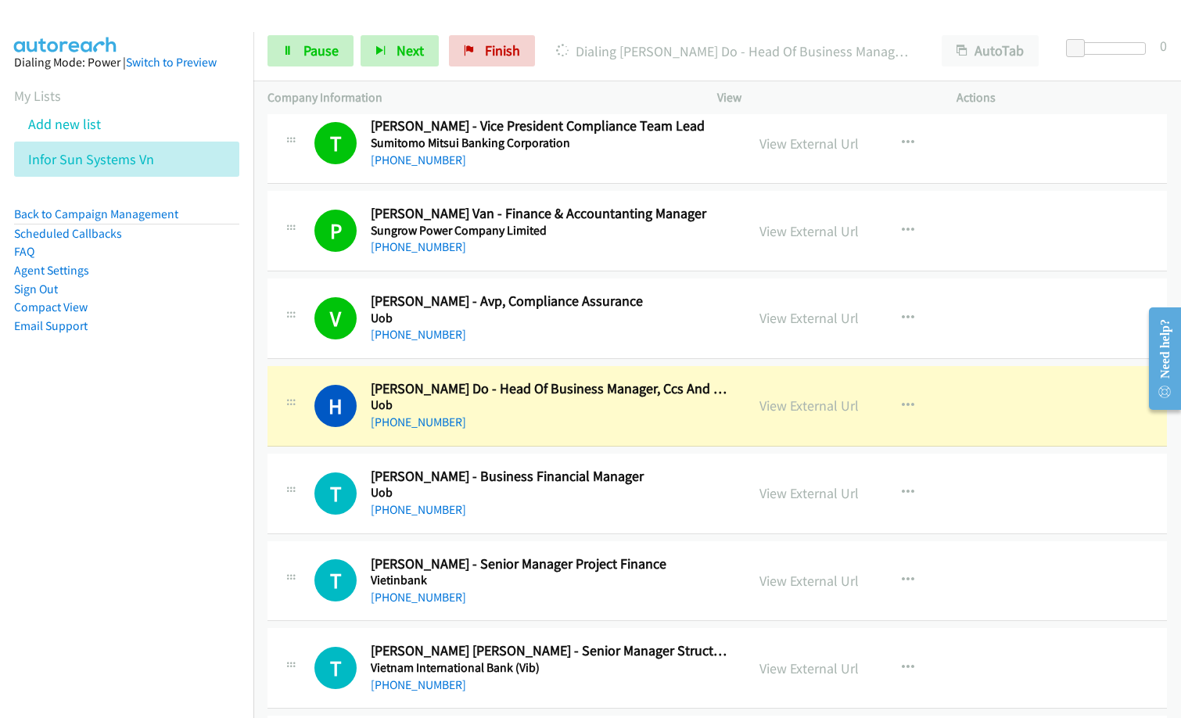
drag, startPoint x: 575, startPoint y: 40, endPoint x: 586, endPoint y: 34, distance: 12.2
click at [579, 38] on div "Dialing [PERSON_NAME] Do - Head Of Business Manager, Ccs And Governance, Cum He…" at bounding box center [735, 50] width 386 height 31
click at [566, 432] on div "H Callback Scheduled [PERSON_NAME] Do - Head Of Business Manager, Ccs And Gover…" at bounding box center [718, 406] width 900 height 81
click at [815, 408] on link "View External Url" at bounding box center [809, 406] width 99 height 18
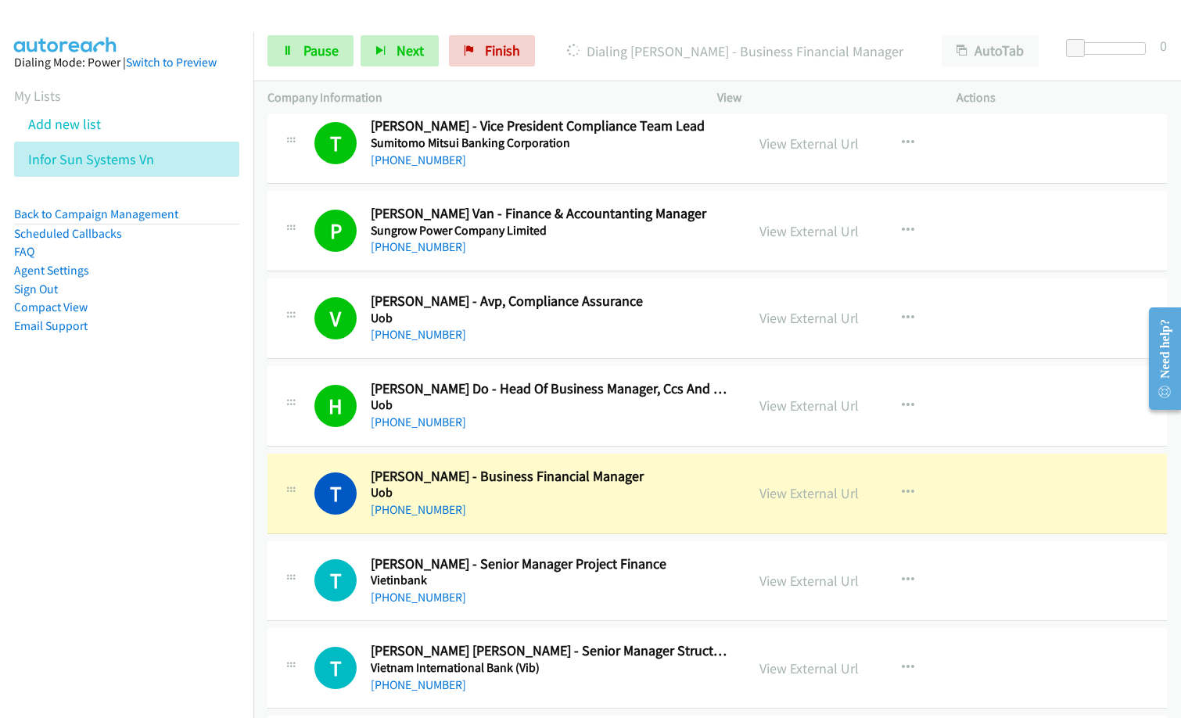
drag, startPoint x: 143, startPoint y: 477, endPoint x: 161, endPoint y: 478, distance: 18.0
click at [143, 477] on nav "Dialing Mode: Power | Switch to Preview My Lists Add new list Infor Sun Systems…" at bounding box center [127, 391] width 254 height 718
click at [286, 49] on icon at bounding box center [287, 51] width 11 height 11
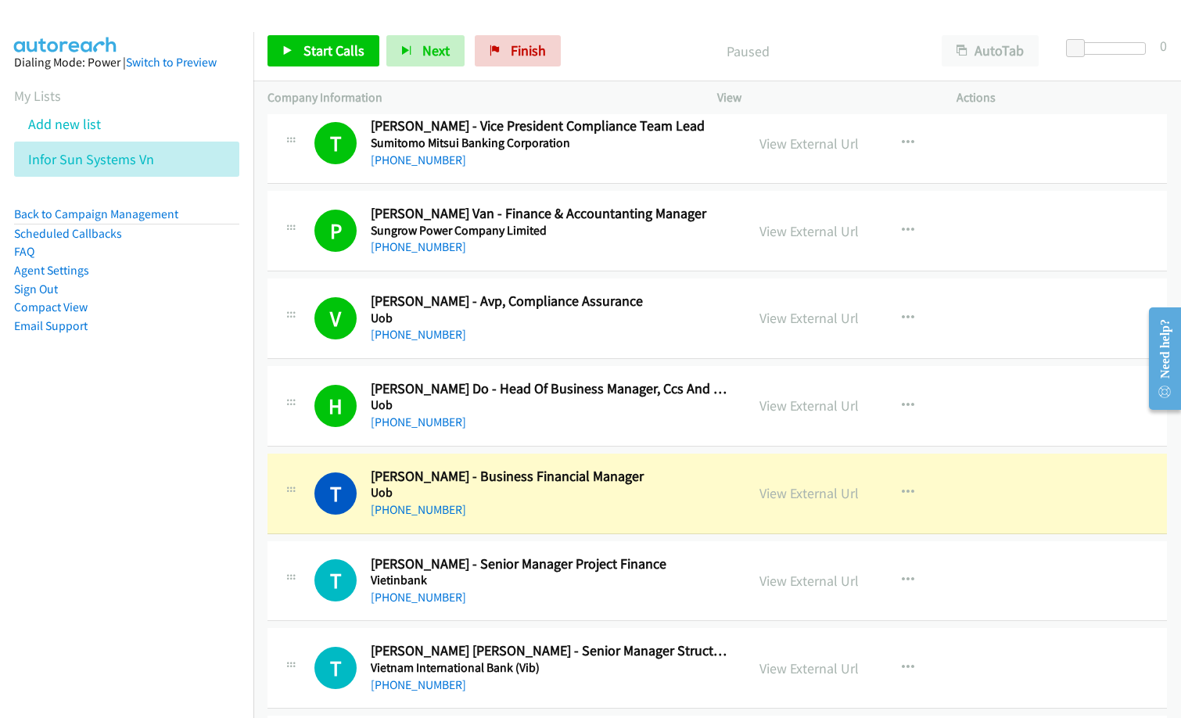
click at [624, 522] on div "T Callback Scheduled [PERSON_NAME] - Business Financial Manager [PERSON_NAME] A…" at bounding box center [718, 494] width 900 height 81
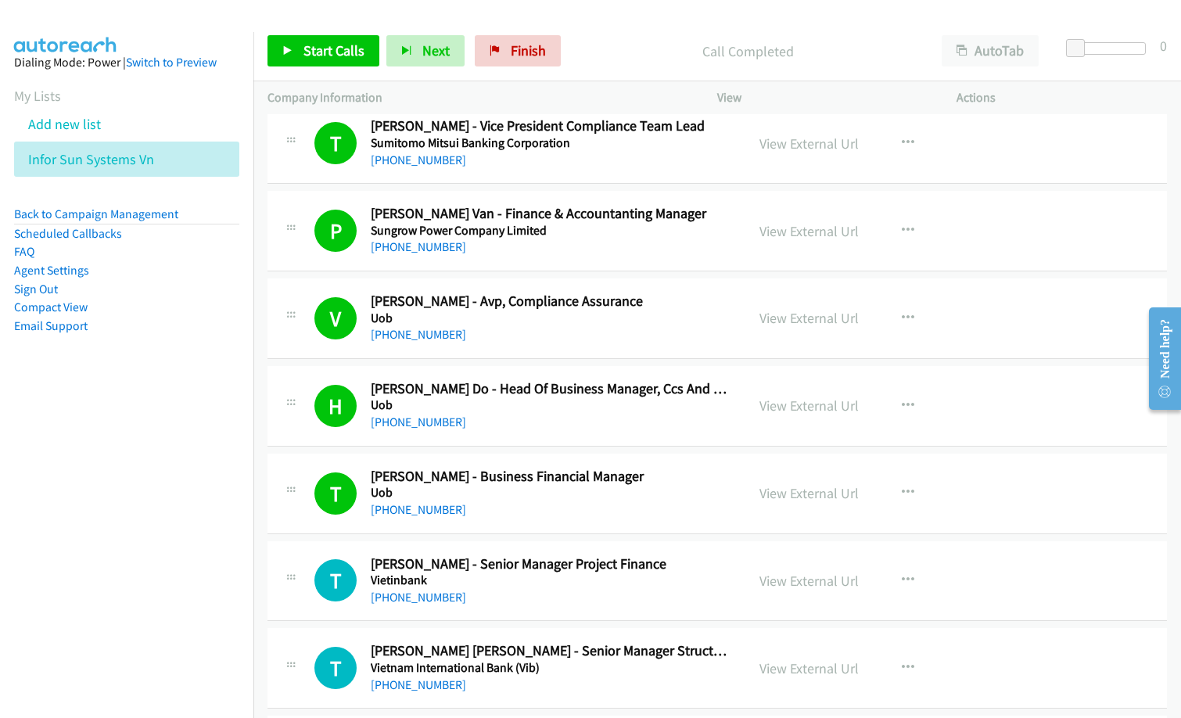
click at [95, 482] on nav "Dialing Mode: Power | Switch to Preview My Lists Add new list Infor Sun Systems…" at bounding box center [127, 391] width 254 height 718
click at [326, 52] on span "Start Calls" at bounding box center [334, 50] width 61 height 18
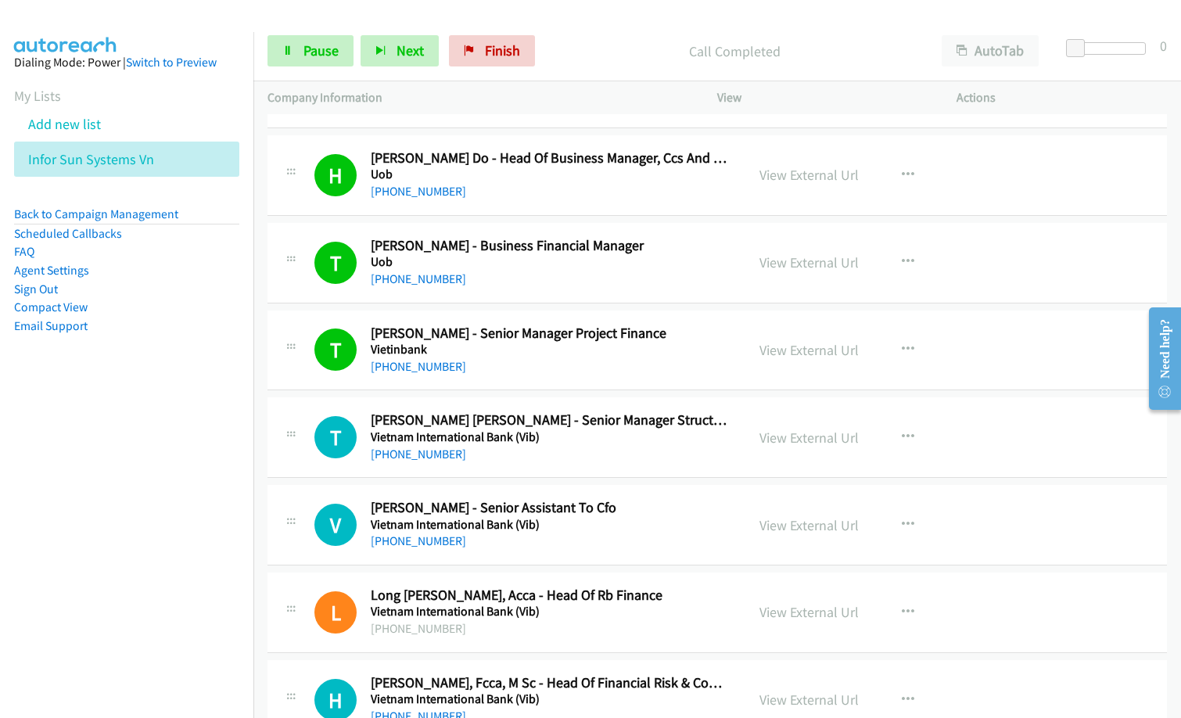
scroll to position [8209, 0]
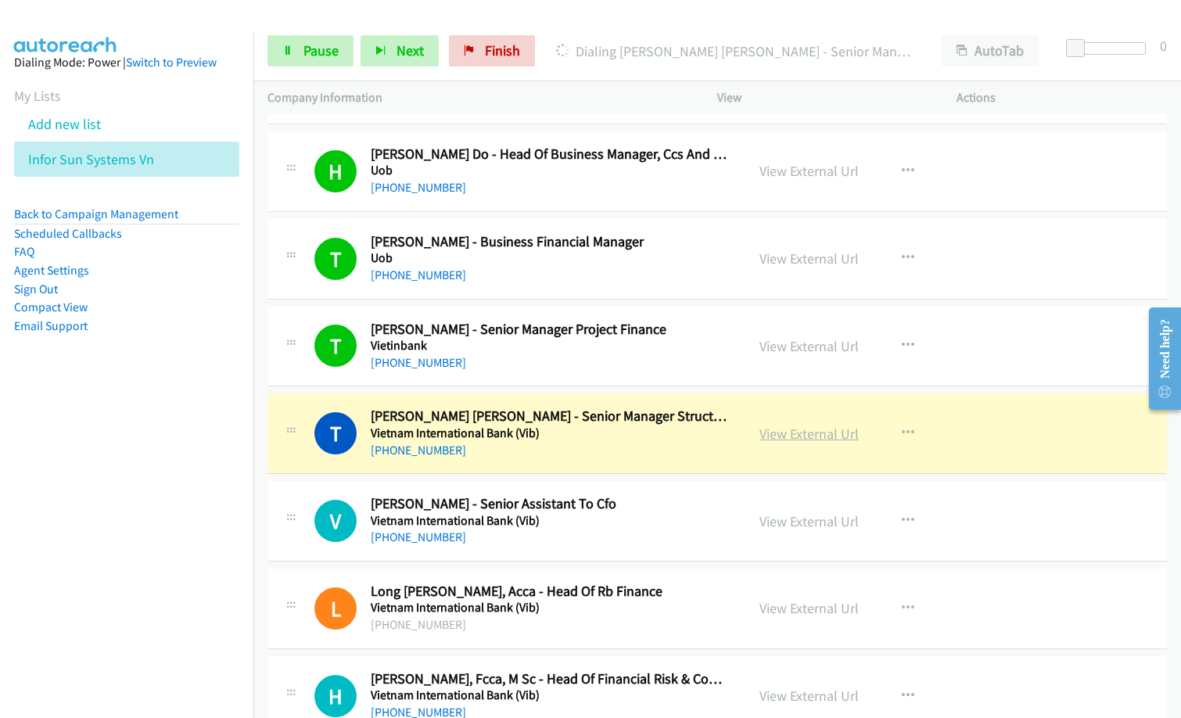
click at [803, 437] on link "View External Url" at bounding box center [809, 434] width 99 height 18
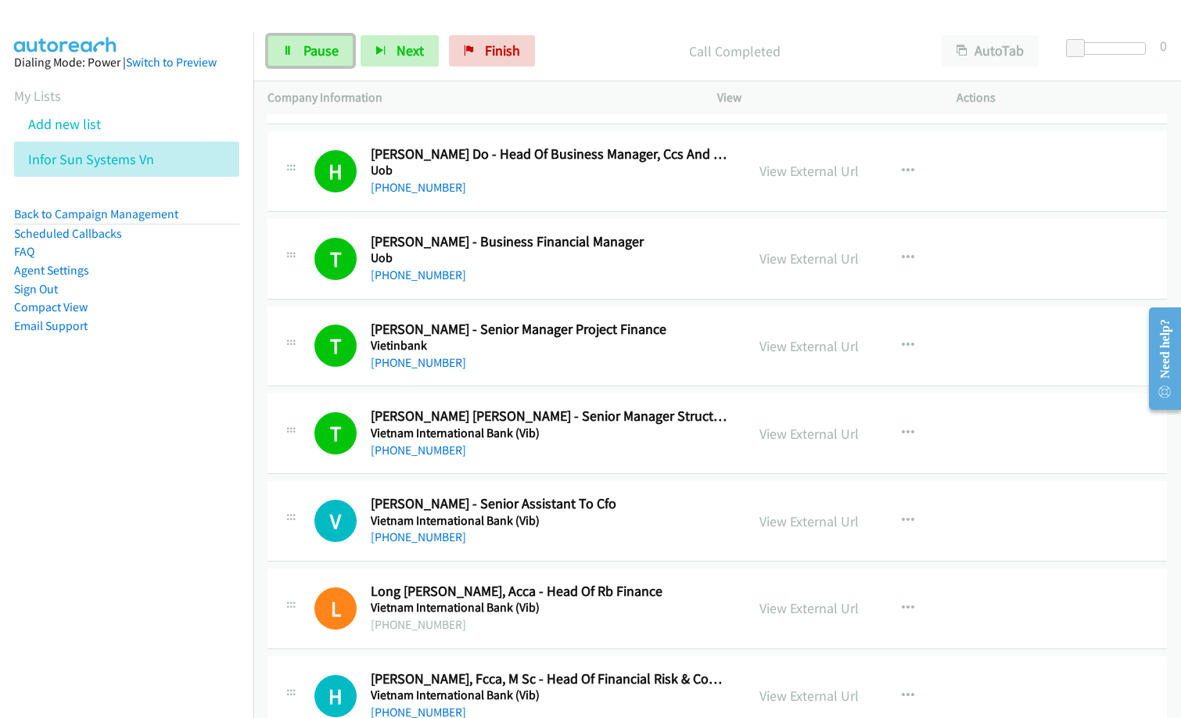
click at [306, 46] on span "Pause" at bounding box center [321, 50] width 35 height 18
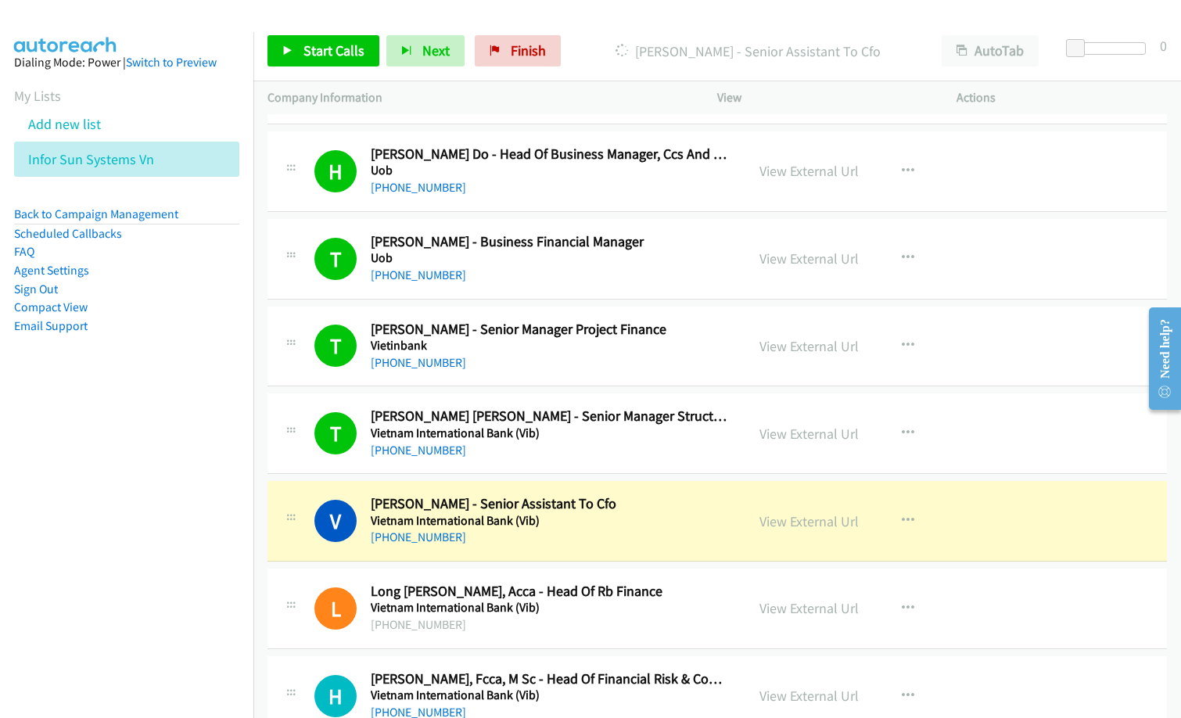
drag, startPoint x: 566, startPoint y: 352, endPoint x: 604, endPoint y: 325, distance: 46.5
click at [566, 352] on h5 "Vietinbank" at bounding box center [551, 346] width 360 height 16
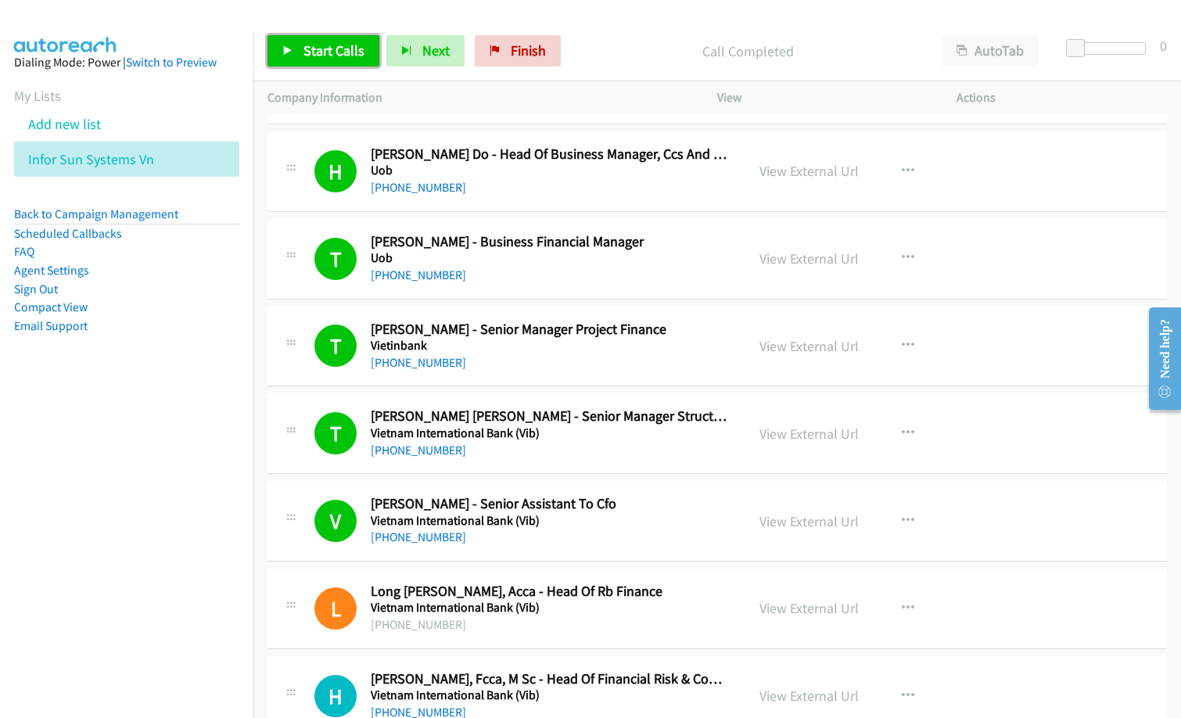
click at [304, 56] on span "Start Calls" at bounding box center [334, 50] width 61 height 18
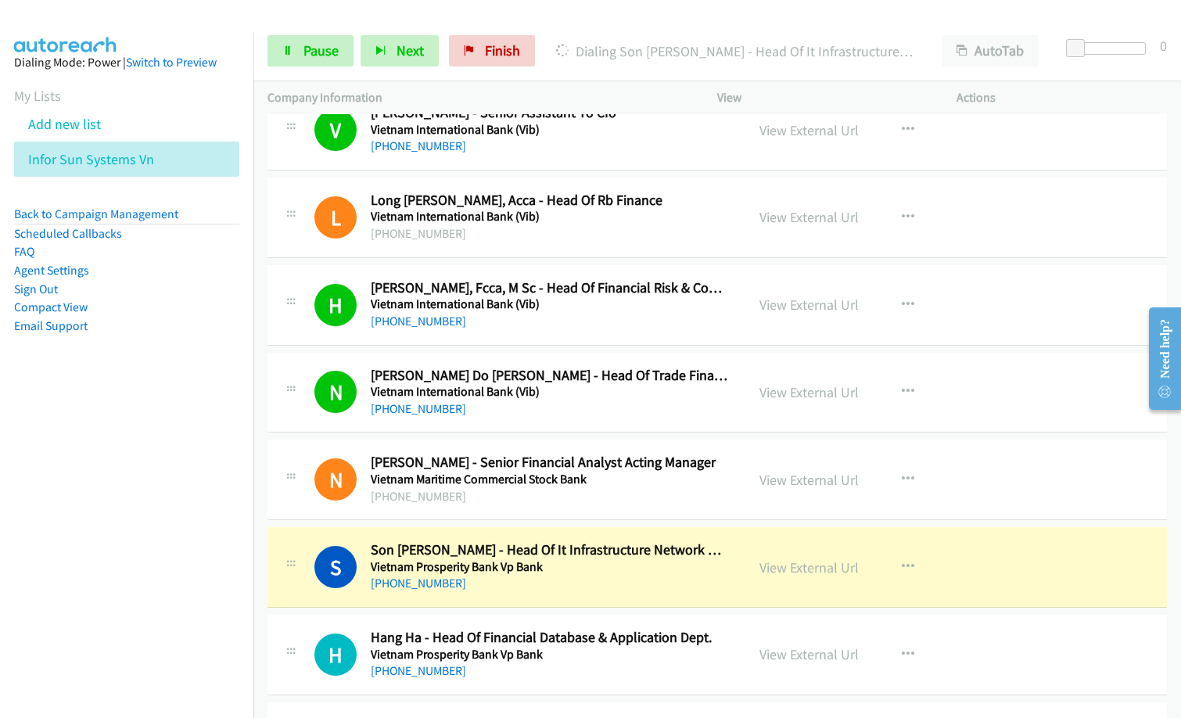
scroll to position [8835, 0]
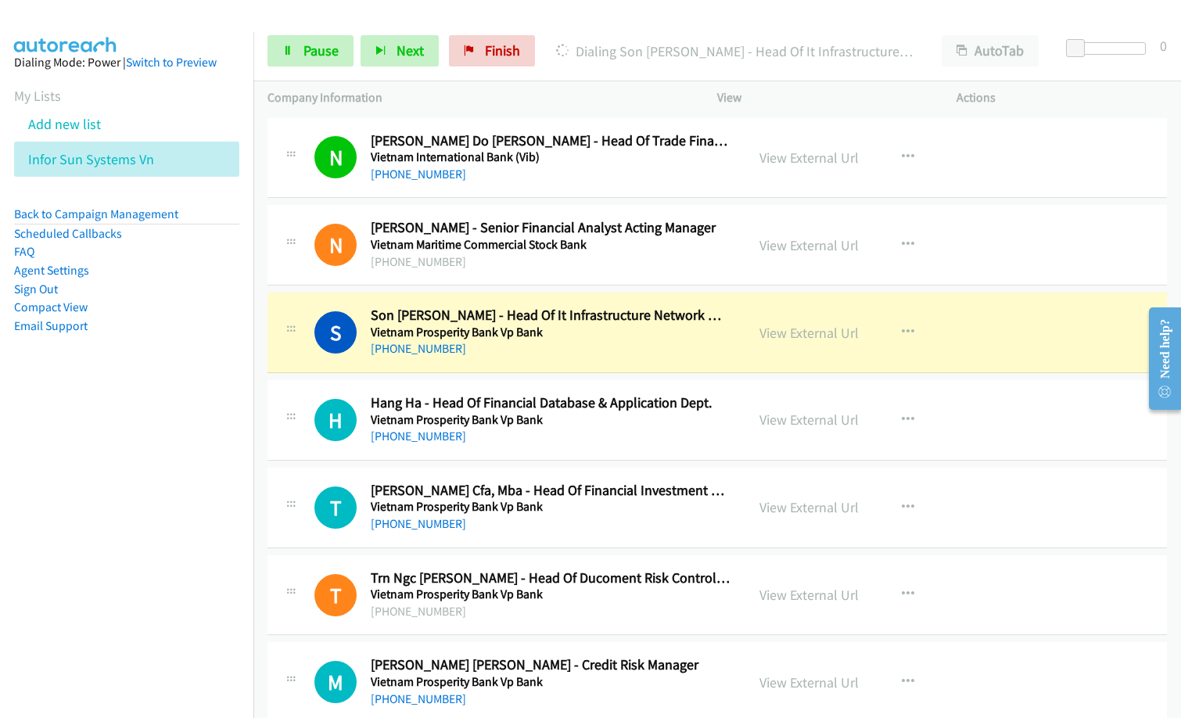
drag, startPoint x: 237, startPoint y: 117, endPoint x: 241, endPoint y: 108, distance: 9.5
click at [237, 117] on li "Add new list" at bounding box center [140, 123] width 253 height 35
click at [818, 332] on link "View External Url" at bounding box center [809, 333] width 99 height 18
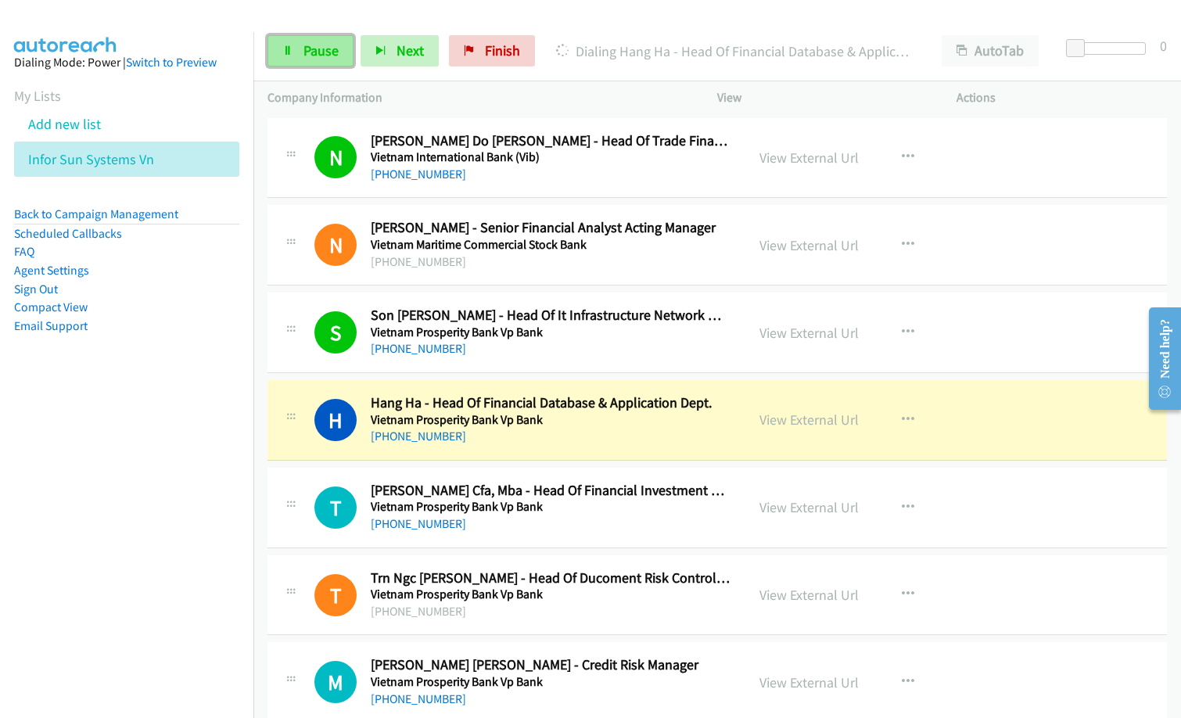
click at [304, 53] on span "Pause" at bounding box center [321, 50] width 35 height 18
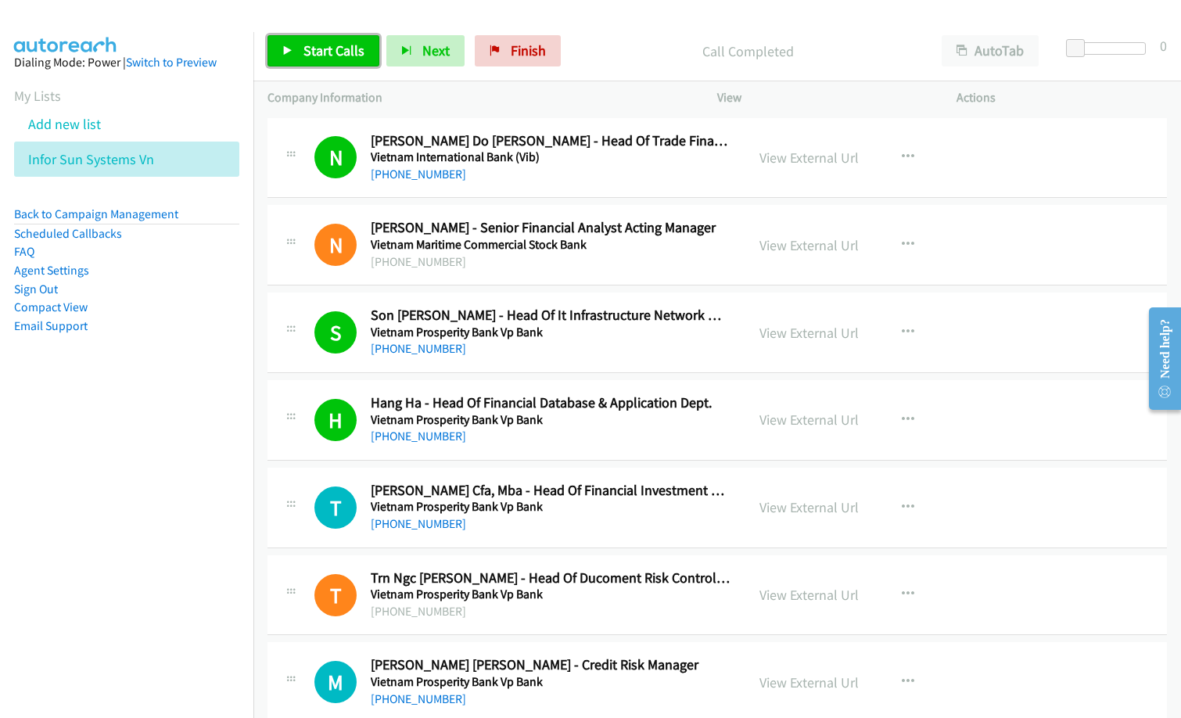
click at [339, 49] on span "Start Calls" at bounding box center [334, 50] width 61 height 18
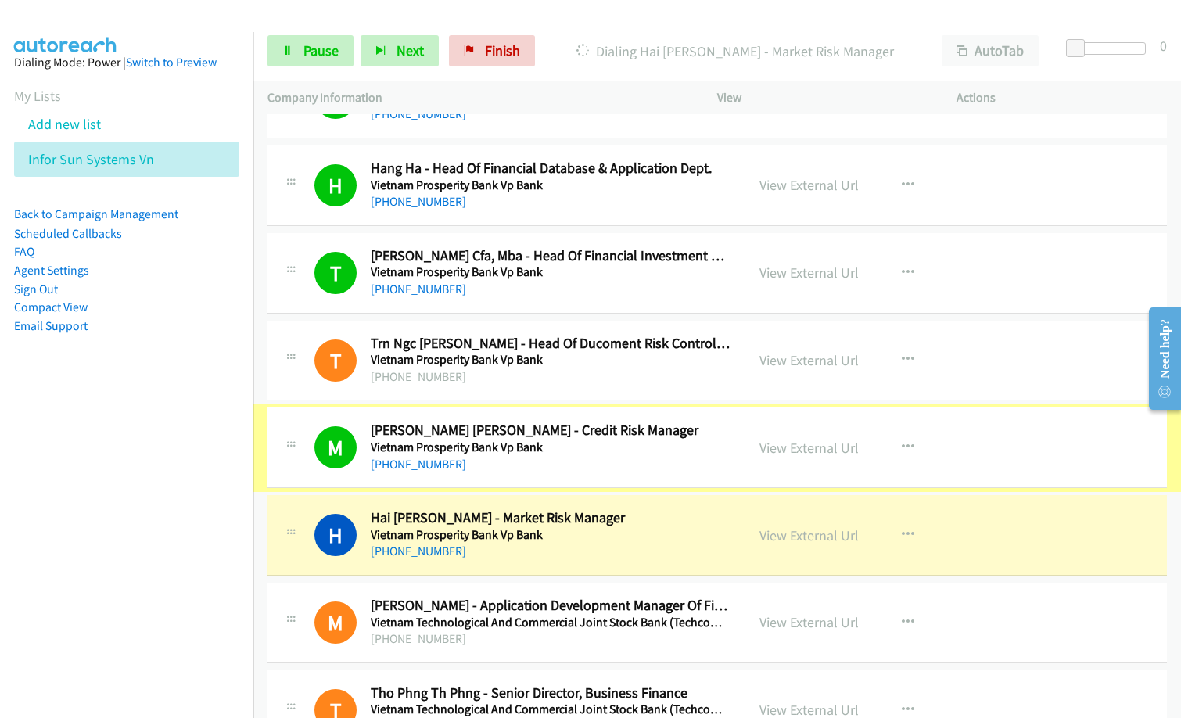
scroll to position [9148, 0]
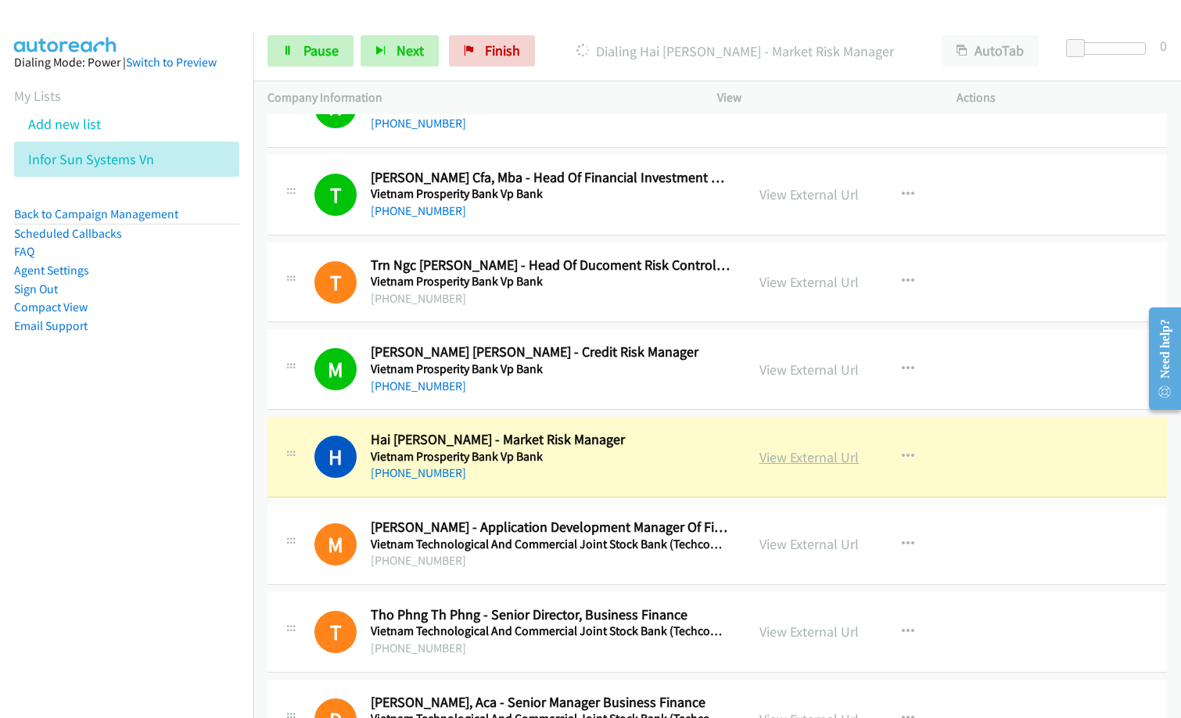
click at [800, 451] on link "View External Url" at bounding box center [809, 457] width 99 height 18
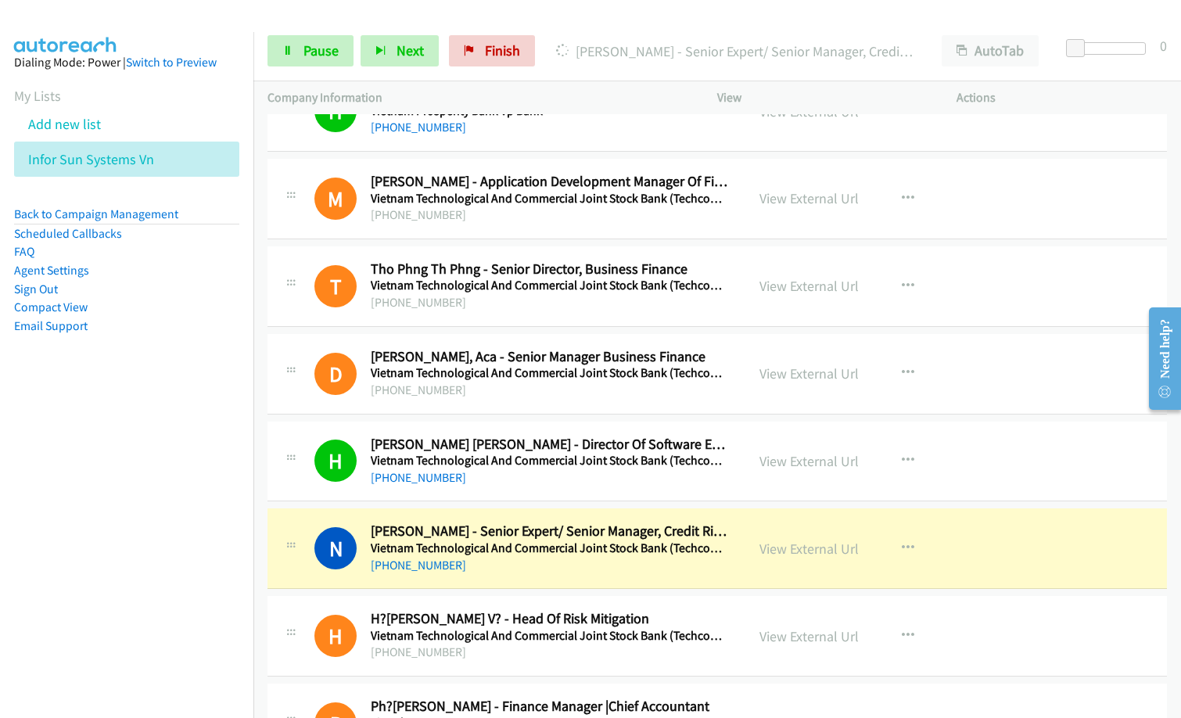
scroll to position [9650, 0]
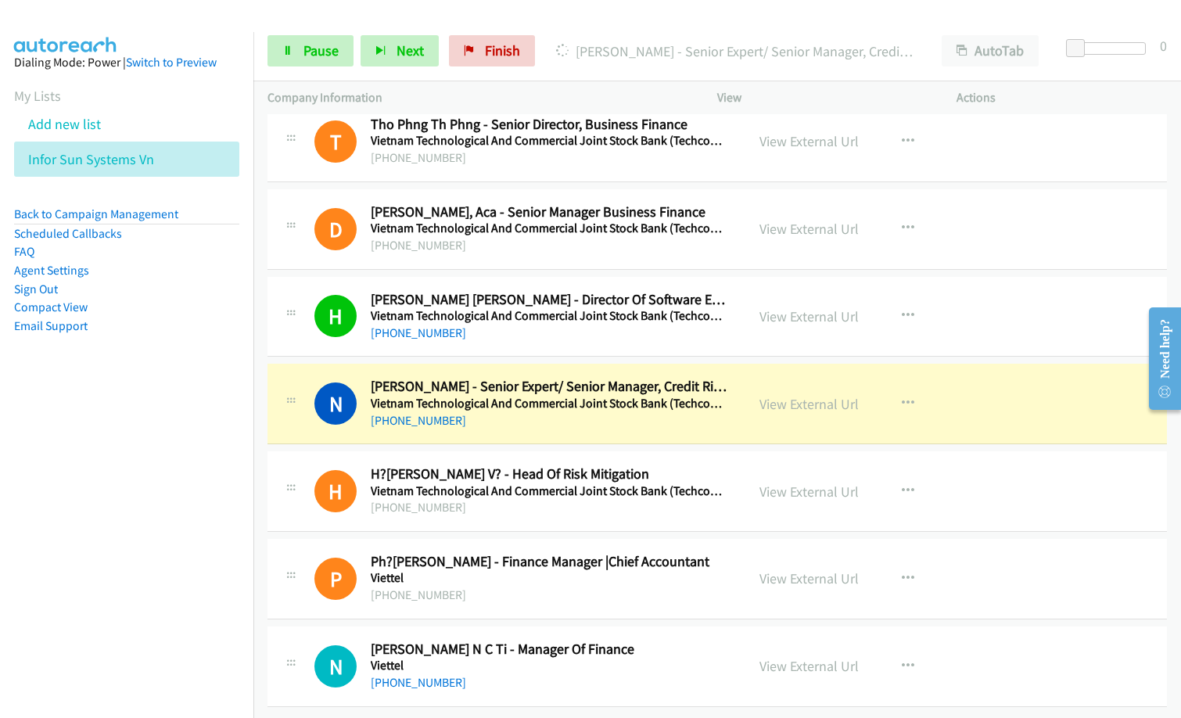
click at [175, 403] on aside "Dialing Mode: Power | Switch to Preview My Lists Add new list Infor Sun Systems…" at bounding box center [126, 219] width 253 height 374
click at [754, 56] on p "[PERSON_NAME] - Senior Expert/ Senior Manager, Credit Risk Solutions And Policy…" at bounding box center [735, 51] width 358 height 21
click at [491, 425] on div "N Callback Scheduled [PERSON_NAME] - Senior Expert/ Senior Manager, Credit Risk…" at bounding box center [718, 404] width 900 height 81
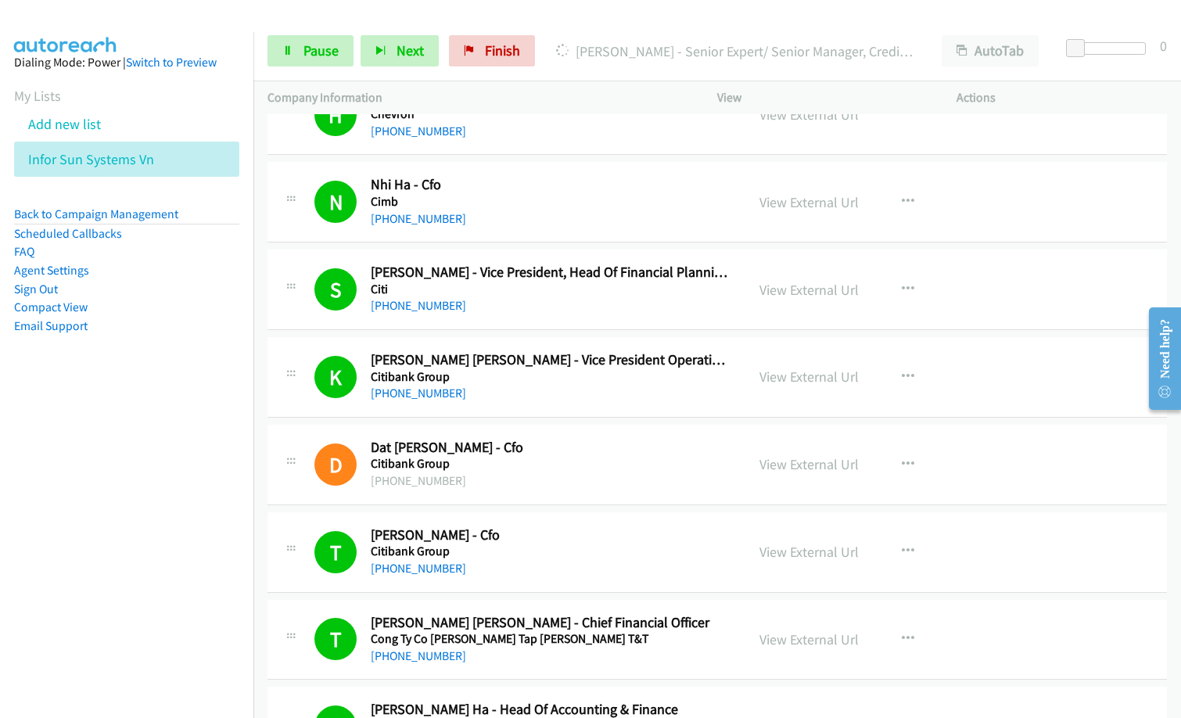
scroll to position [2347, 0]
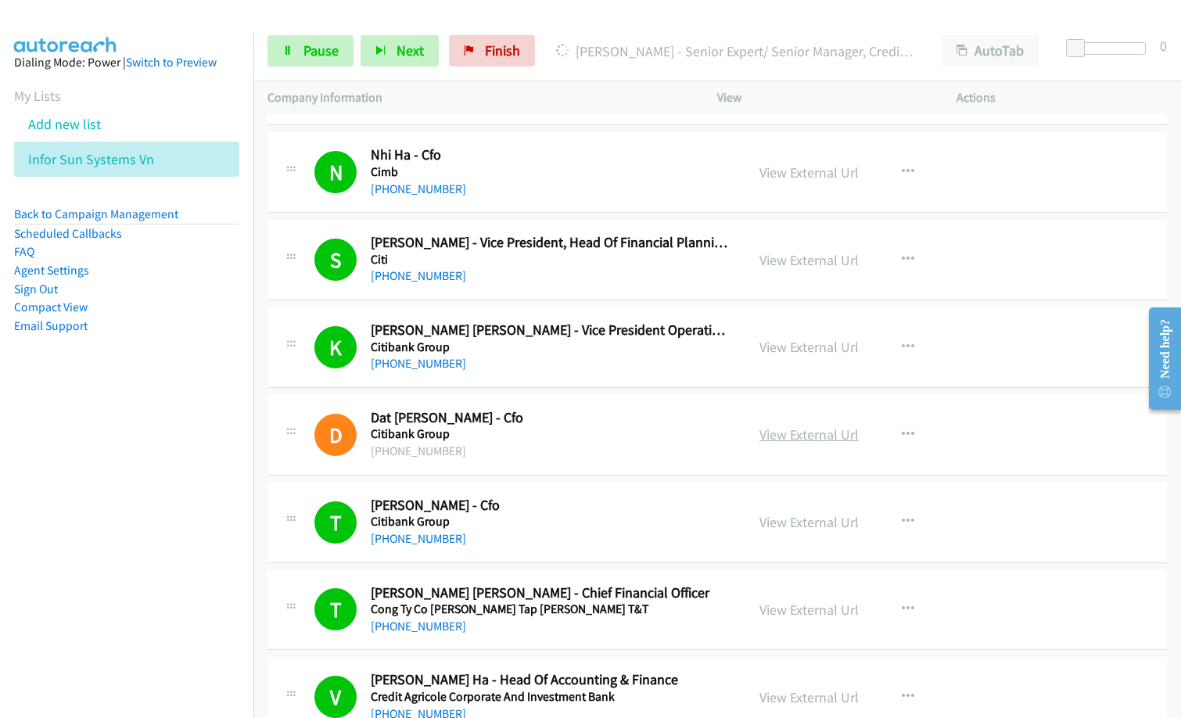
click at [811, 433] on link "View External Url" at bounding box center [809, 435] width 99 height 18
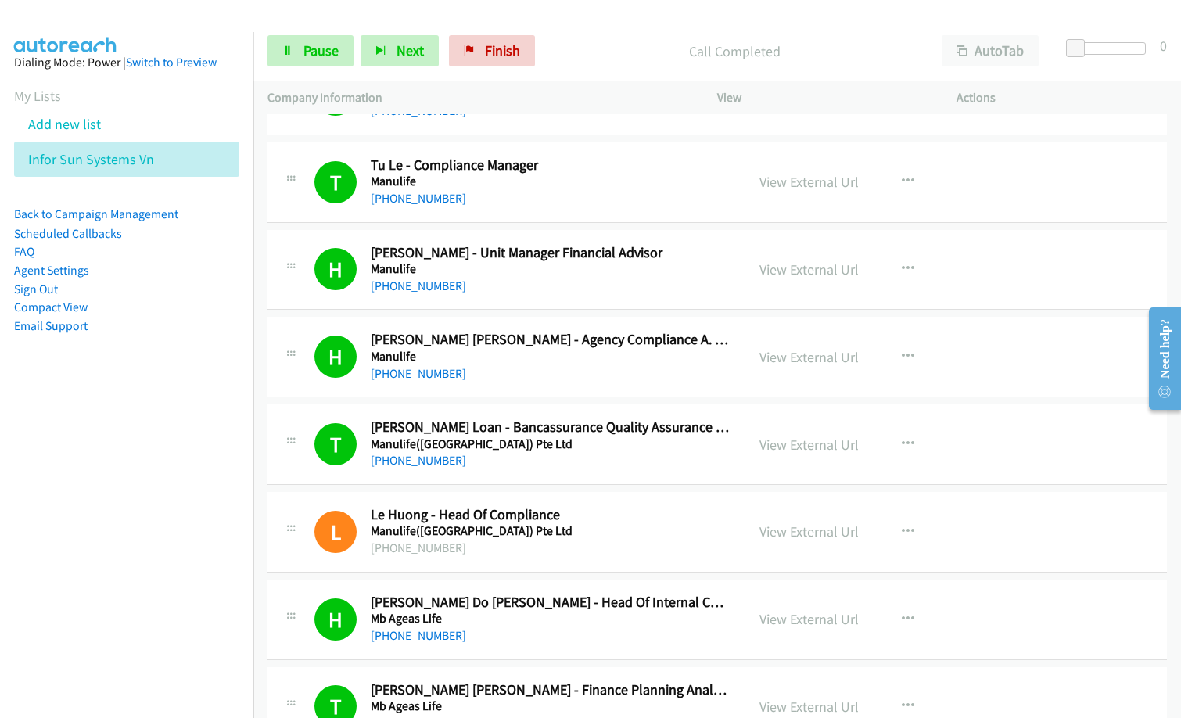
scroll to position [4225, 0]
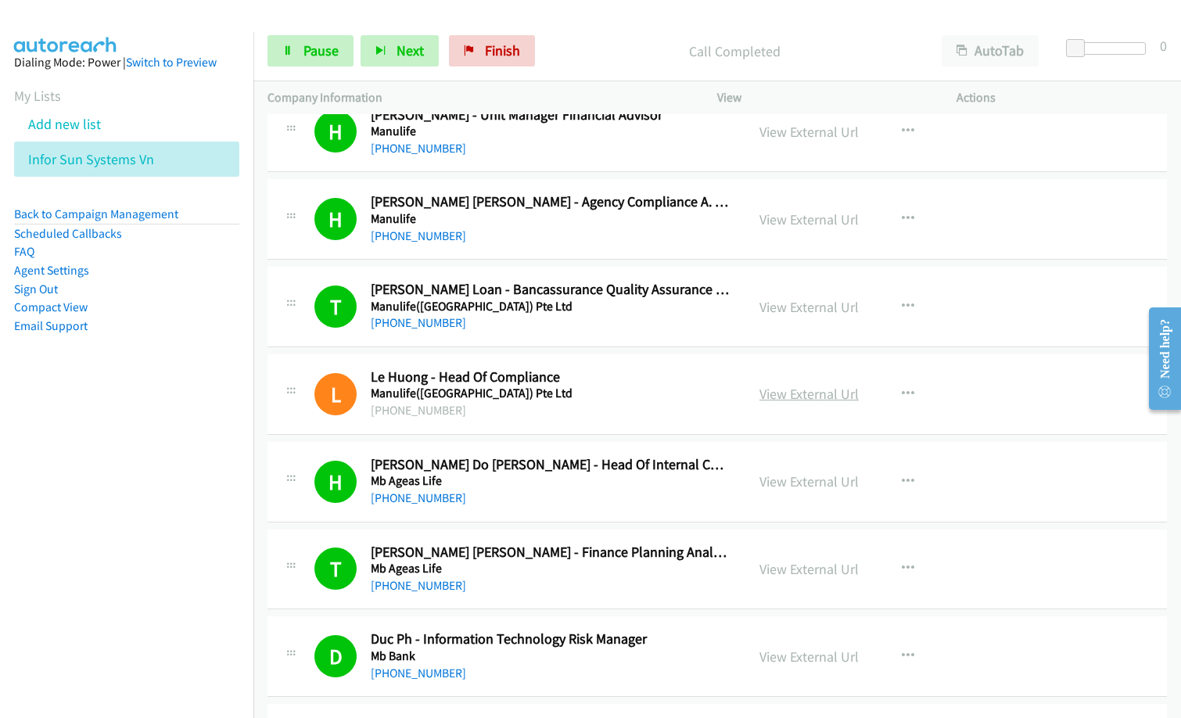
click at [813, 390] on link "View External Url" at bounding box center [809, 394] width 99 height 18
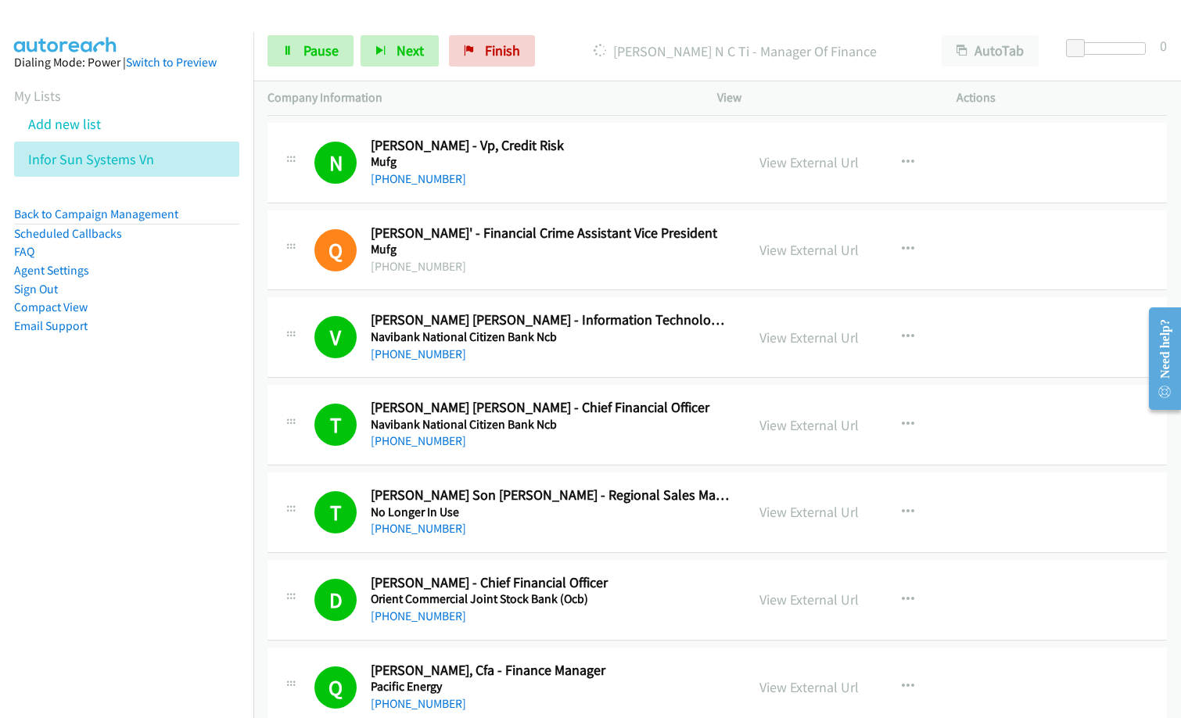
scroll to position [5007, 0]
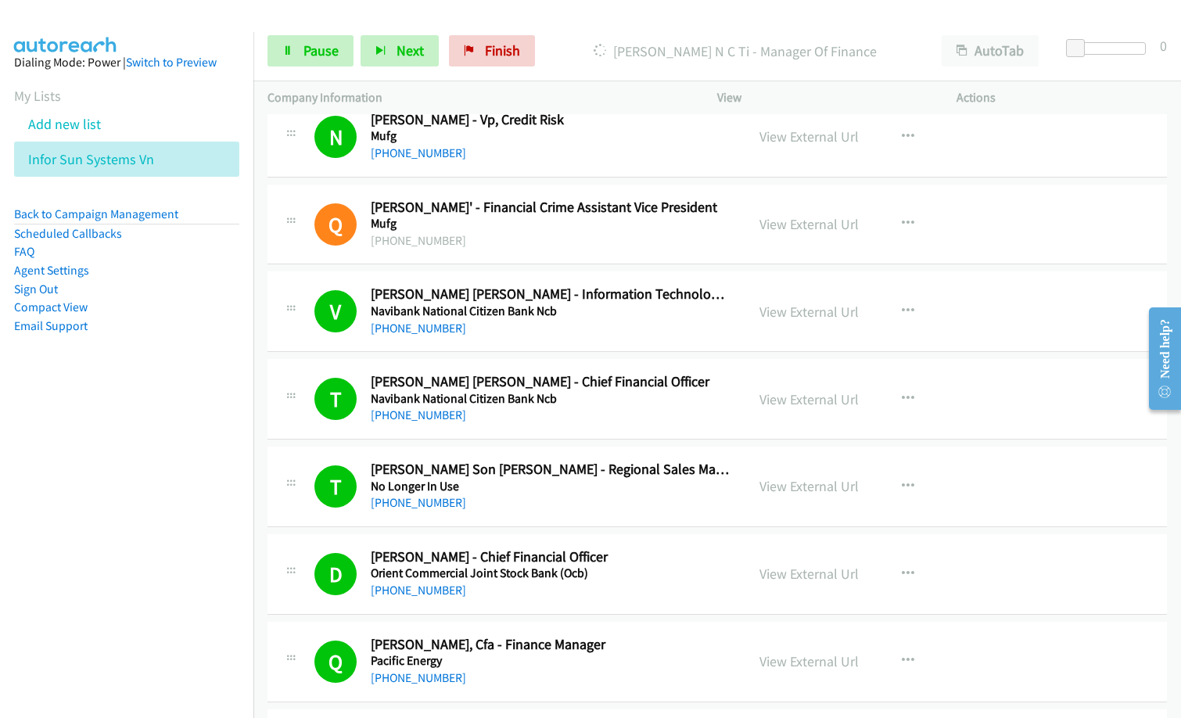
drag, startPoint x: 836, startPoint y: 225, endPoint x: 802, endPoint y: 260, distance: 48.7
click at [812, 218] on link "View External Url" at bounding box center [809, 224] width 99 height 18
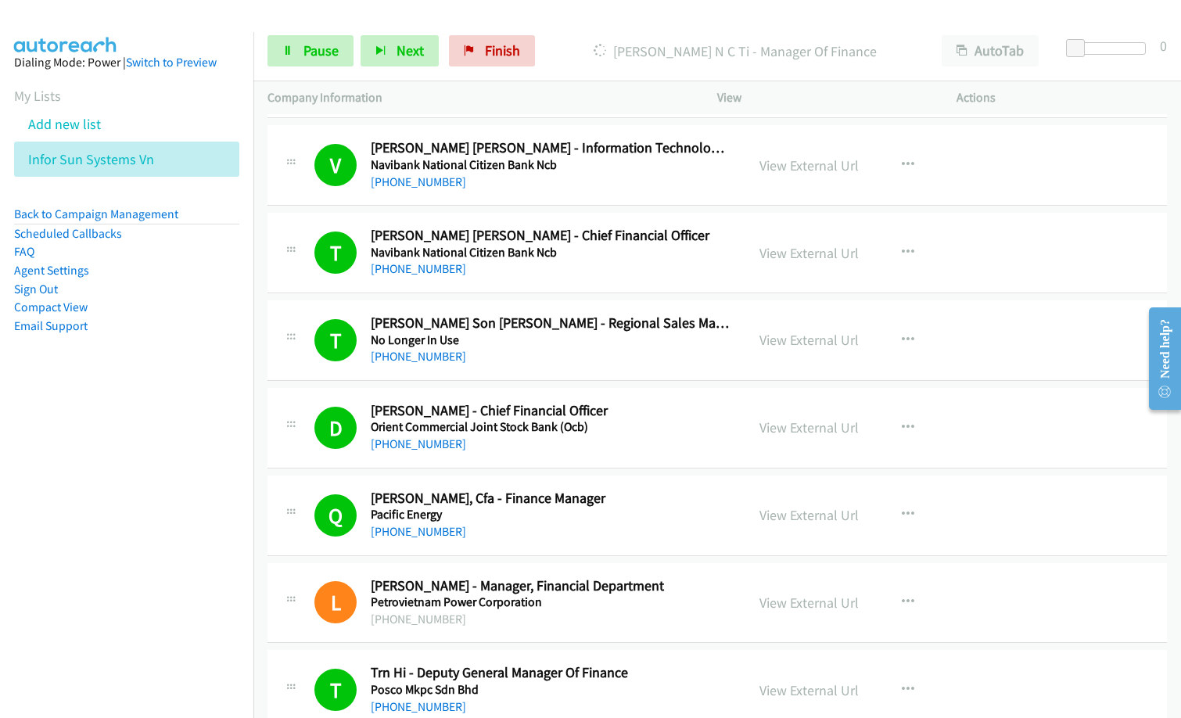
scroll to position [5398, 0]
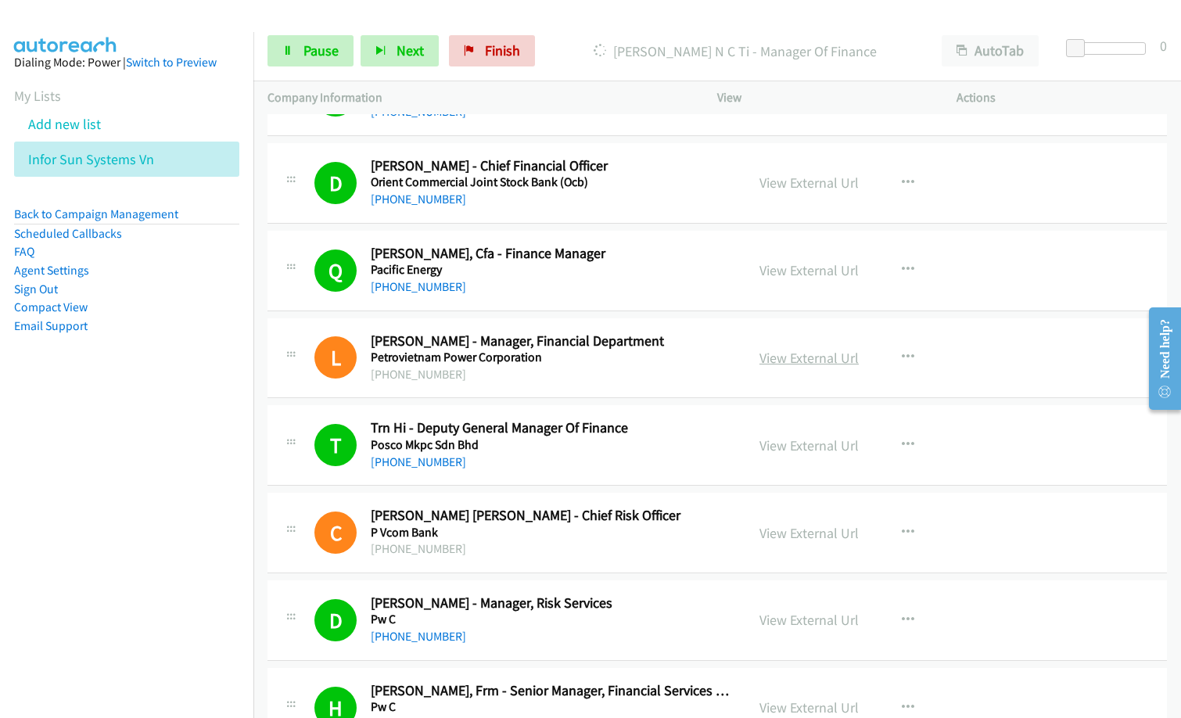
click at [793, 354] on link "View External Url" at bounding box center [809, 358] width 99 height 18
click at [800, 533] on link "View External Url" at bounding box center [809, 533] width 99 height 18
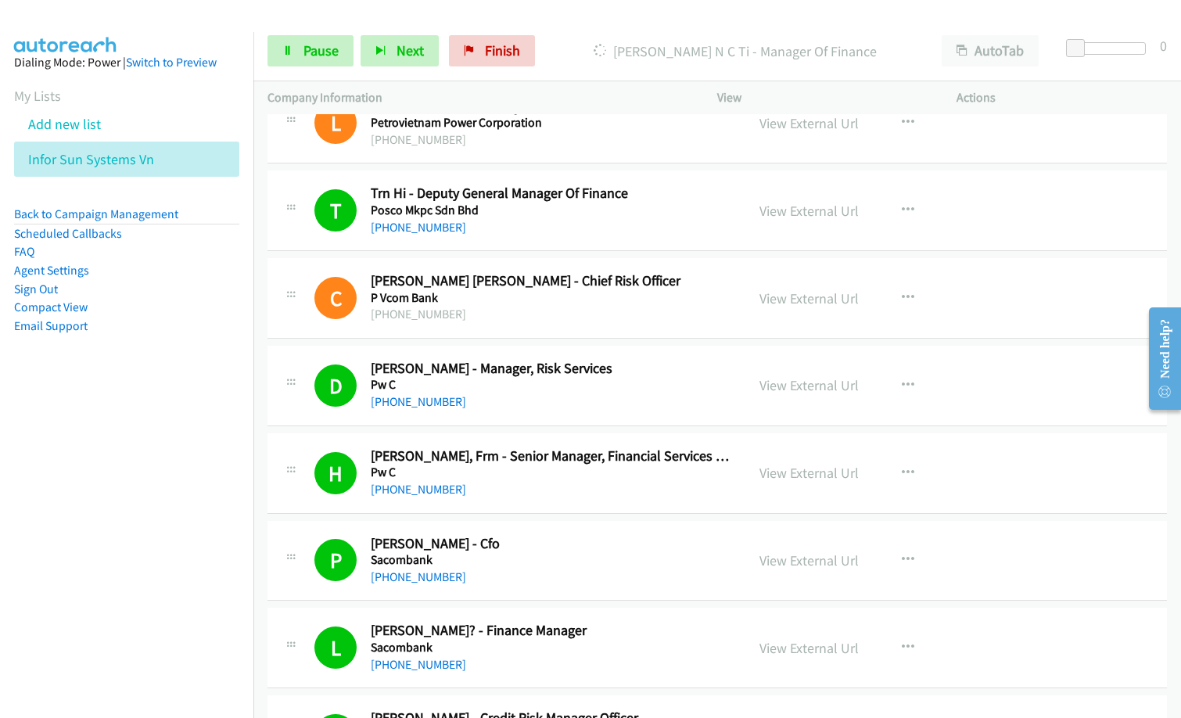
scroll to position [6024, 0]
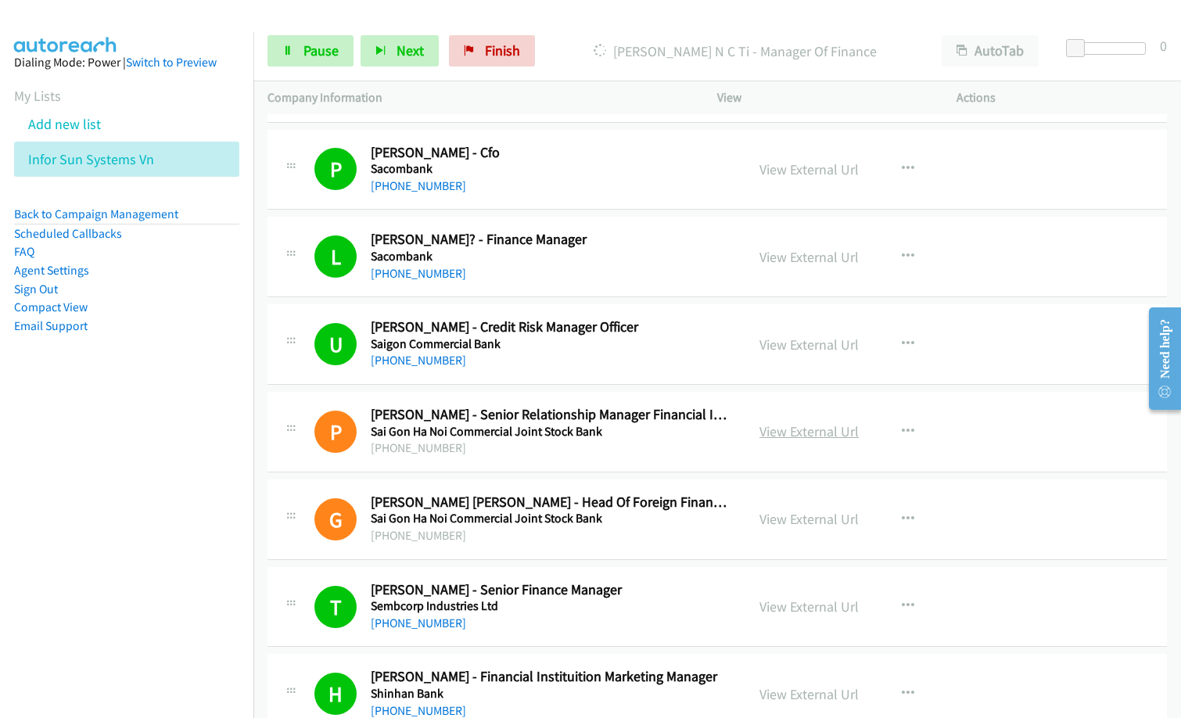
click at [804, 430] on link "View External Url" at bounding box center [809, 431] width 99 height 18
click at [796, 523] on link "View External Url" at bounding box center [809, 519] width 99 height 18
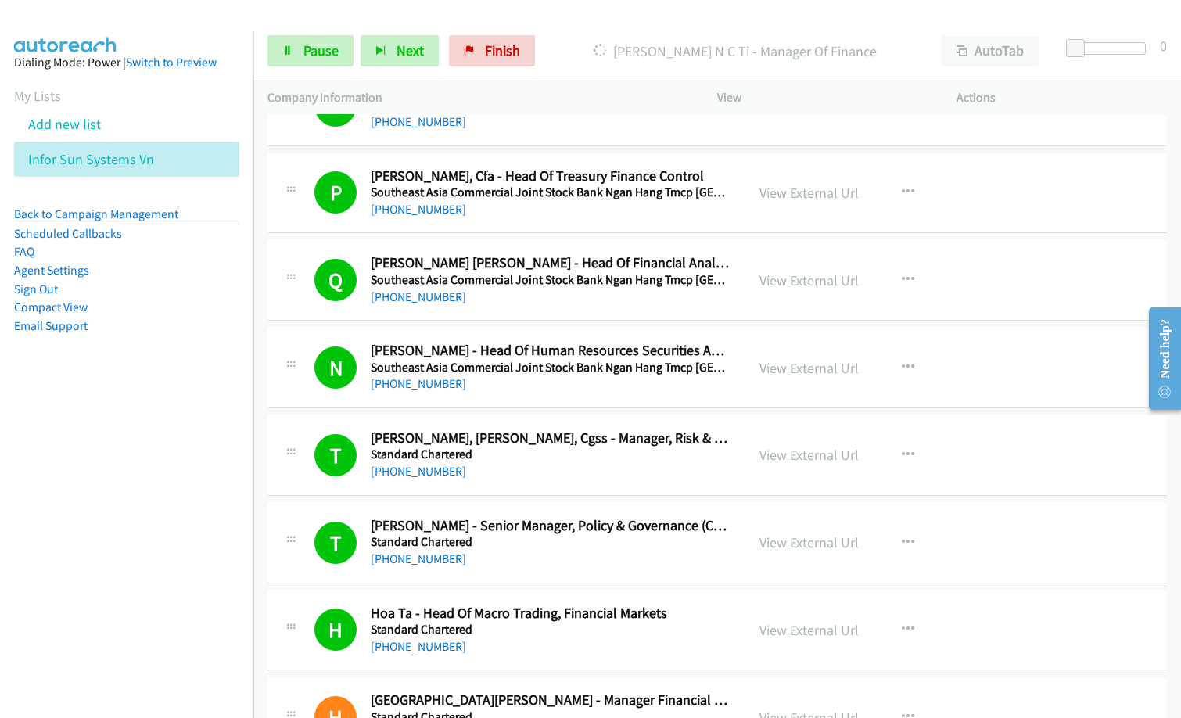
scroll to position [7276, 0]
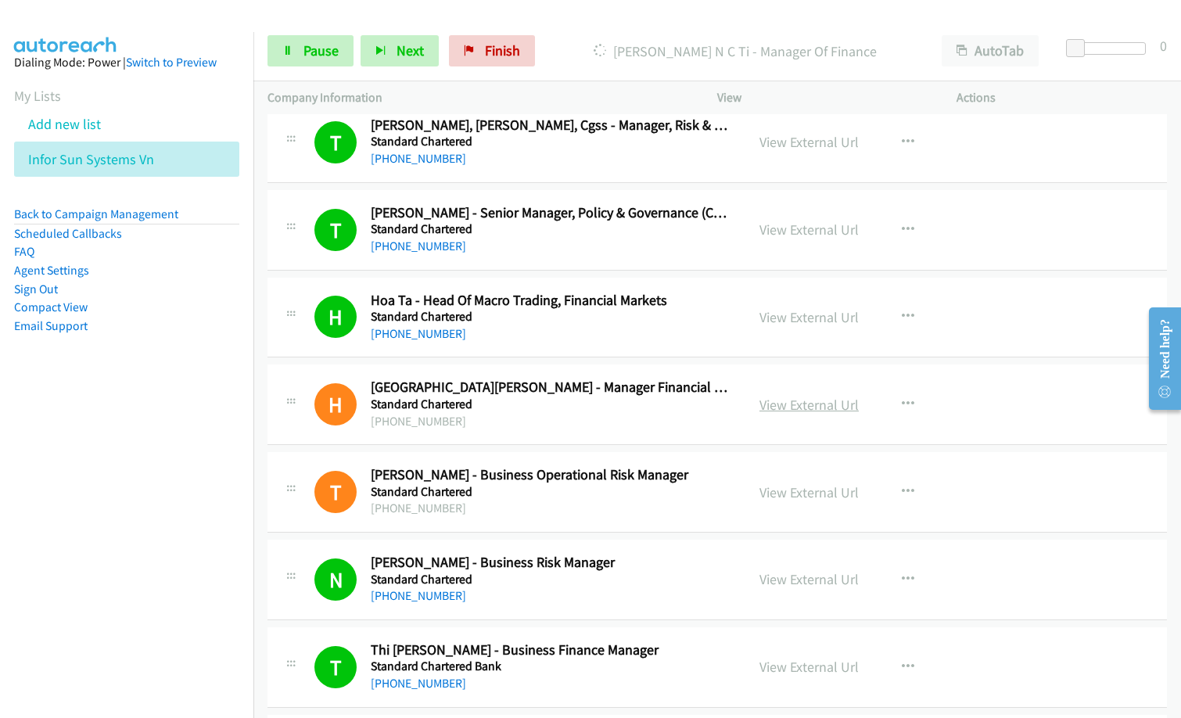
click at [775, 401] on link "View External Url" at bounding box center [809, 405] width 99 height 18
click at [796, 494] on link "View External Url" at bounding box center [809, 492] width 99 height 18
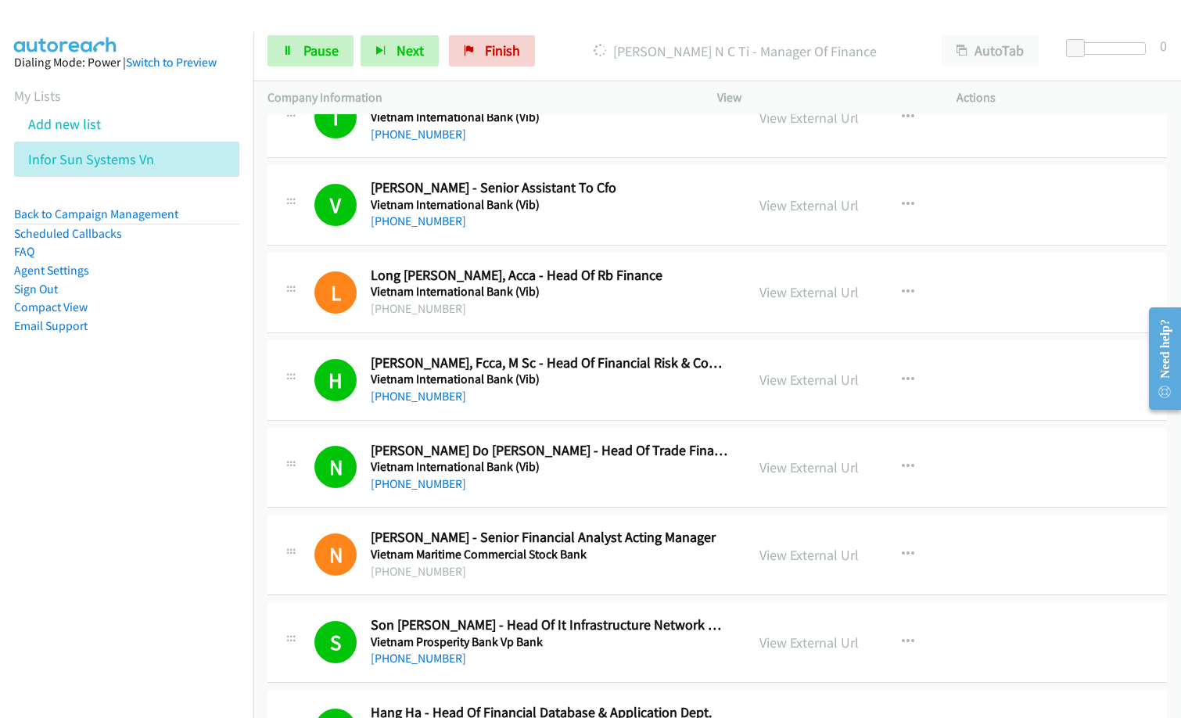
scroll to position [8684, 0]
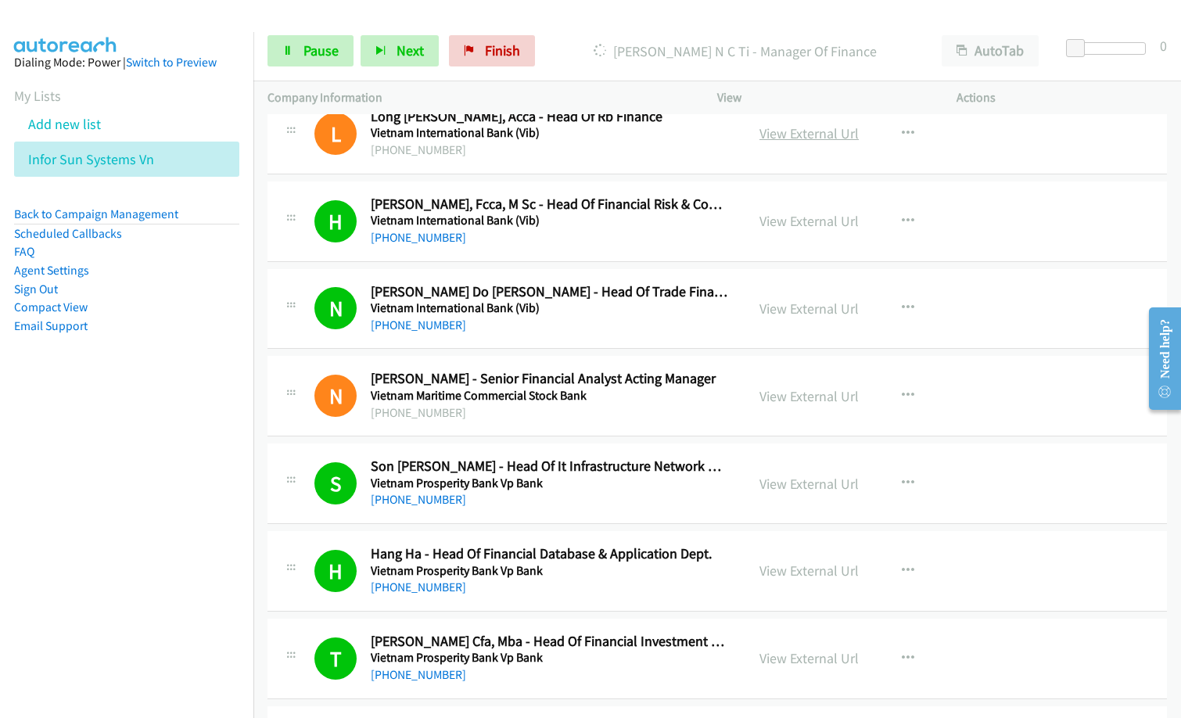
click at [832, 135] on link "View External Url" at bounding box center [809, 133] width 99 height 18
click at [797, 398] on link "View External Url" at bounding box center [809, 396] width 99 height 18
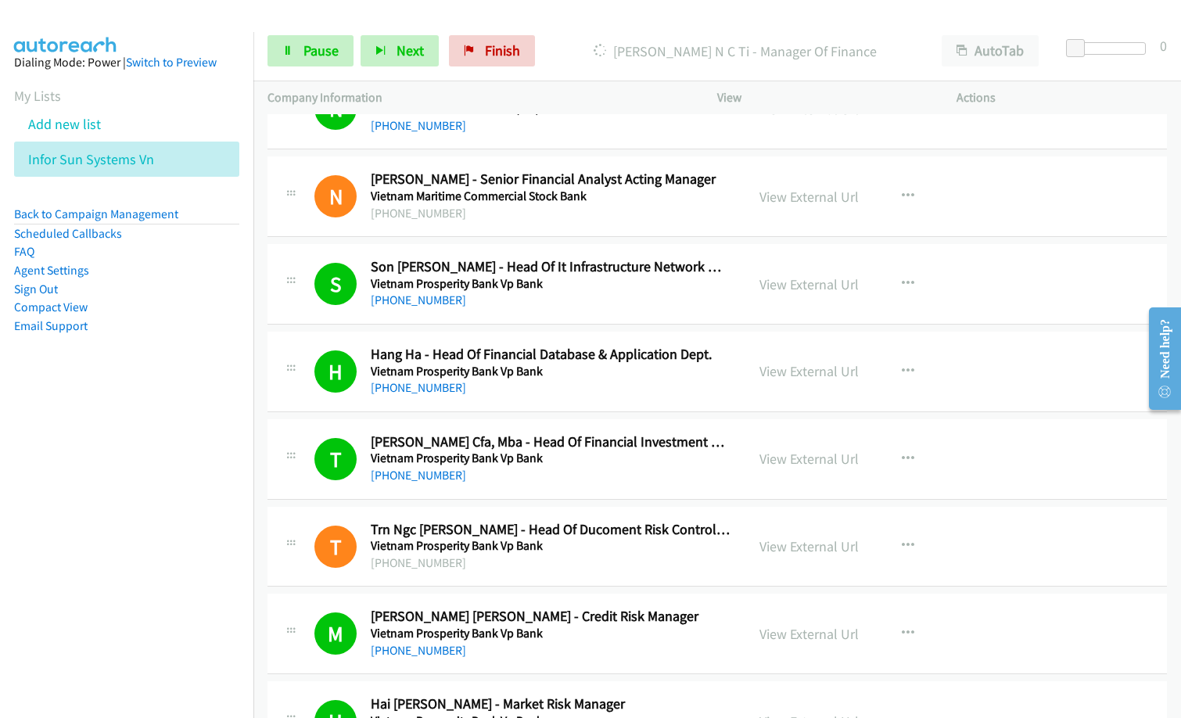
scroll to position [8997, 0]
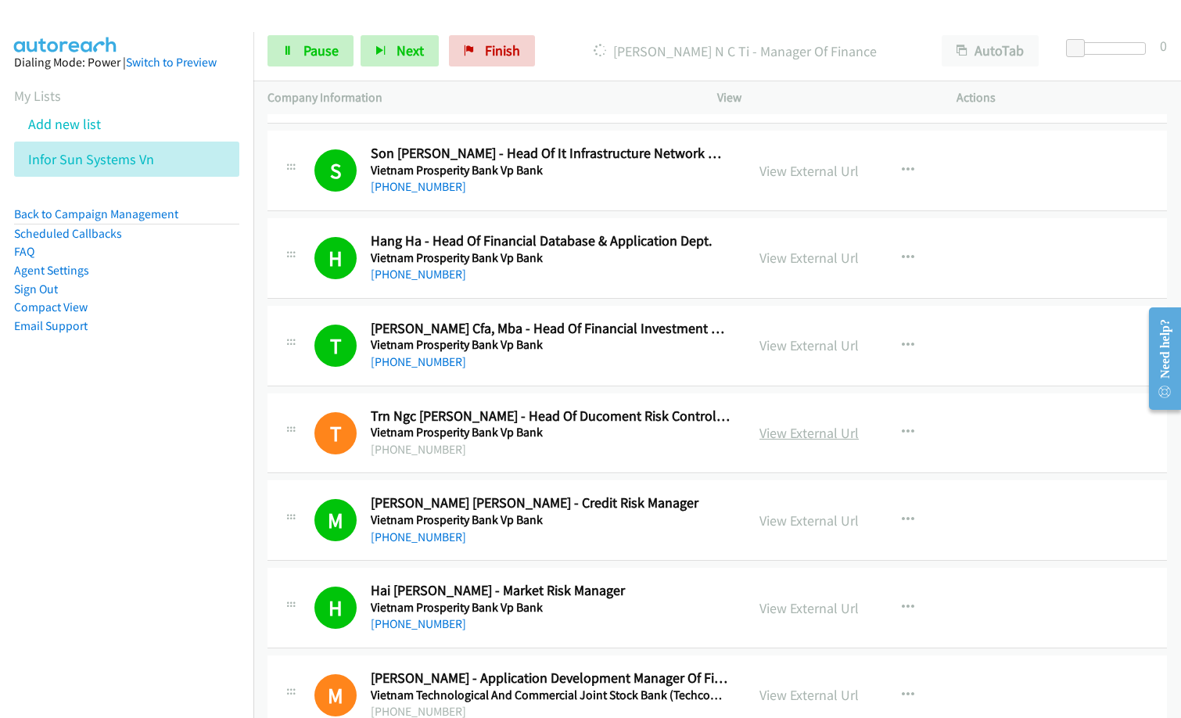
click at [802, 432] on link "View External Url" at bounding box center [809, 433] width 99 height 18
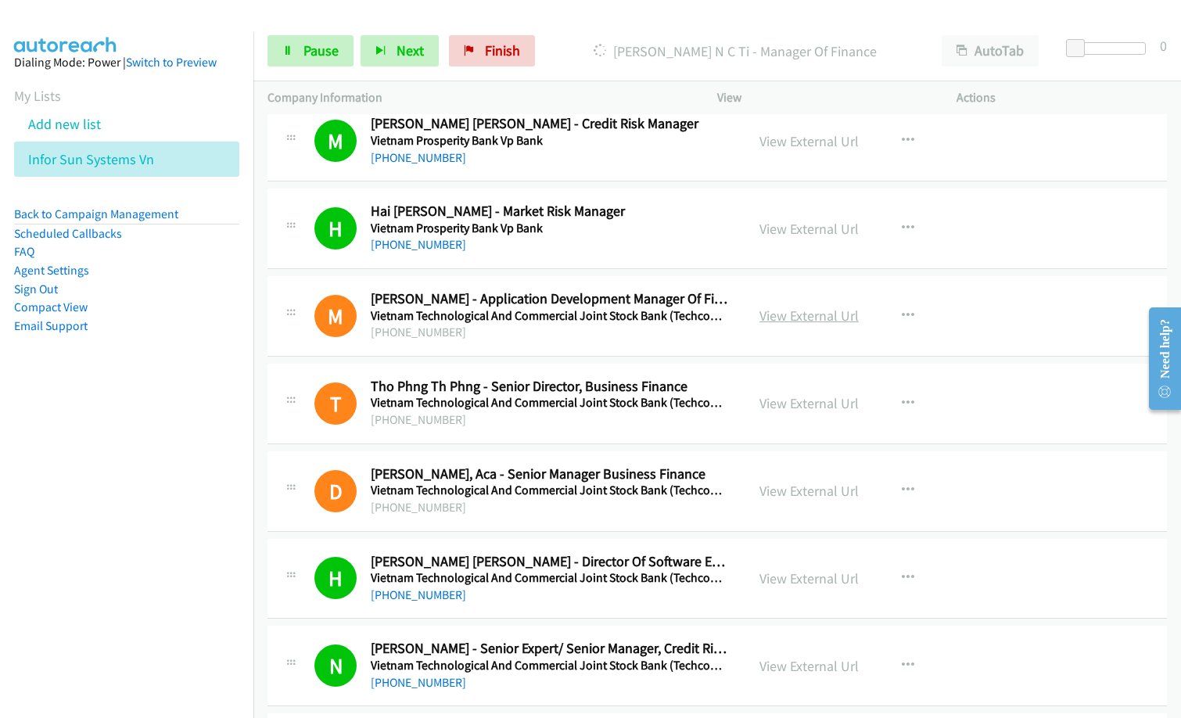
scroll to position [9388, 0]
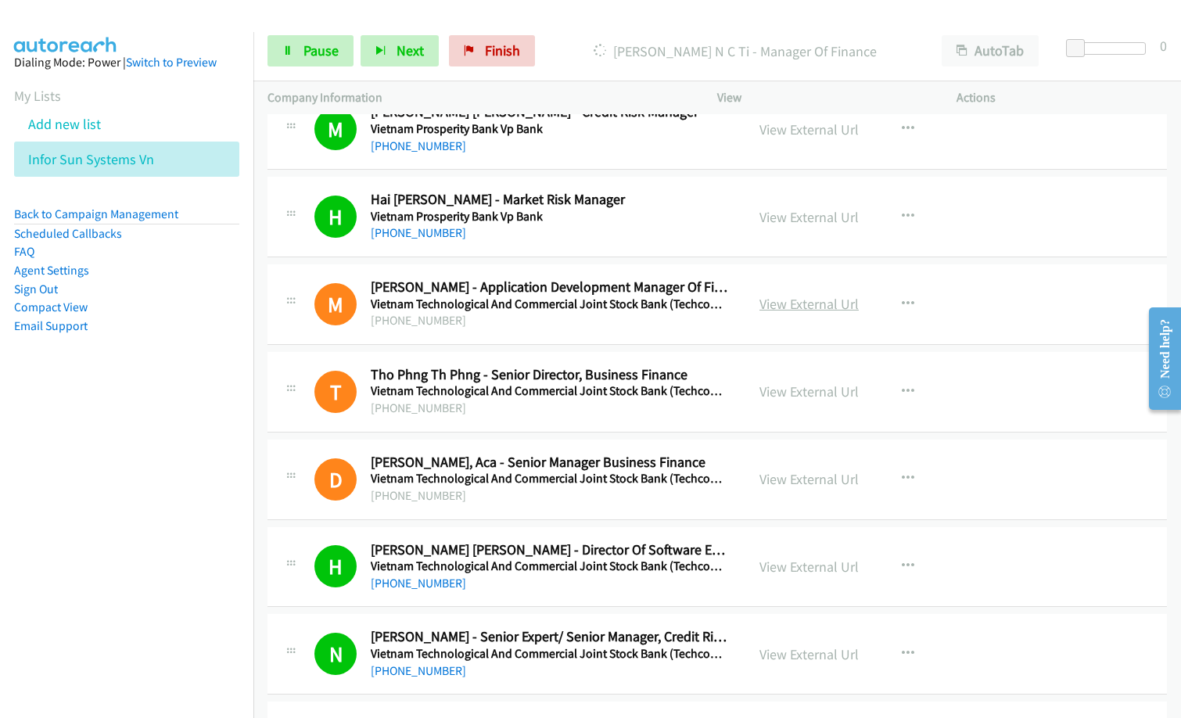
click at [810, 303] on link "View External Url" at bounding box center [809, 304] width 99 height 18
click at [840, 394] on link "View External Url" at bounding box center [809, 392] width 99 height 18
click at [788, 476] on link "View External Url" at bounding box center [809, 479] width 99 height 18
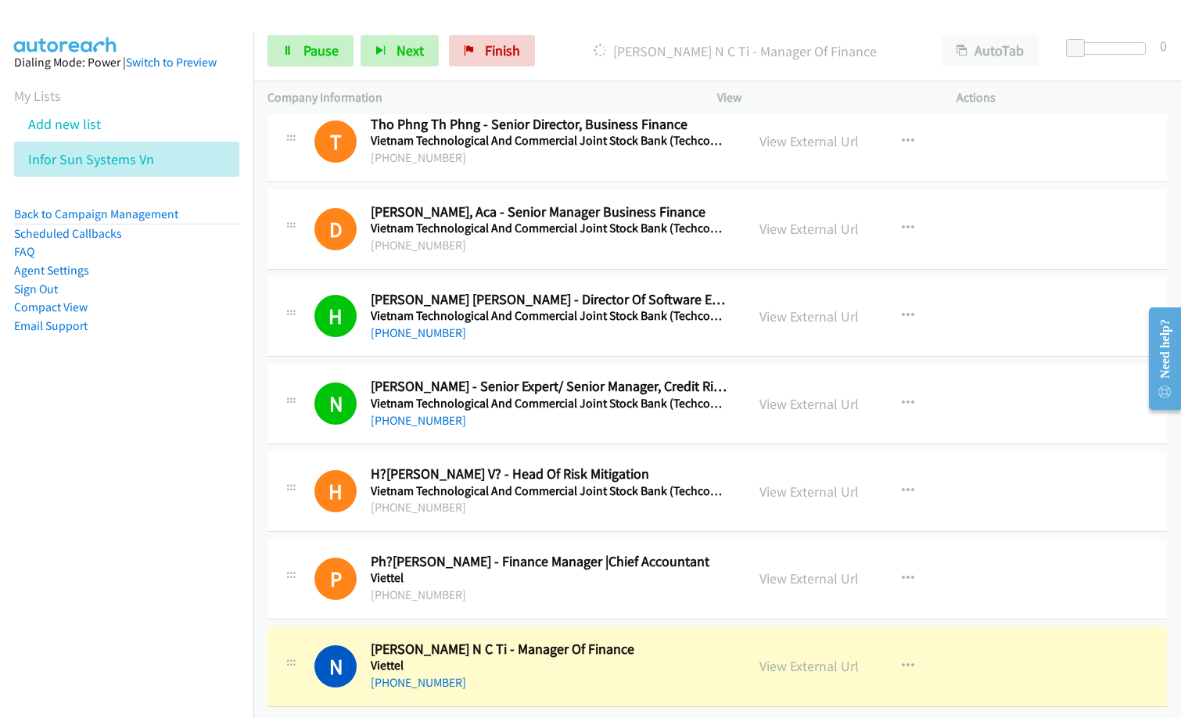
scroll to position [9650, 0]
click at [791, 483] on link "View External Url" at bounding box center [809, 492] width 99 height 18
click at [809, 570] on link "View External Url" at bounding box center [809, 579] width 99 height 18
click at [312, 68] on div "Start Calls Pause Next Finish [PERSON_NAME] N C Ti - Manager Of Finance AutoTab…" at bounding box center [717, 51] width 928 height 60
click at [326, 54] on span "Pause" at bounding box center [321, 50] width 35 height 18
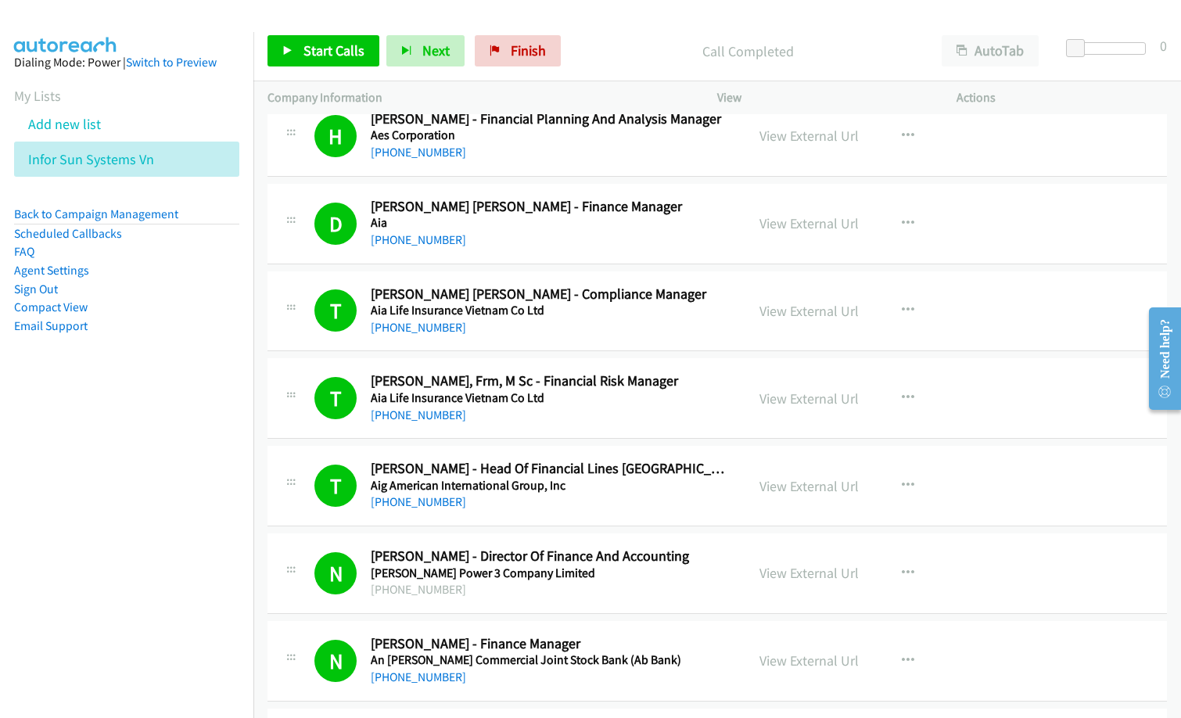
scroll to position [0, 0]
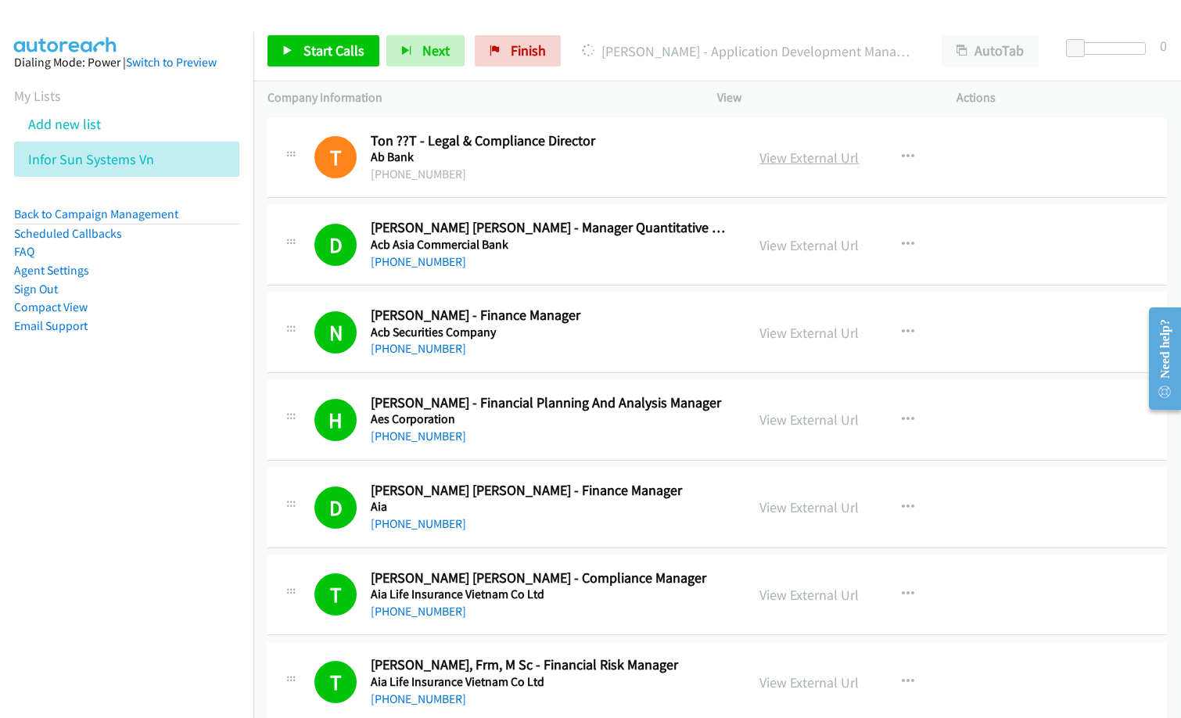
click at [827, 161] on link "View External Url" at bounding box center [809, 158] width 99 height 18
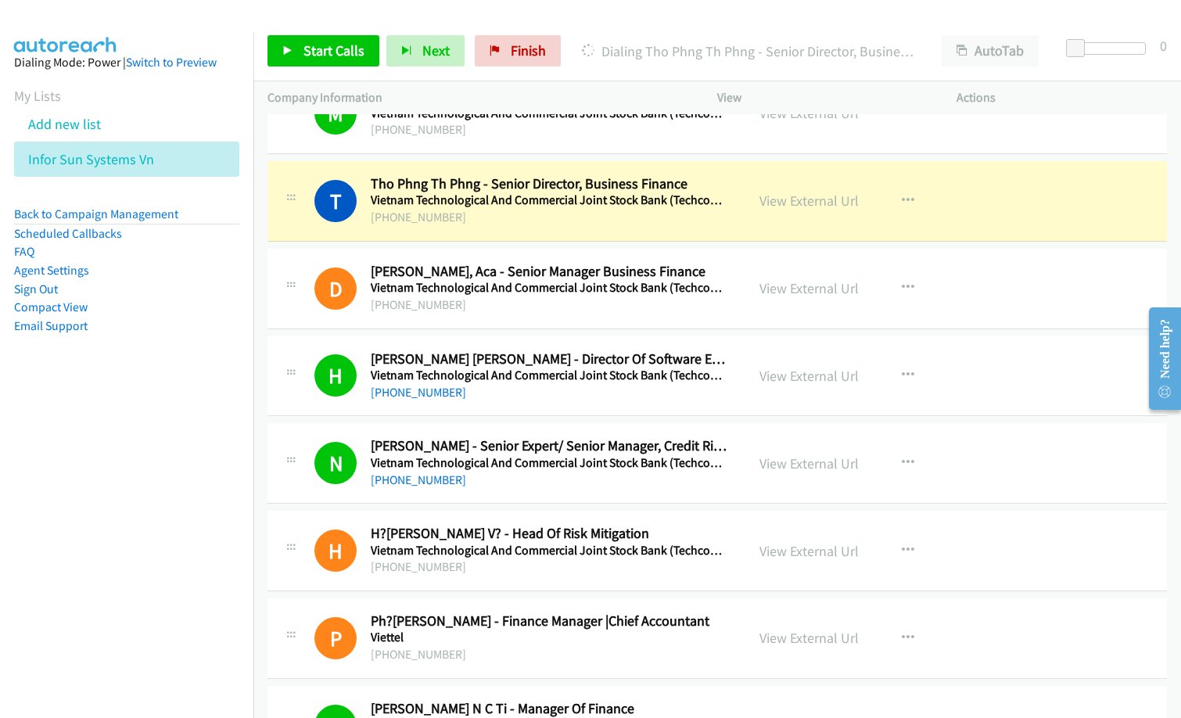
scroll to position [9650, 0]
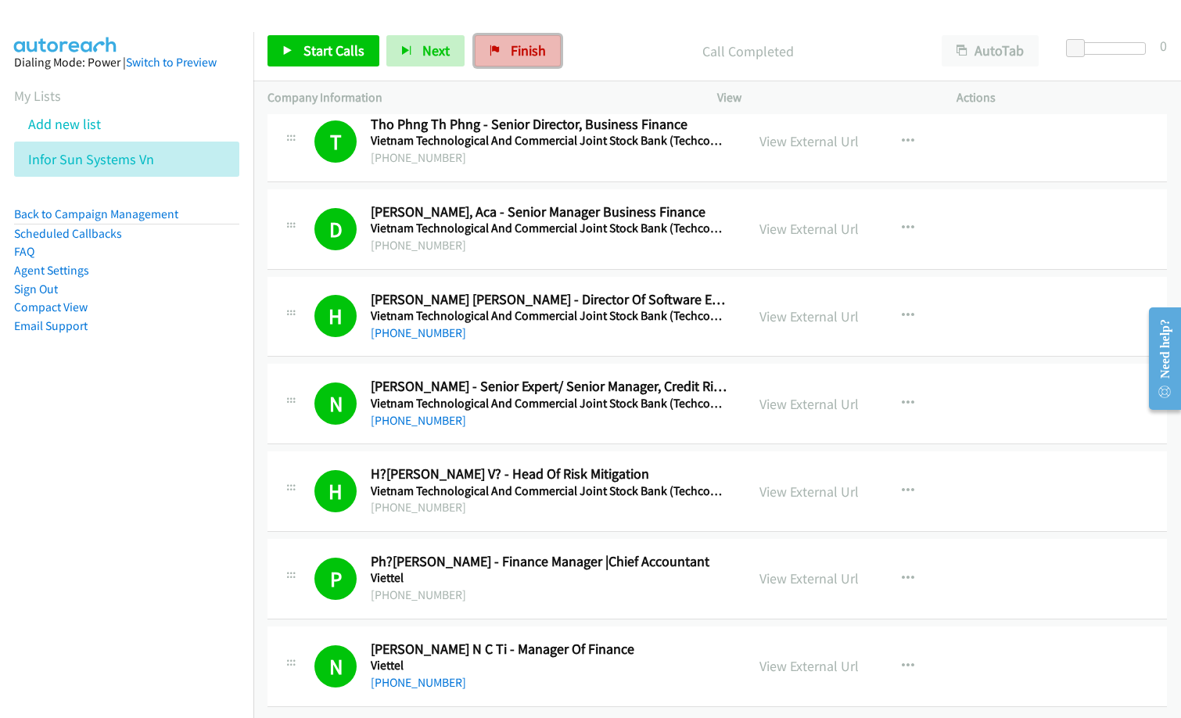
click at [523, 49] on span "Finish" at bounding box center [528, 50] width 35 height 18
